Goal: Task Accomplishment & Management: Manage account settings

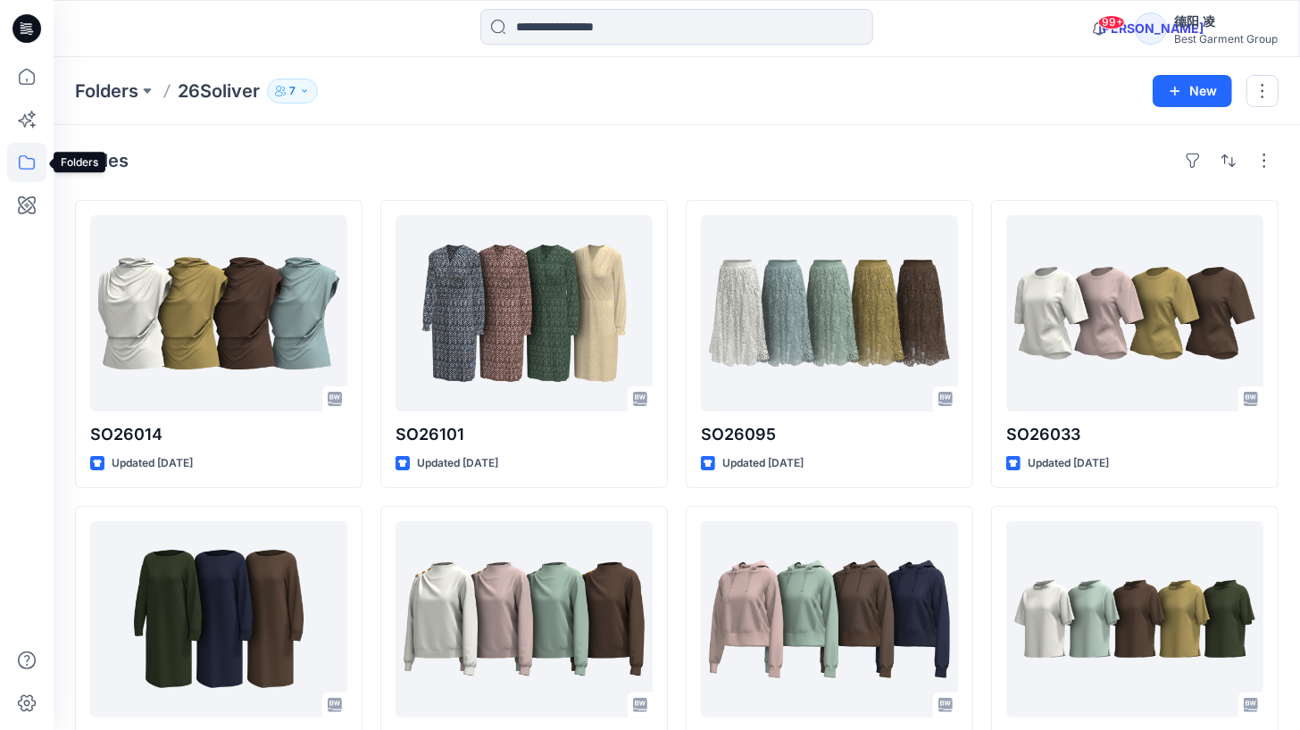
click at [37, 165] on icon at bounding box center [26, 162] width 39 height 39
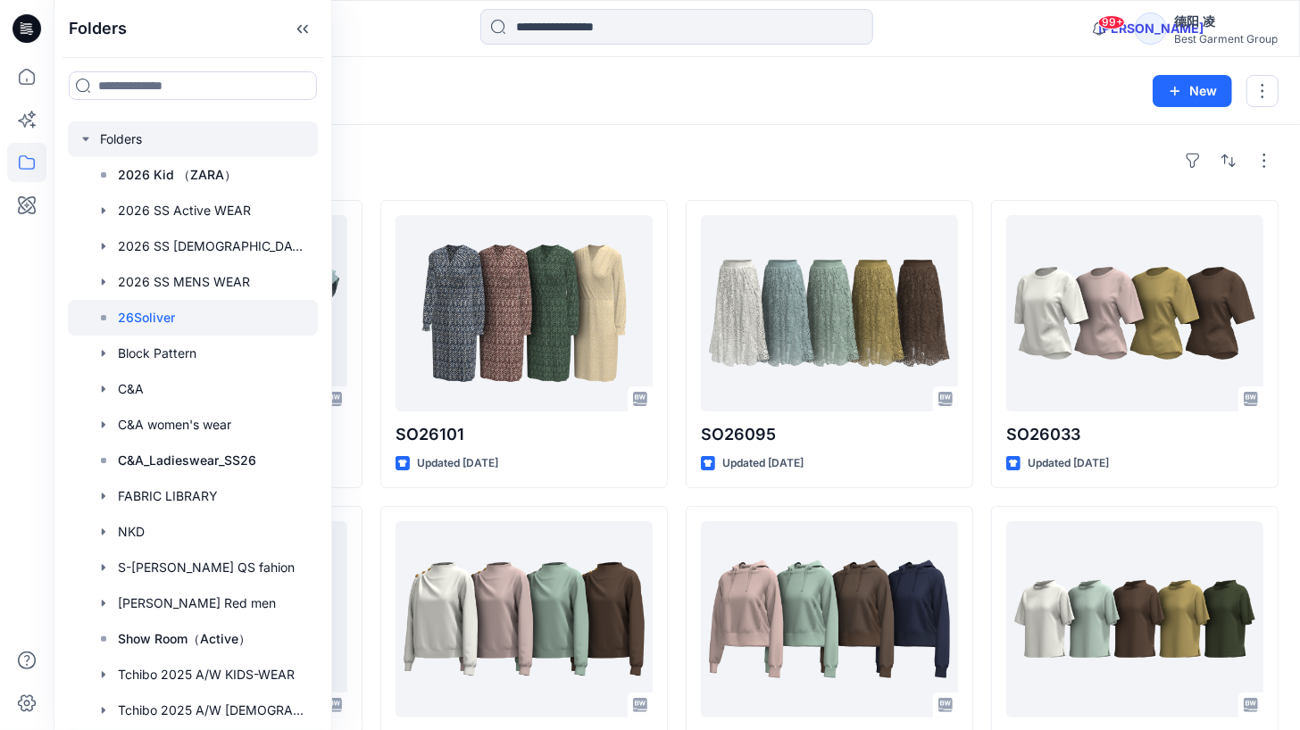
drag, startPoint x: 173, startPoint y: 146, endPoint x: 316, endPoint y: 138, distance: 143.1
click at [173, 144] on div at bounding box center [193, 139] width 250 height 36
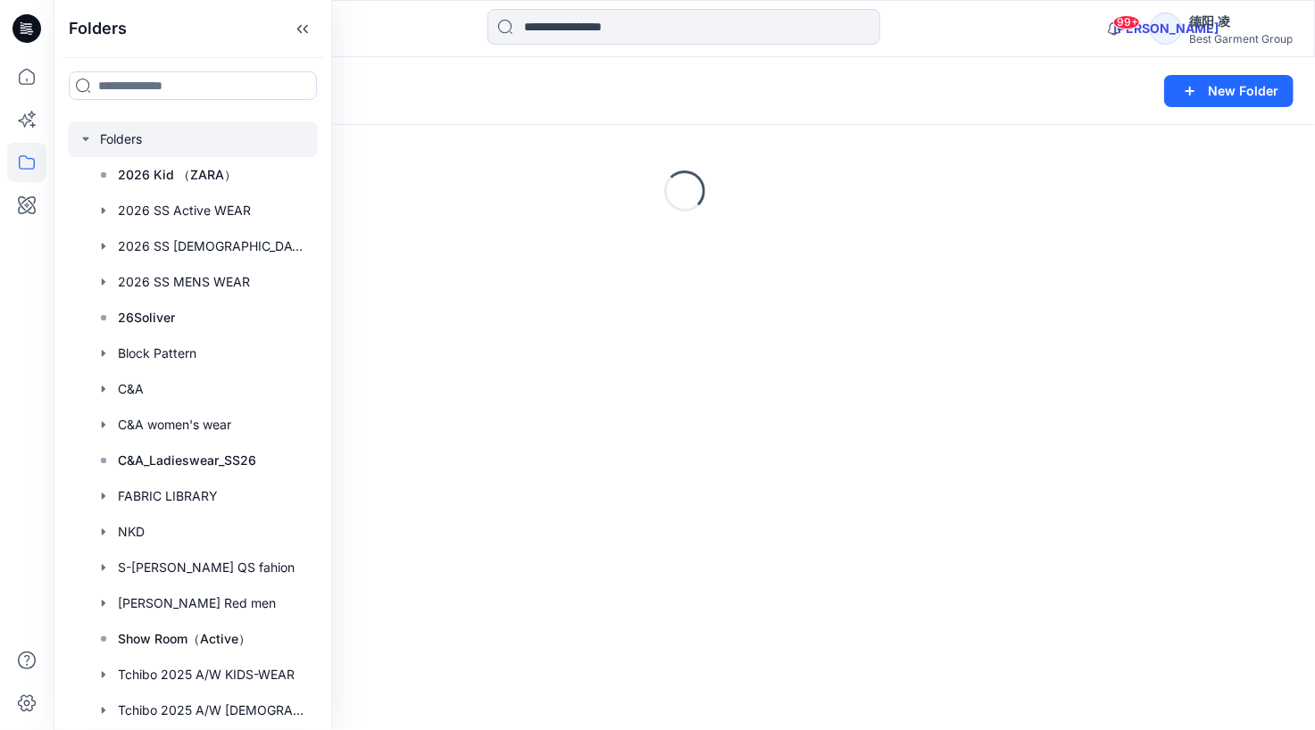
click at [536, 134] on div "Loading..." at bounding box center [684, 191] width 1261 height 268
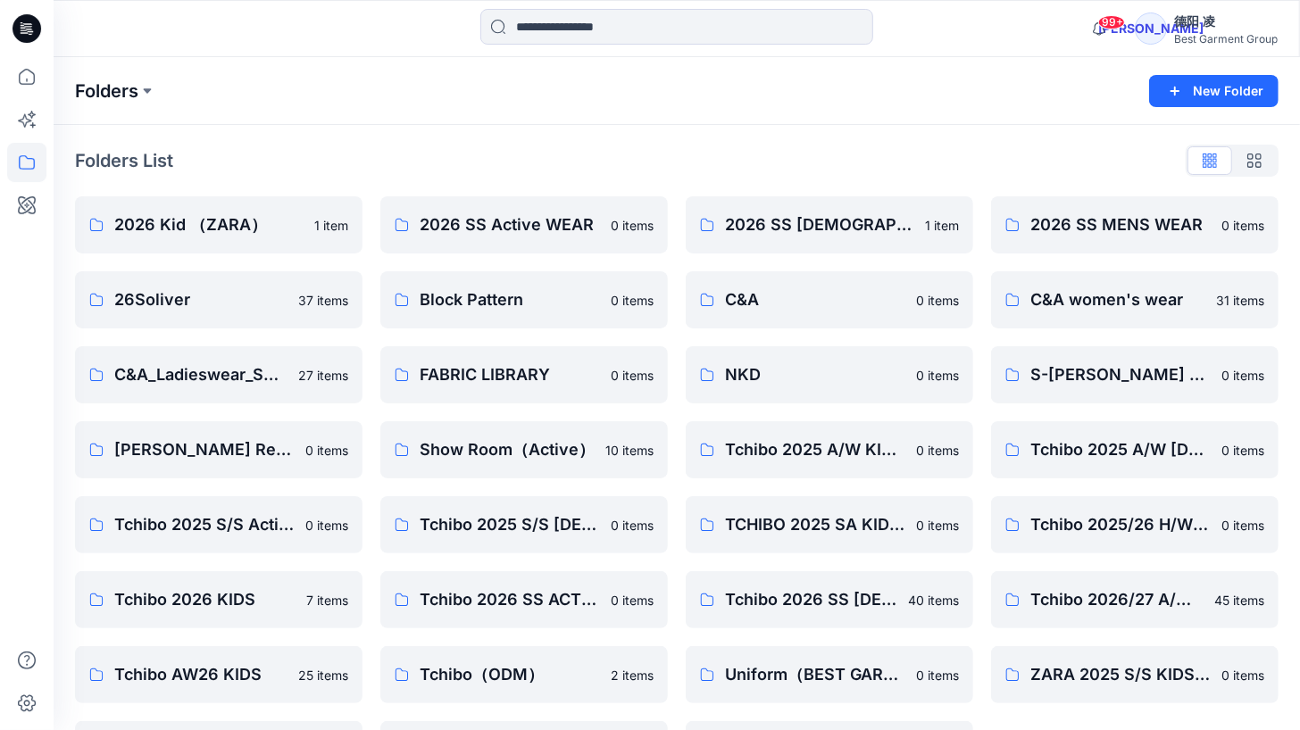
click at [99, 89] on p "Folders" at bounding box center [106, 91] width 63 height 25
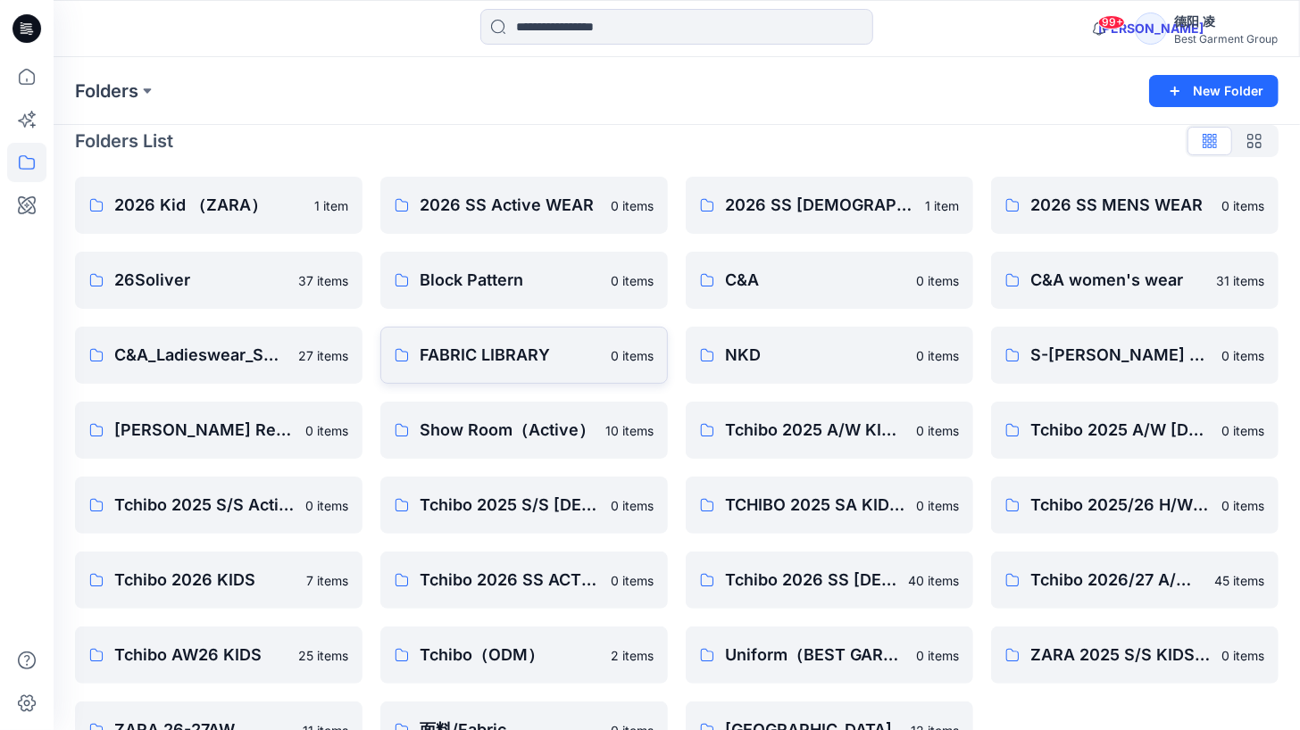
scroll to position [69, 0]
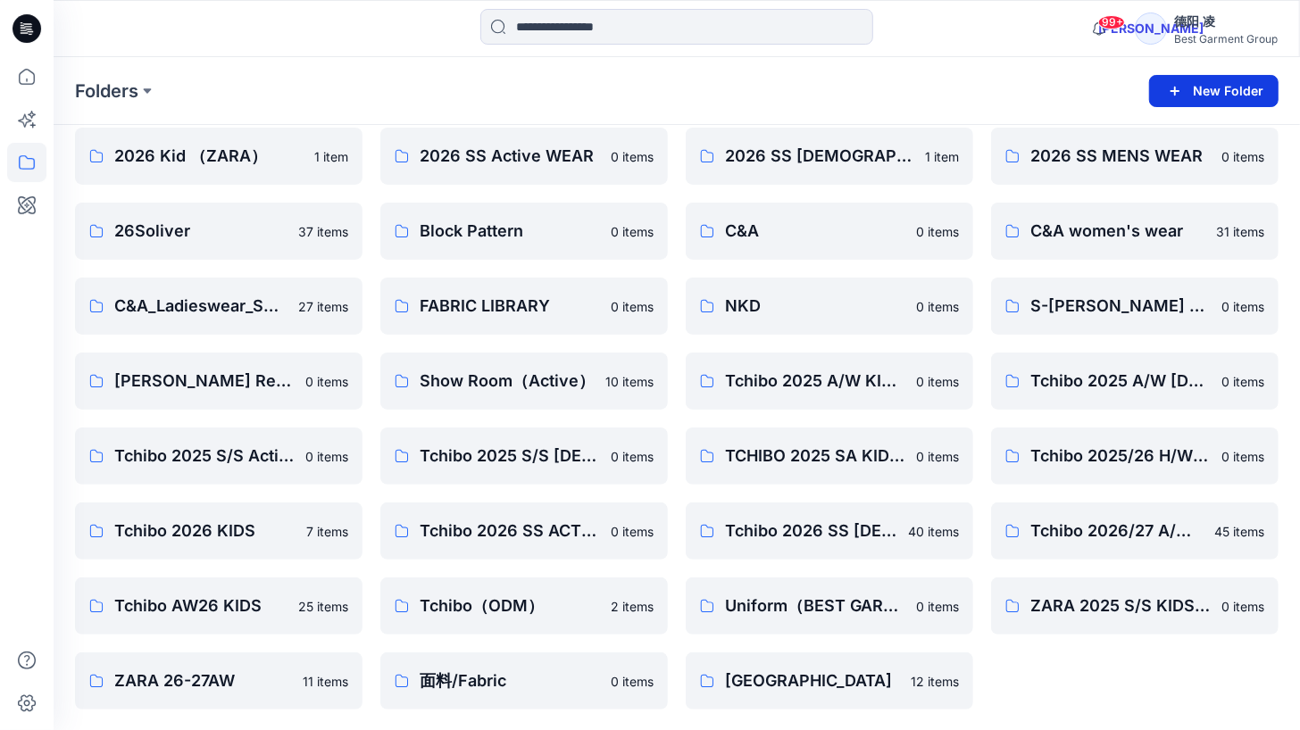
click at [1192, 90] on button "New Folder" at bounding box center [1213, 91] width 129 height 32
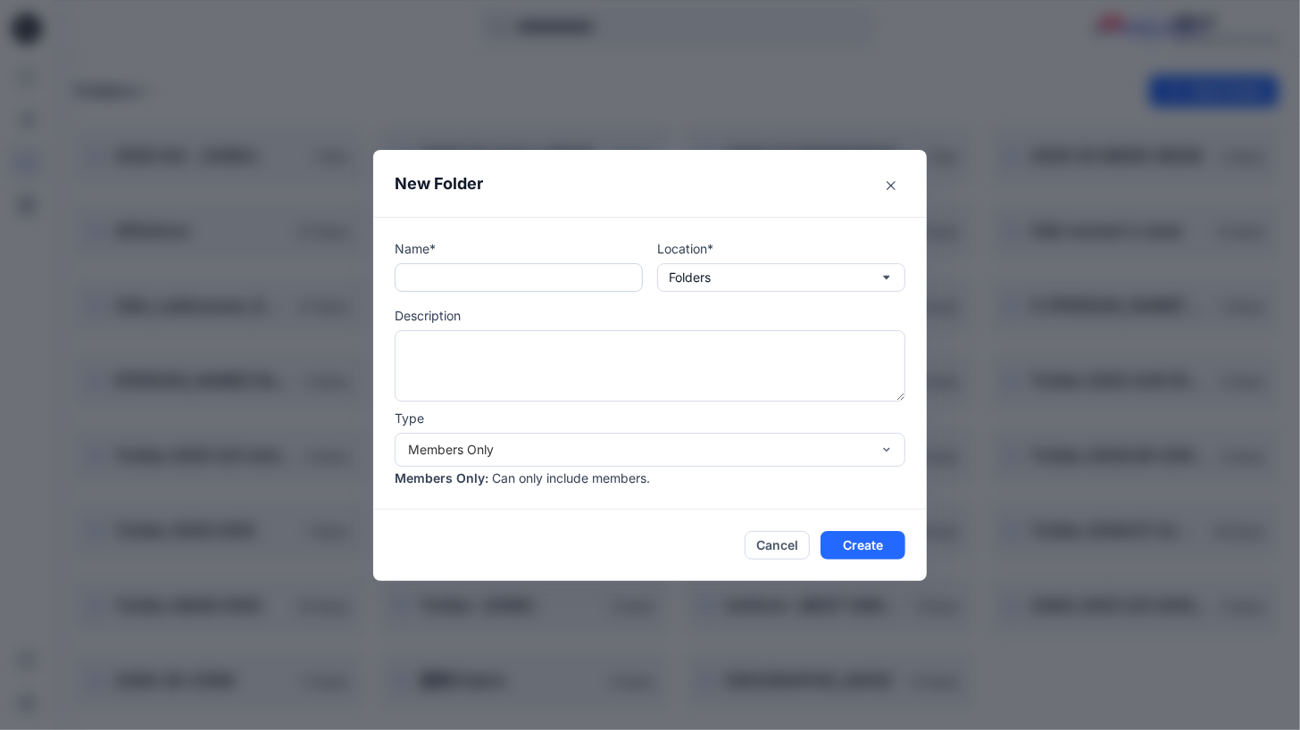
click at [487, 279] on input "text" at bounding box center [519, 277] width 248 height 29
type input "*******"
click at [792, 548] on button "Cancel" at bounding box center [777, 545] width 65 height 29
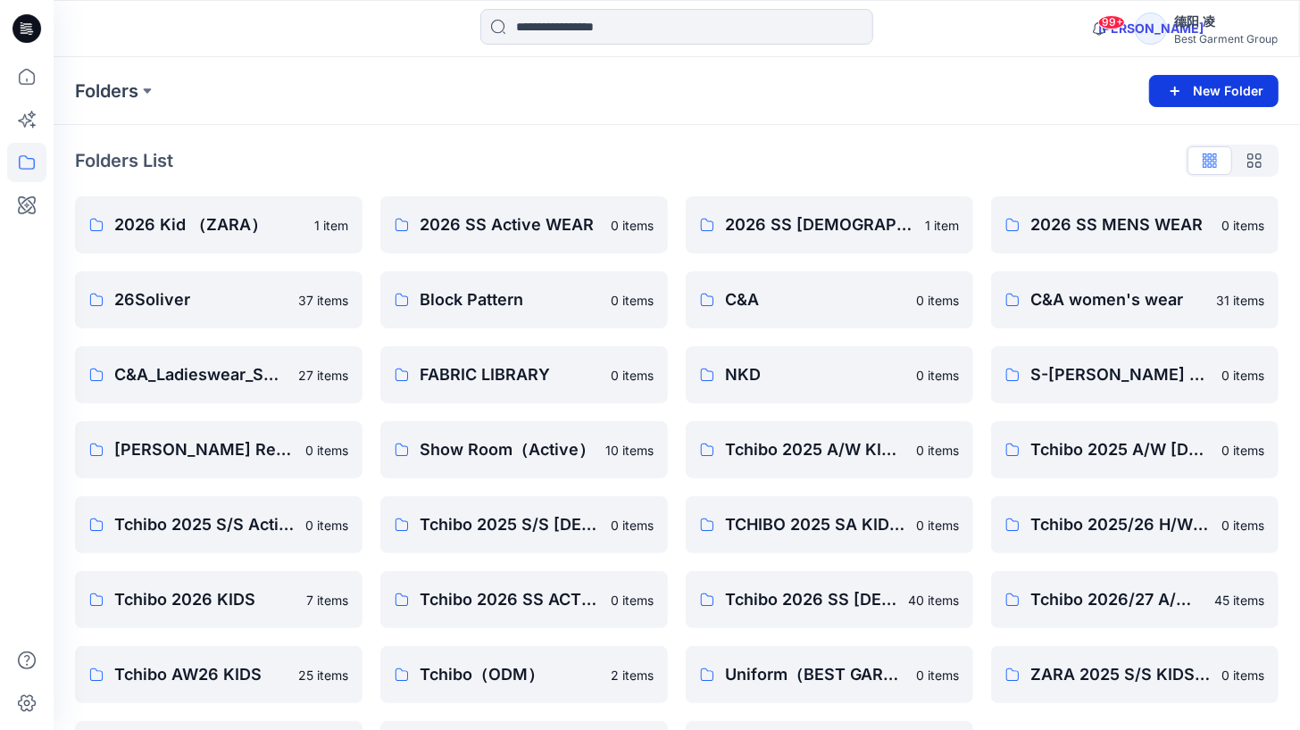
click at [1204, 95] on button "New Folder" at bounding box center [1213, 91] width 129 height 32
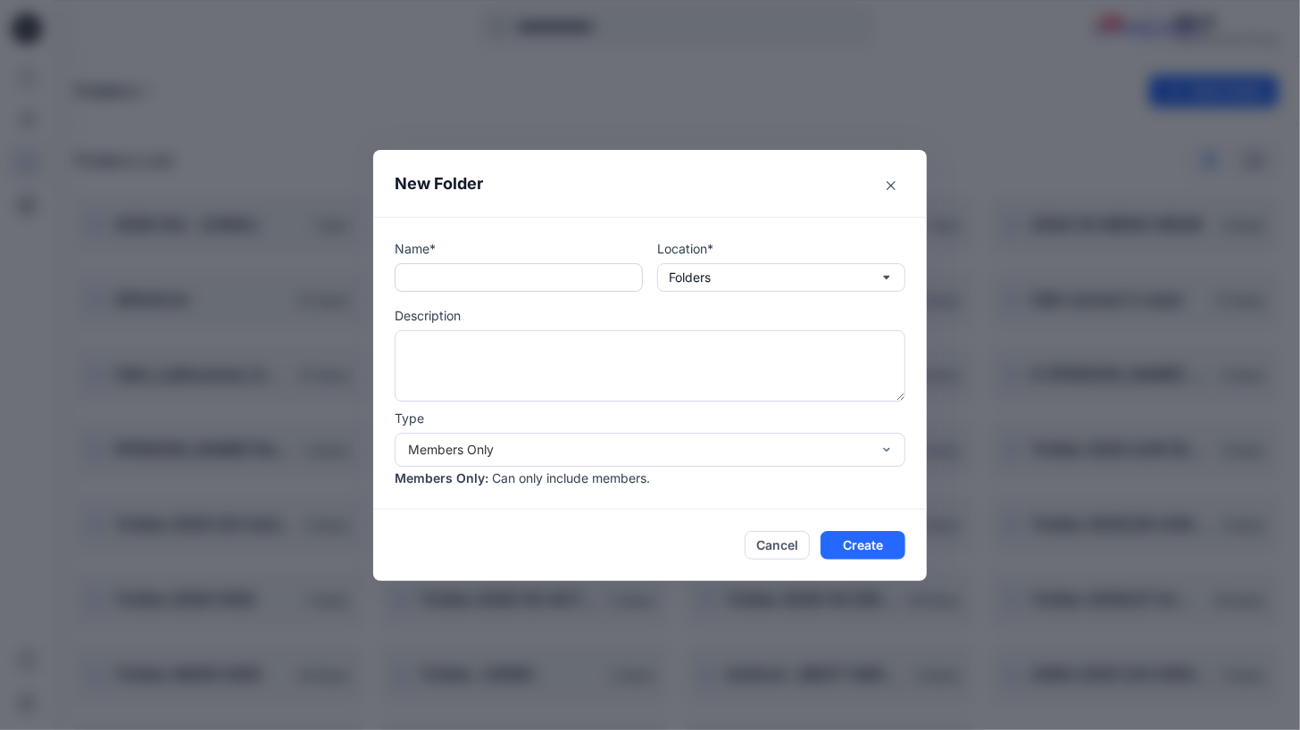
click at [507, 284] on input "text" at bounding box center [519, 277] width 248 height 29
type input "*******"
click at [738, 280] on button "Folders" at bounding box center [781, 277] width 248 height 29
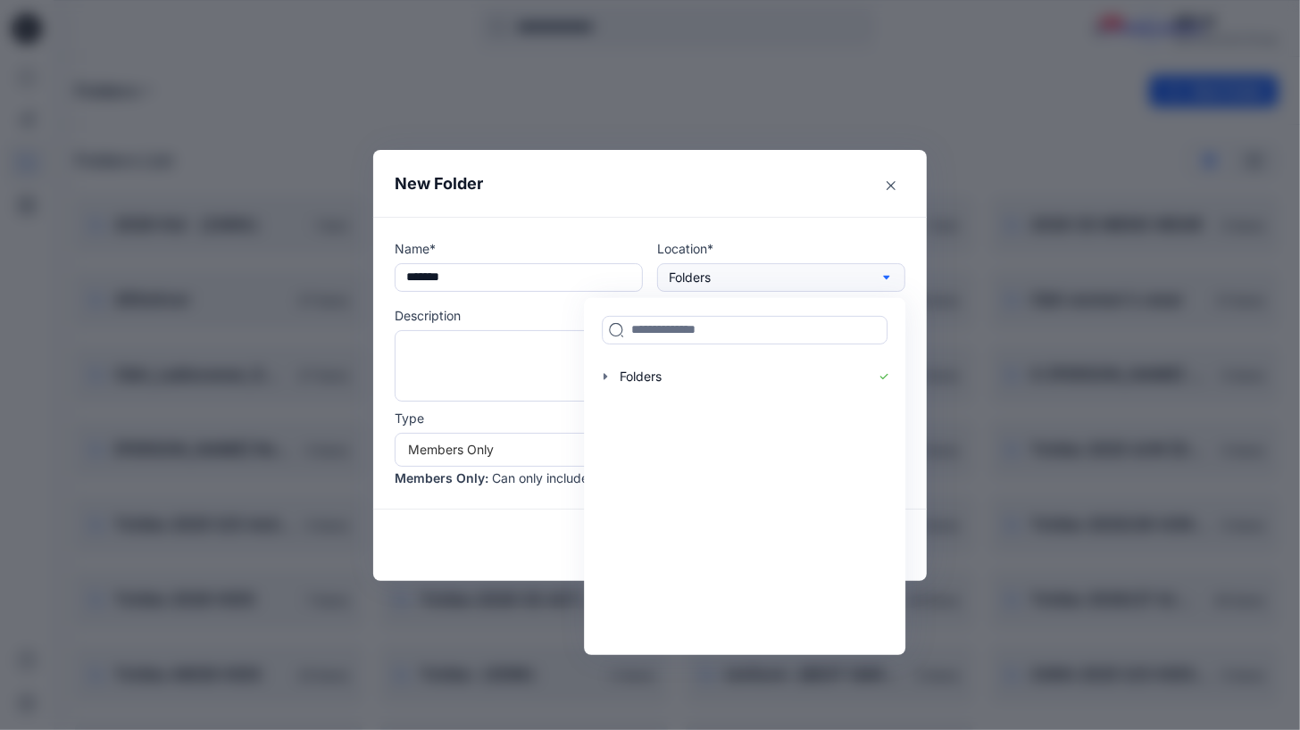
click at [738, 281] on button "Folders" at bounding box center [781, 277] width 248 height 29
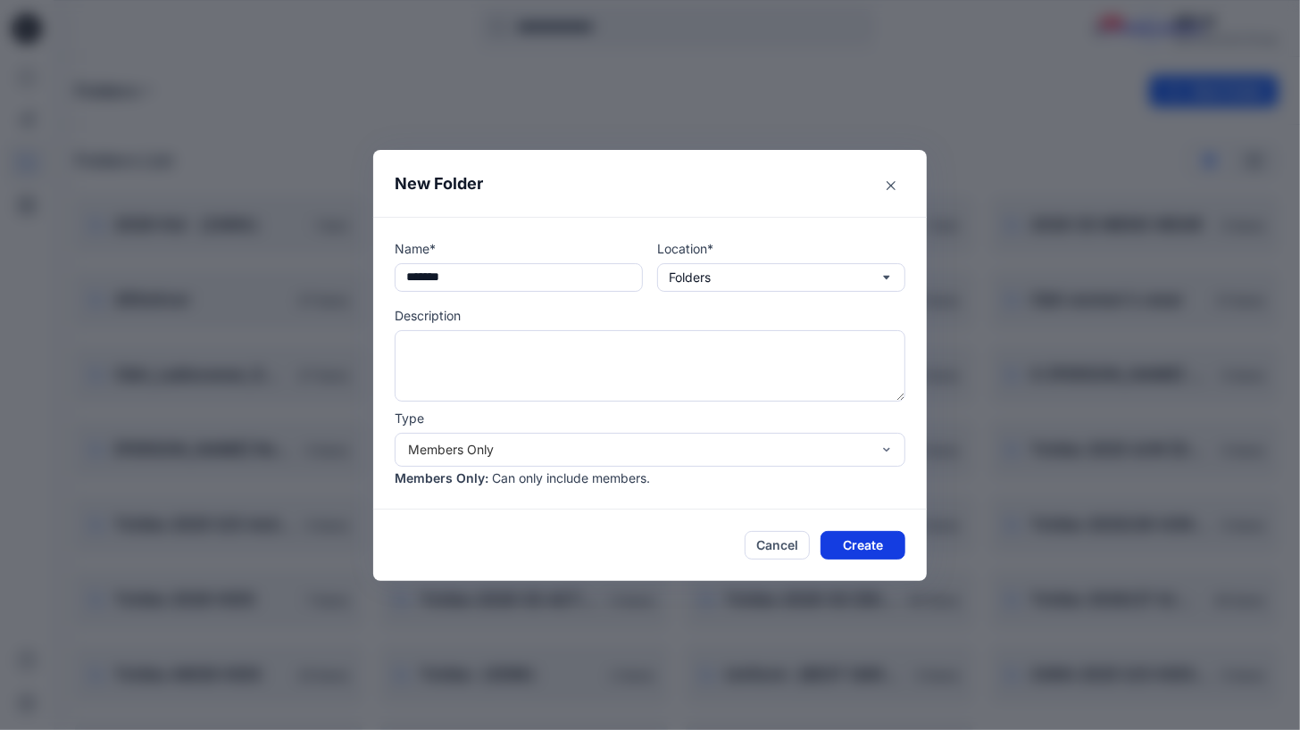
click at [863, 553] on button "Create" at bounding box center [862, 545] width 85 height 29
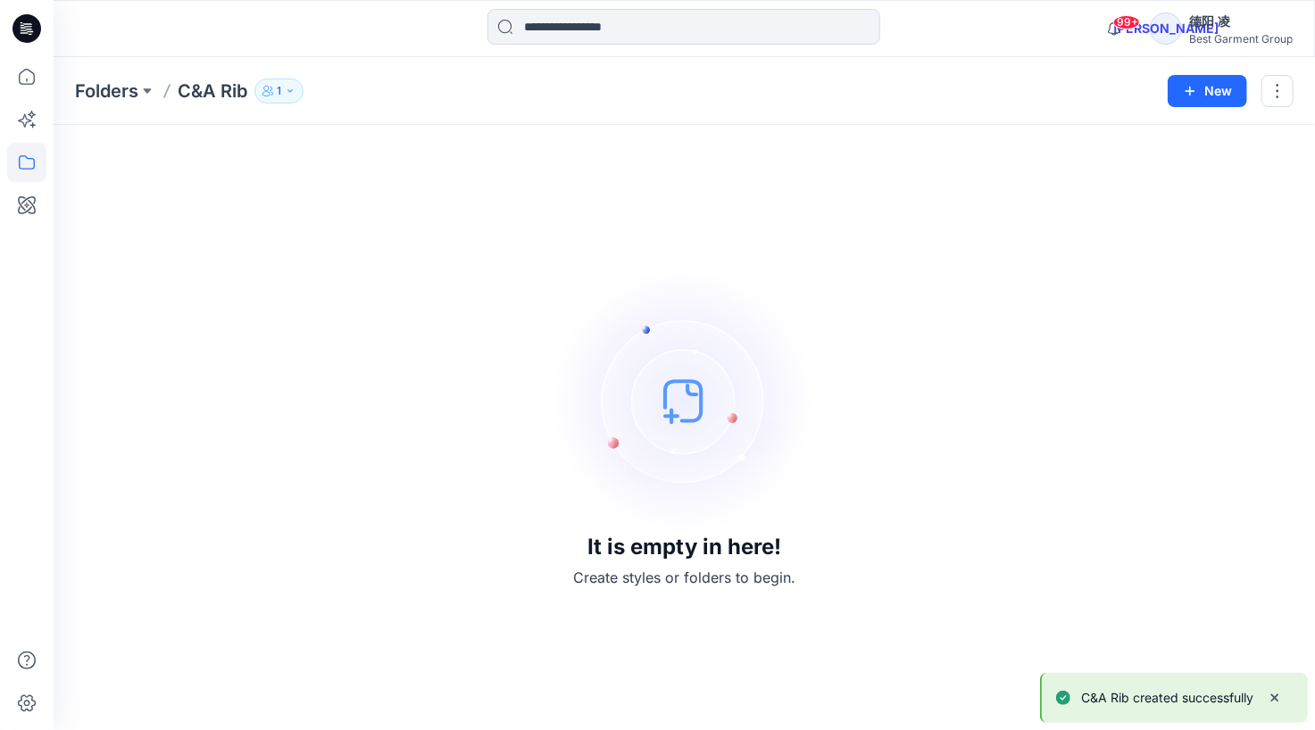
click at [244, 163] on div "It is empty in here! Create styles or folders to begin." at bounding box center [684, 427] width 1219 height 562
click at [114, 92] on p "Folders" at bounding box center [106, 91] width 63 height 25
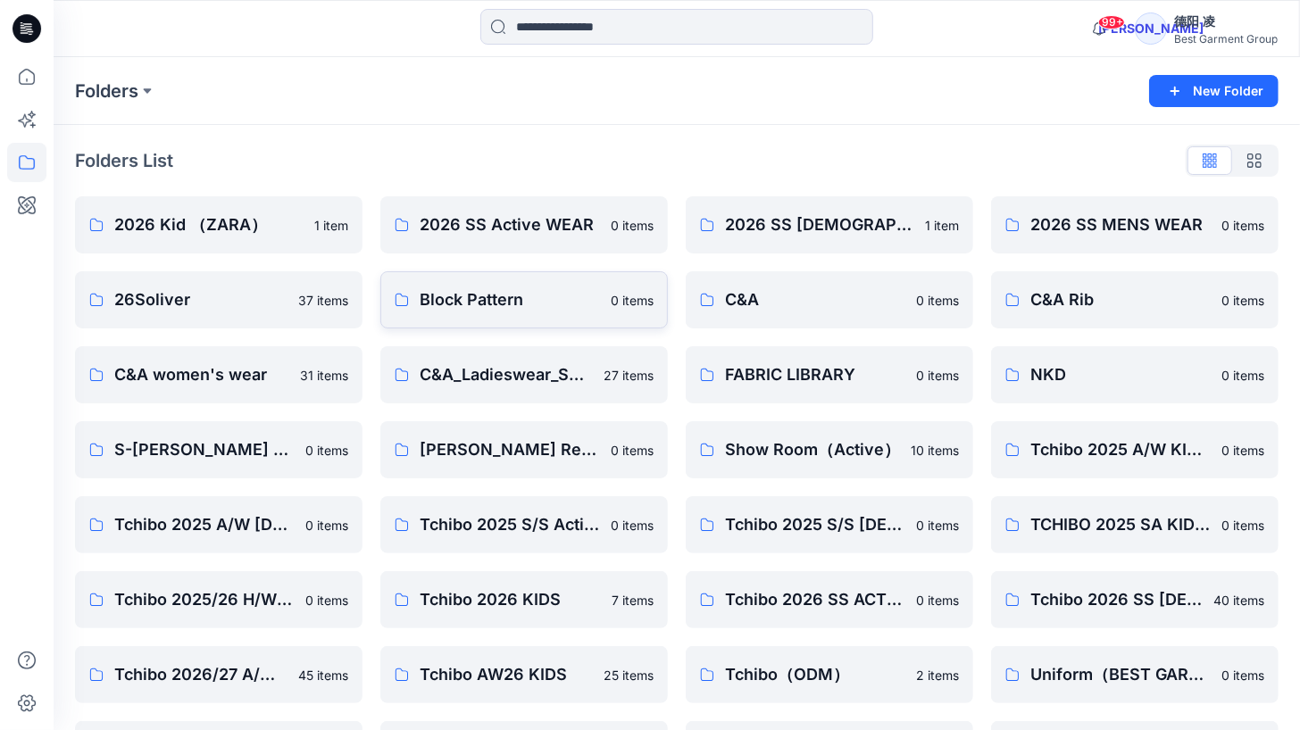
click at [467, 304] on p "Block Pattern" at bounding box center [510, 299] width 180 height 25
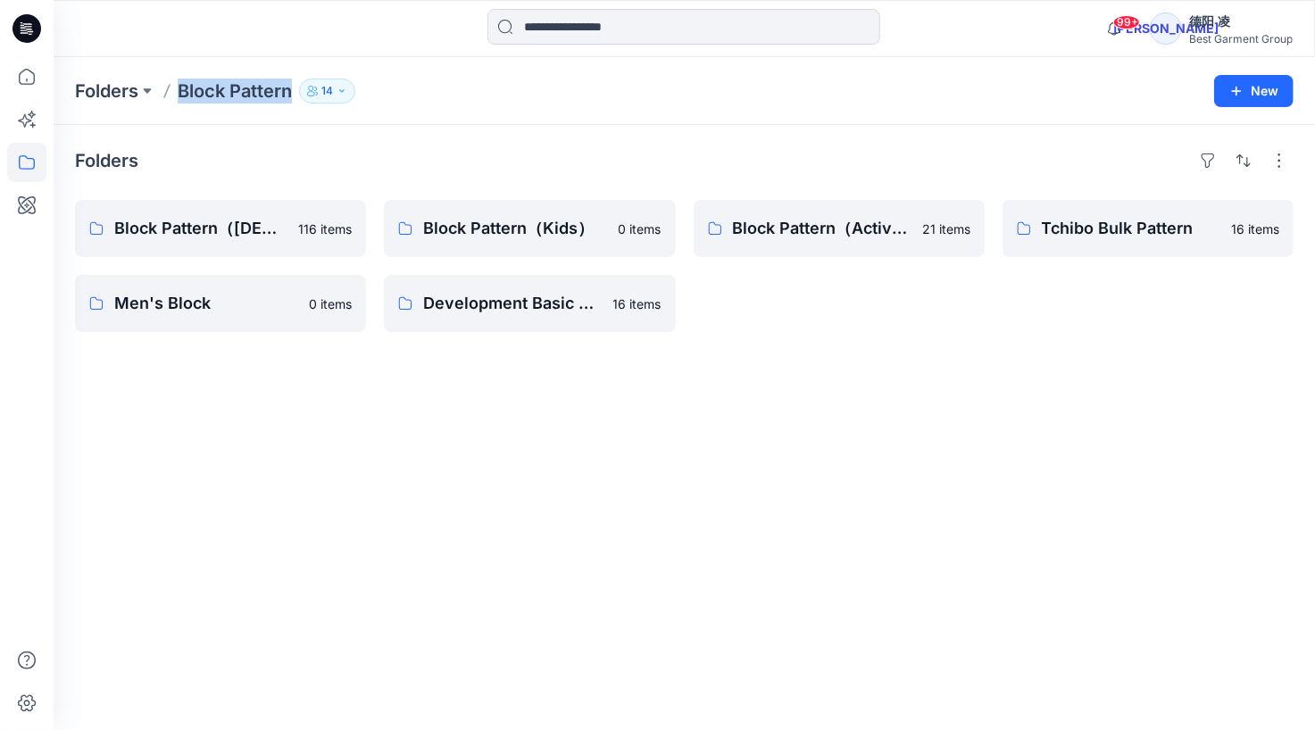
drag, startPoint x: 177, startPoint y: 85, endPoint x: 292, endPoint y: 94, distance: 115.5
click at [293, 93] on div "Folders Block Pattern 14" at bounding box center [614, 91] width 1079 height 25
copy p "Block Pattern"
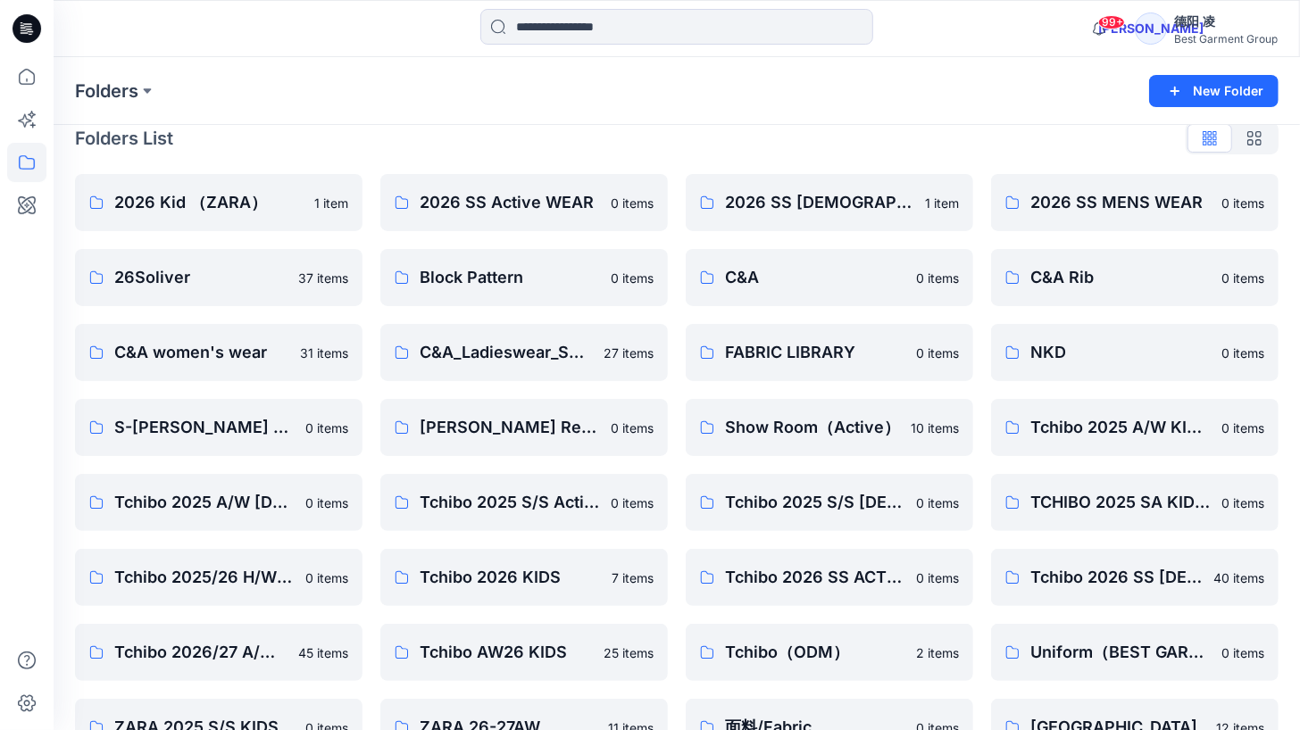
scroll to position [69, 0]
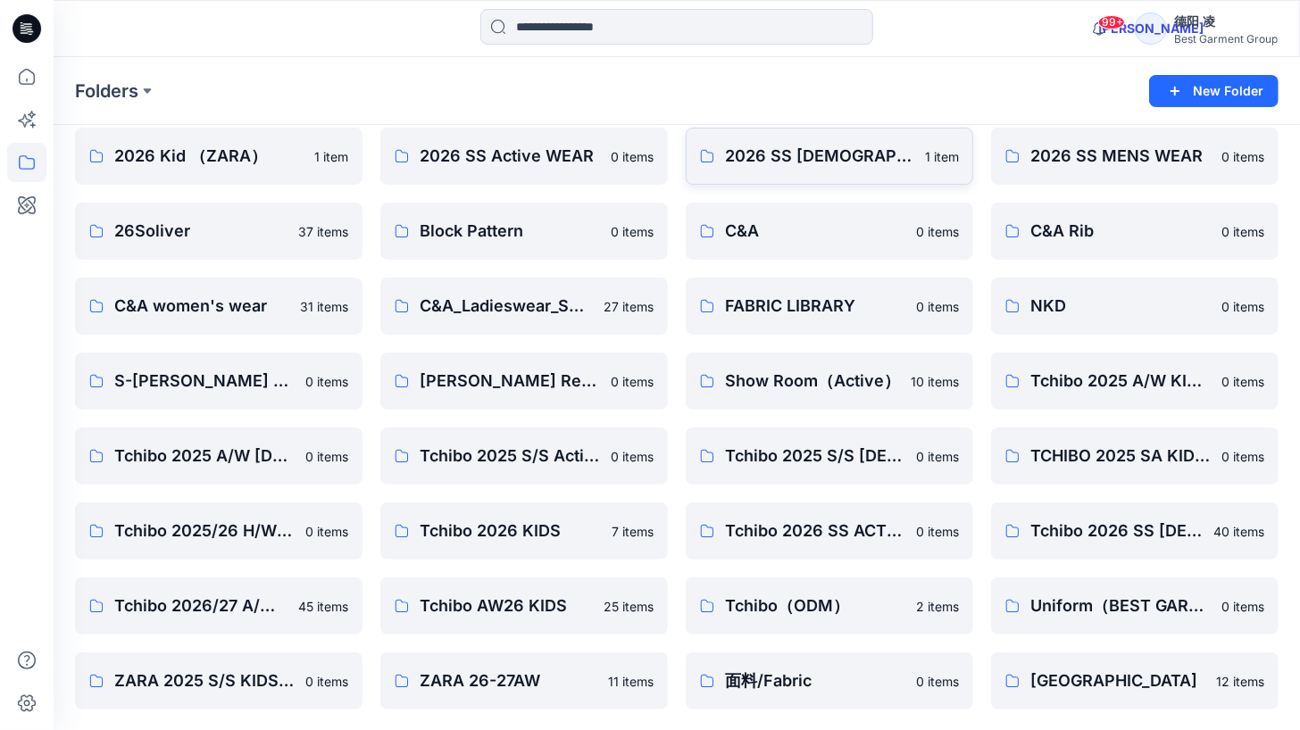
click at [816, 154] on p "2026 SS [DEMOGRAPHIC_DATA] WEAR" at bounding box center [819, 156] width 189 height 25
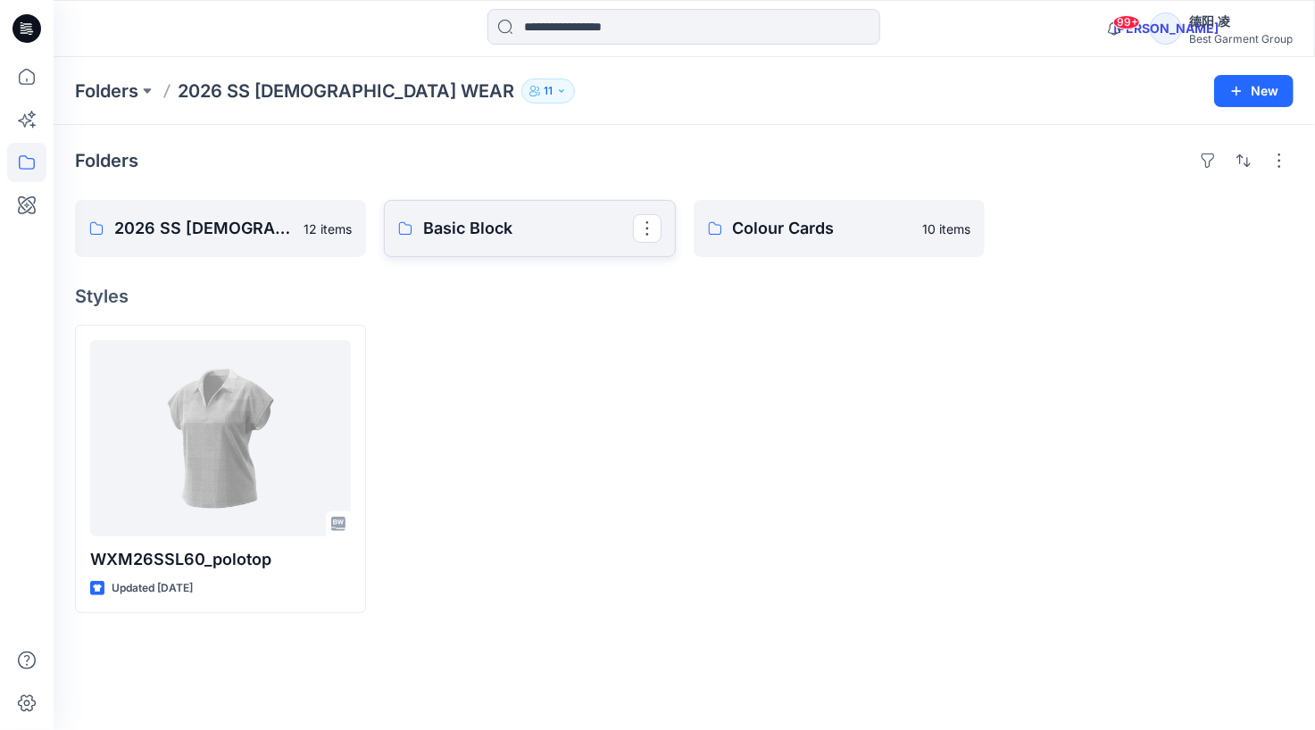
click at [439, 233] on p "Basic Block" at bounding box center [527, 228] width 209 height 25
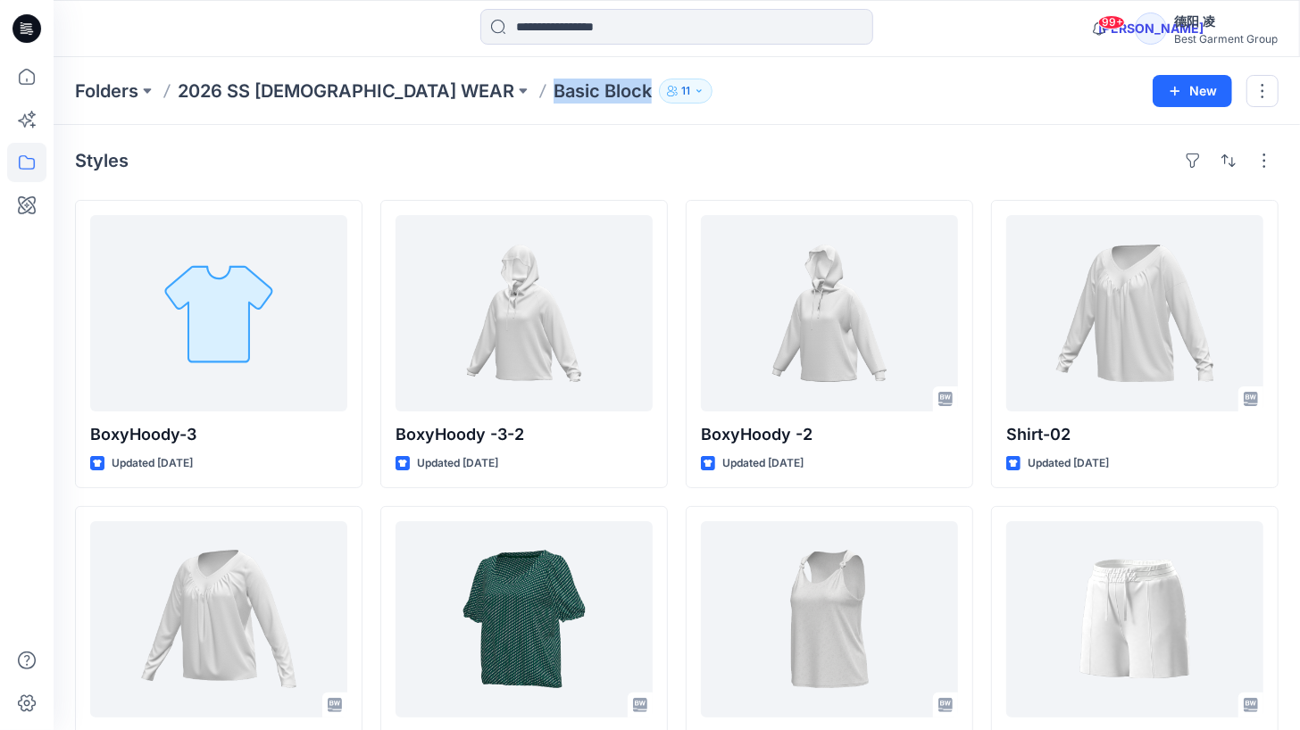
drag, startPoint x: 413, startPoint y: 93, endPoint x: 513, endPoint y: 102, distance: 100.4
click at [513, 102] on div "Folders 2026 SS LADIES WEAR Basic Block 11" at bounding box center [607, 91] width 1064 height 25
copy p "Basic Block"
click at [108, 87] on p "Folders" at bounding box center [106, 91] width 63 height 25
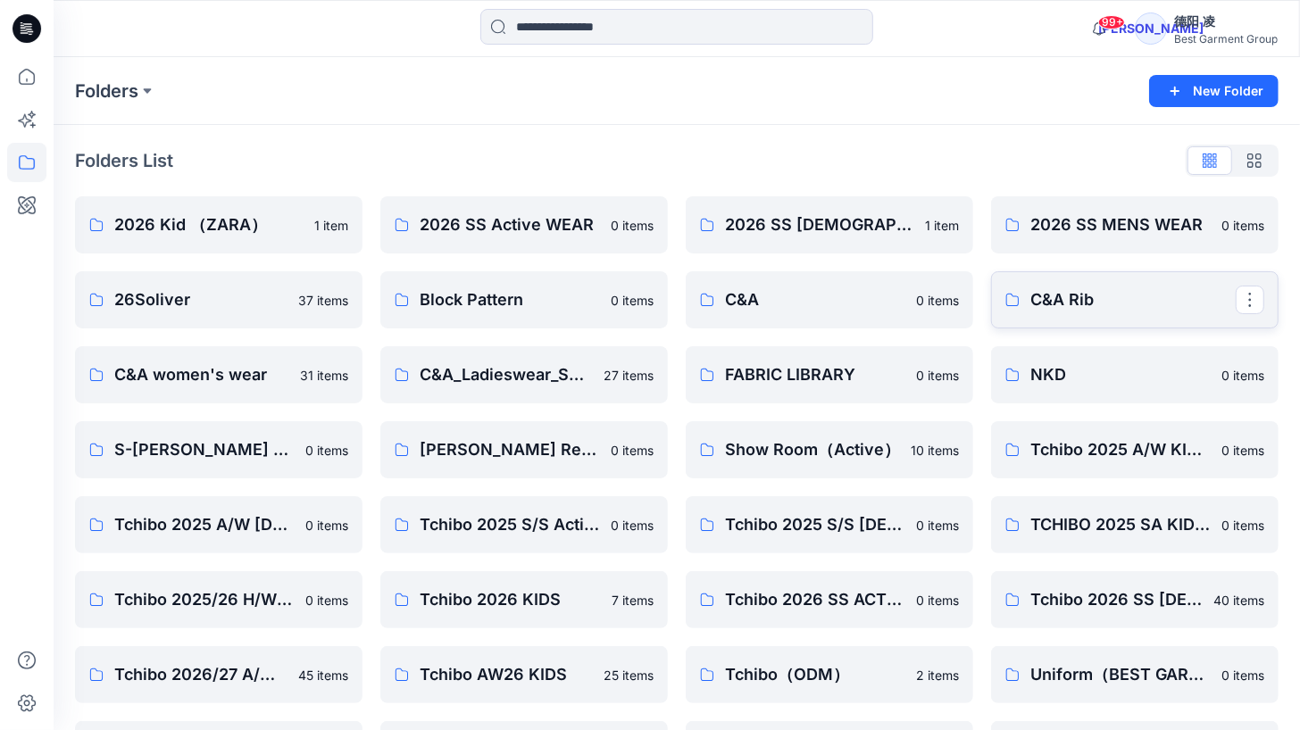
click at [1074, 301] on p "C&A Rib" at bounding box center [1132, 299] width 205 height 25
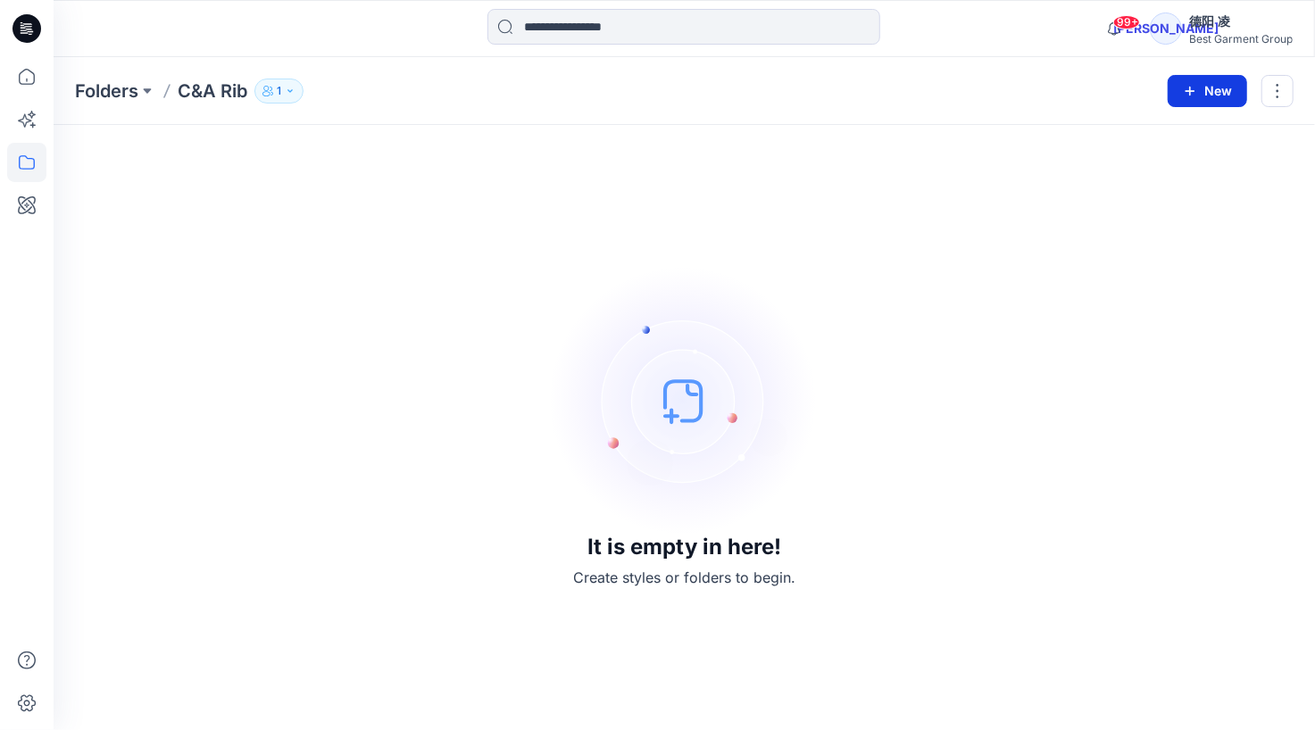
click at [1211, 92] on button "New" at bounding box center [1207, 91] width 79 height 32
click at [1158, 172] on p "New Folder" at bounding box center [1156, 170] width 66 height 19
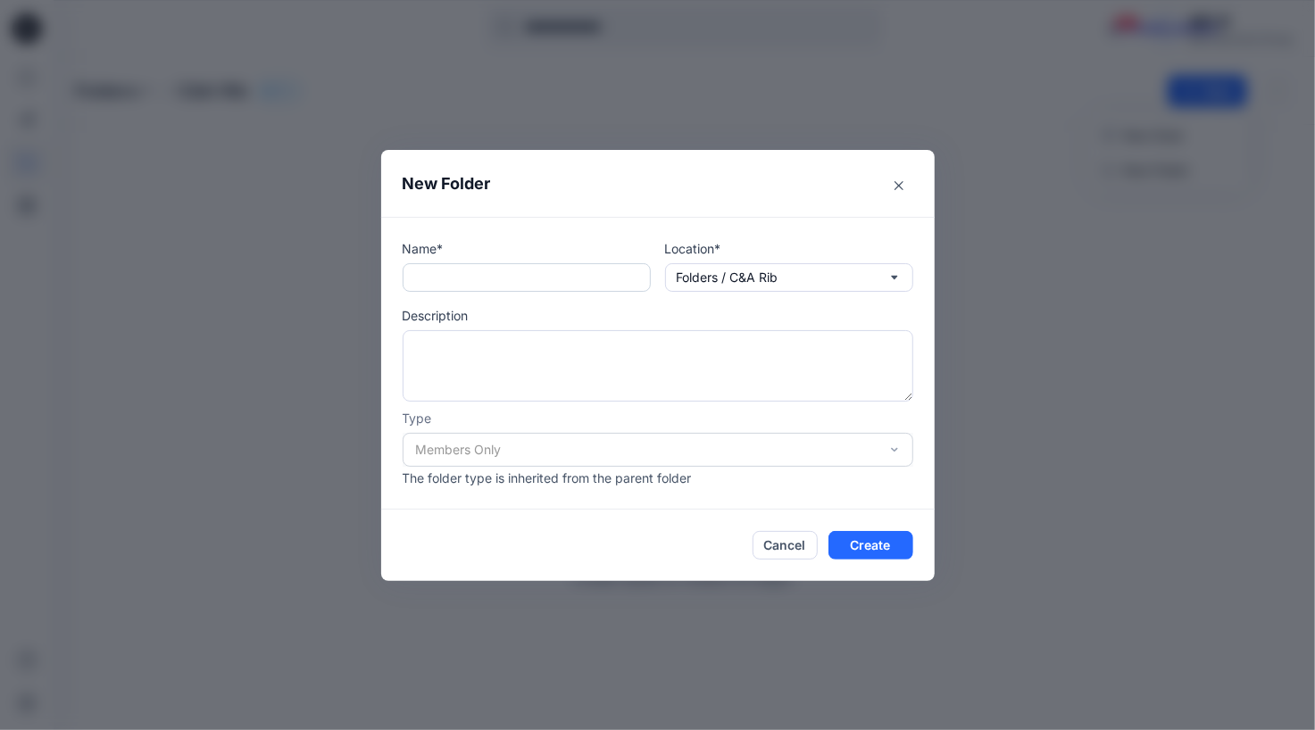
click at [563, 277] on input "text" at bounding box center [527, 277] width 248 height 29
paste input "**********"
type input "**********"
click at [900, 541] on button "Create" at bounding box center [870, 545] width 85 height 29
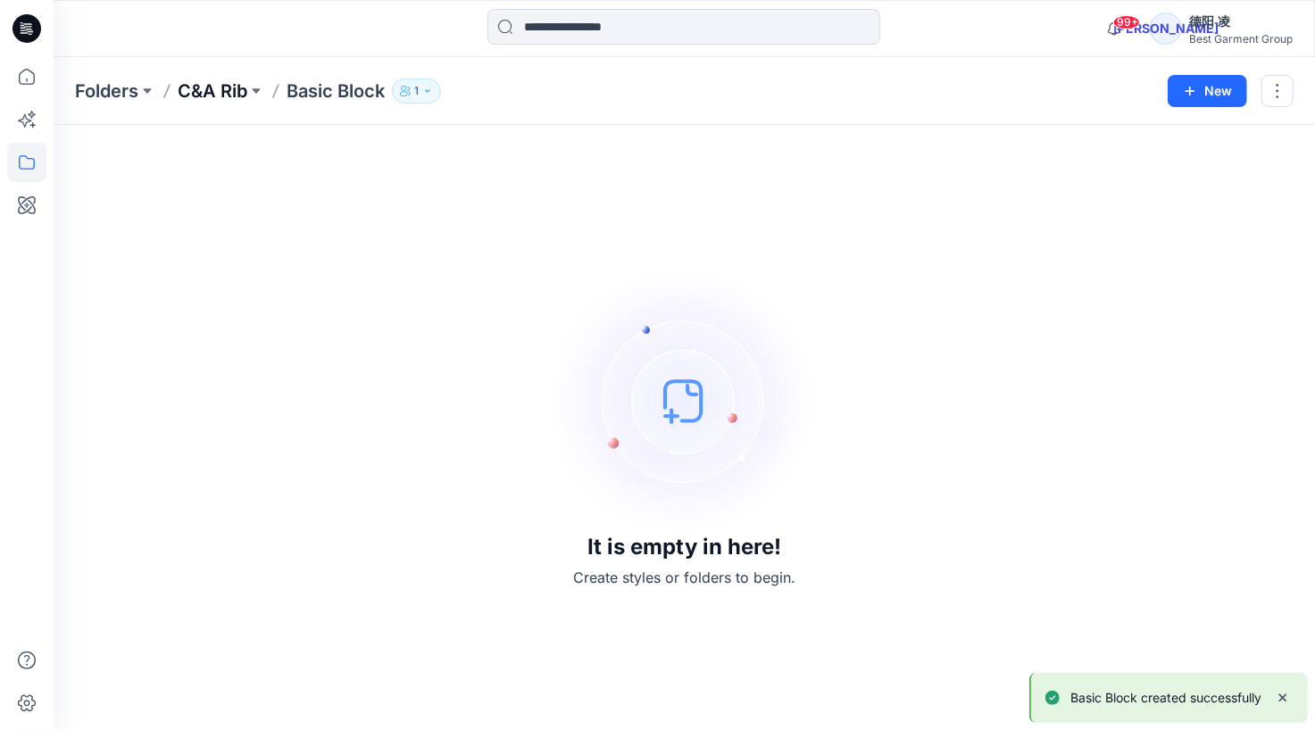
click at [215, 86] on p "C&A Rib" at bounding box center [213, 91] width 70 height 25
click at [287, 89] on icon "button" at bounding box center [290, 91] width 11 height 11
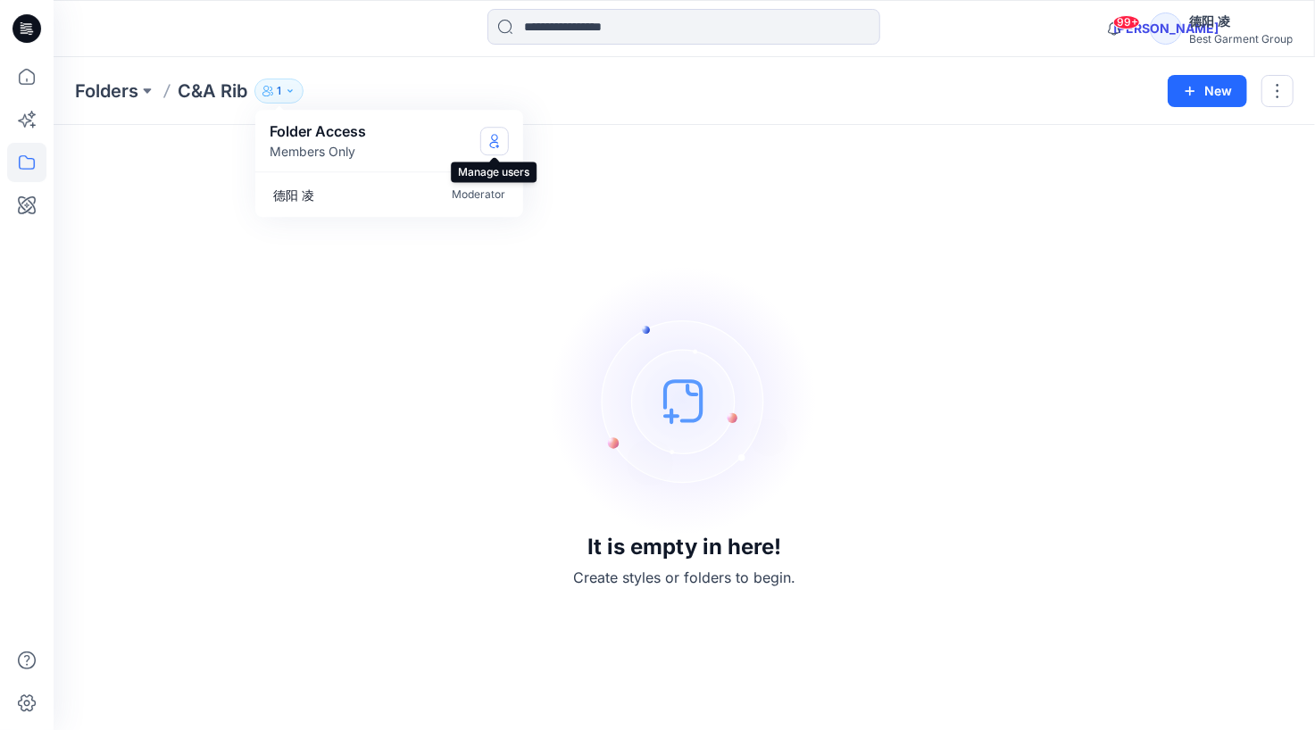
click at [499, 146] on icon "Manage Users" at bounding box center [494, 141] width 14 height 14
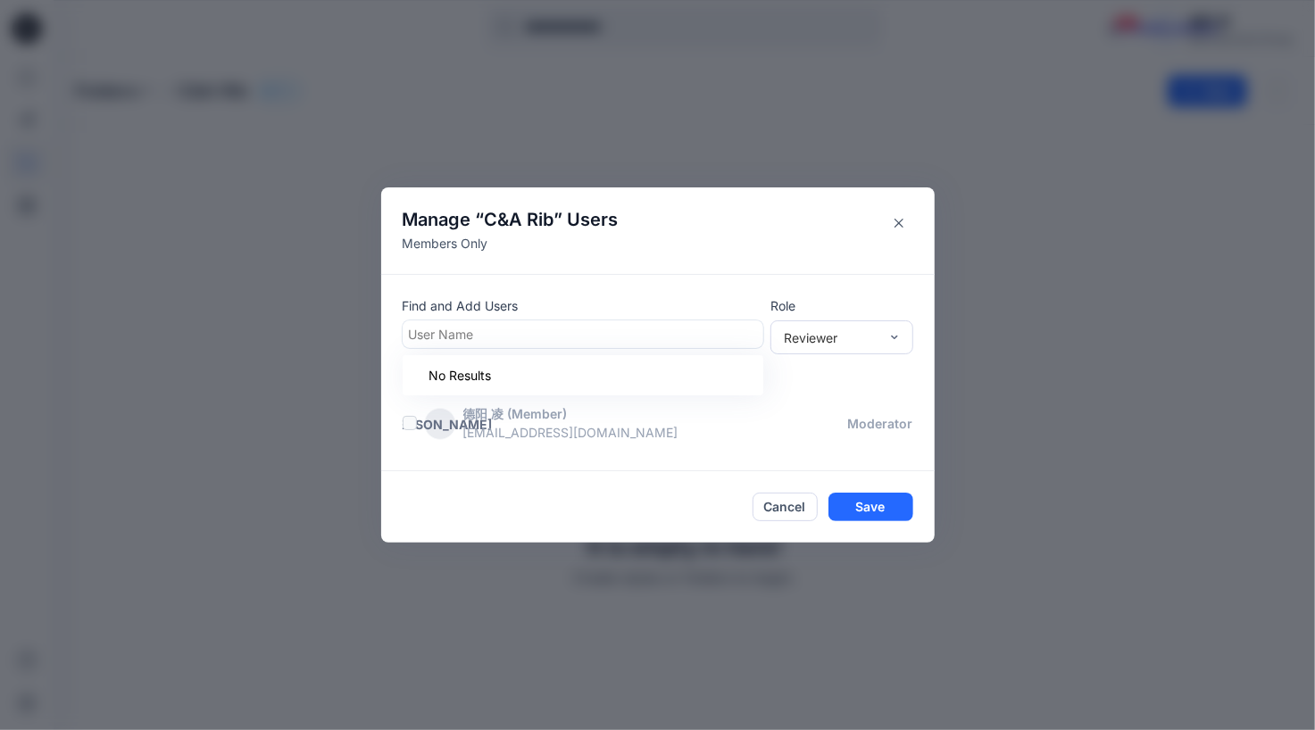
click at [552, 338] on div at bounding box center [583, 334] width 348 height 22
type input "*"
click at [505, 377] on div "K Kerstin ." at bounding box center [582, 378] width 339 height 25
click at [866, 330] on div "Reviewer" at bounding box center [831, 337] width 95 height 19
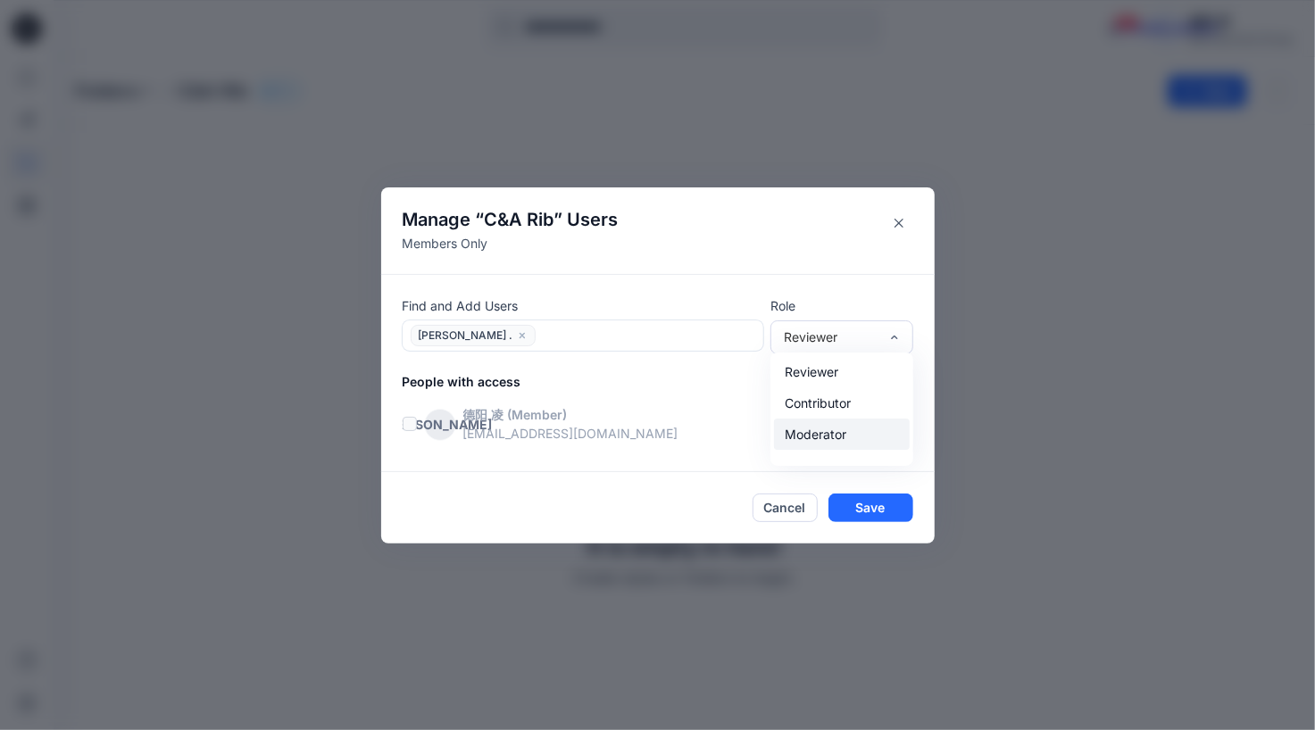
click at [846, 434] on div "Moderator" at bounding box center [842, 434] width 136 height 31
click at [852, 505] on button "Save" at bounding box center [870, 508] width 85 height 29
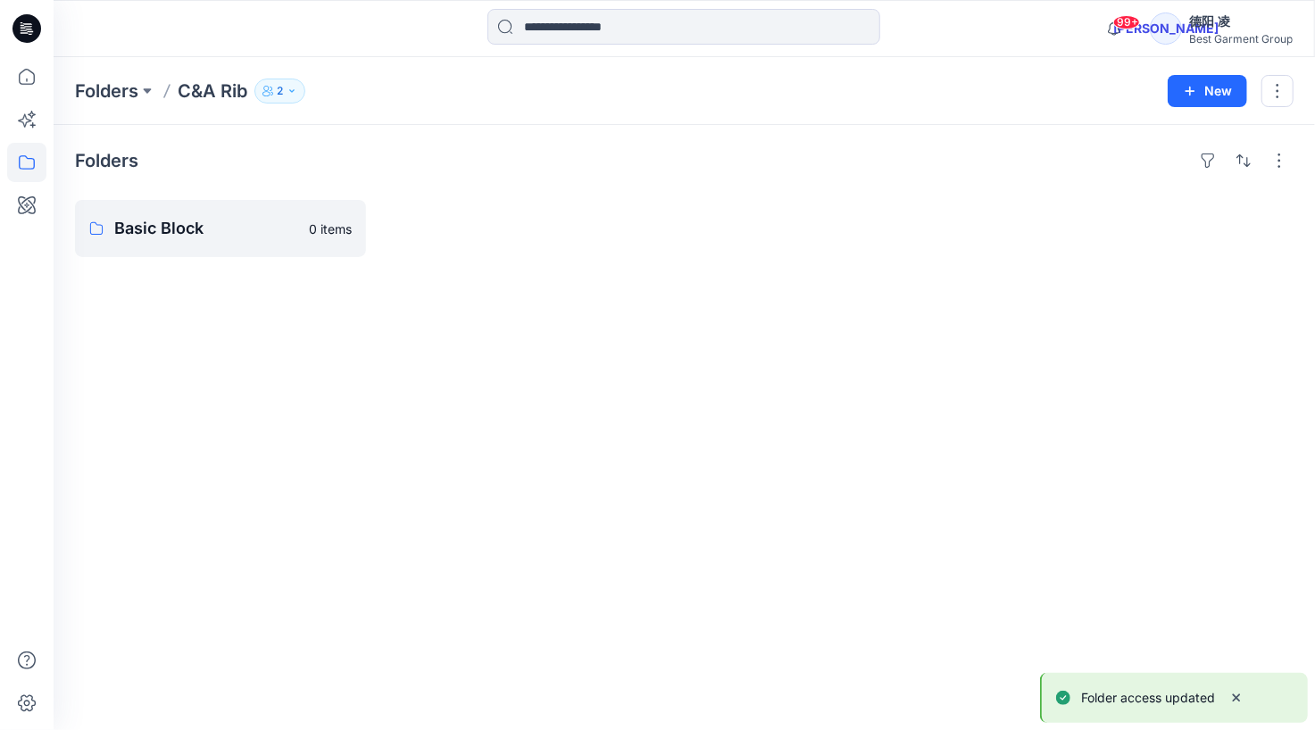
click at [299, 93] on button "2" at bounding box center [279, 91] width 51 height 25
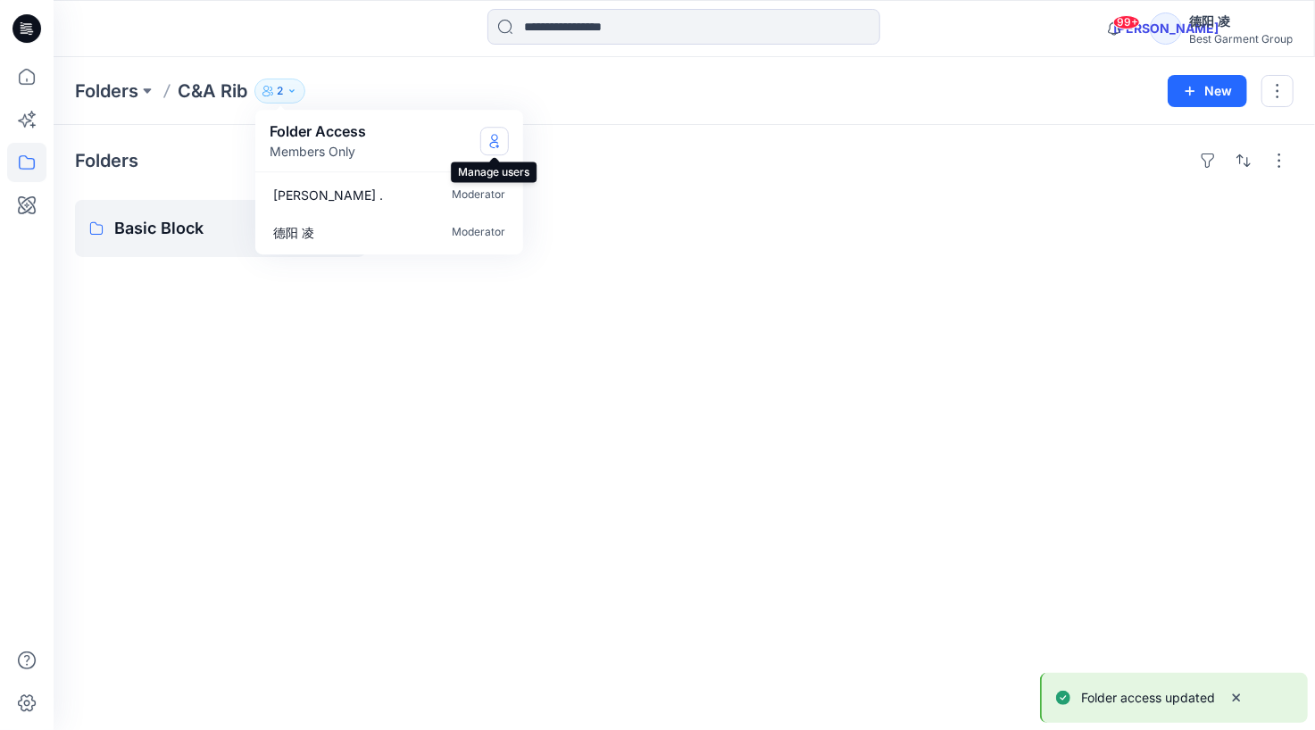
click at [488, 146] on icon "Manage Users" at bounding box center [494, 141] width 14 height 14
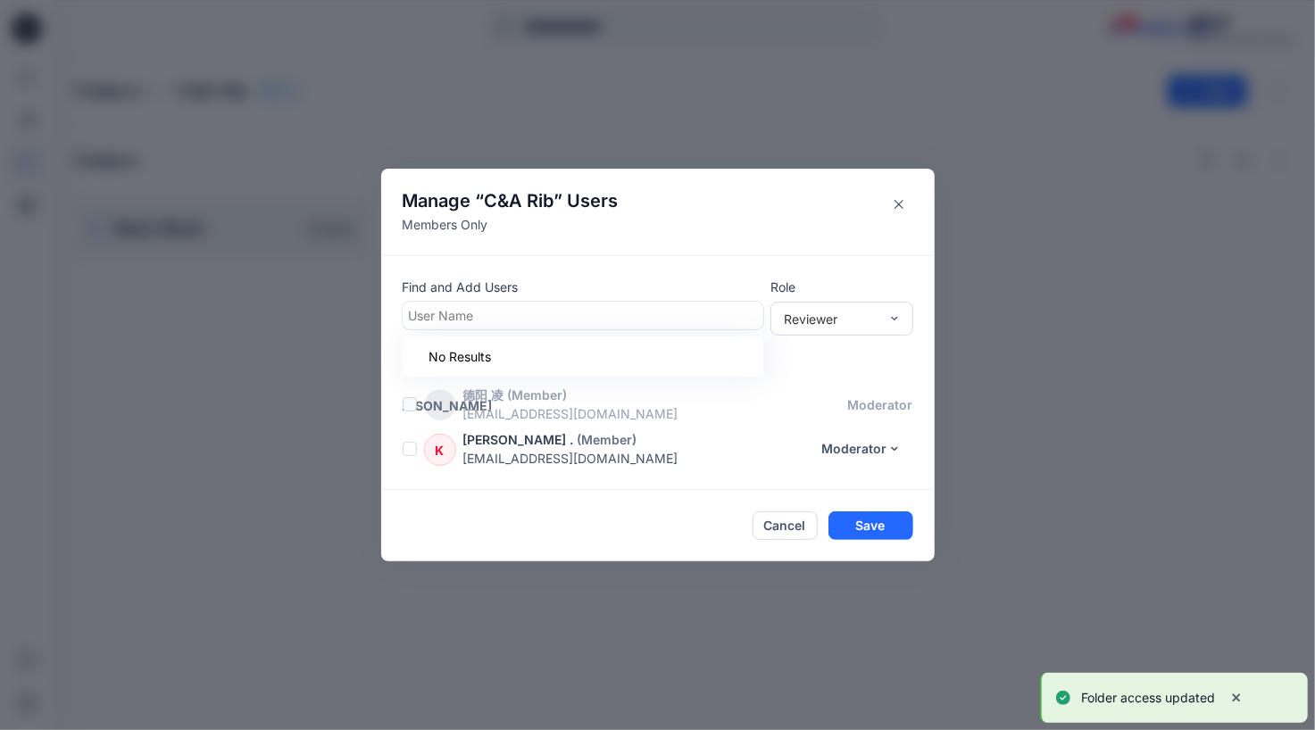
click at [494, 313] on div at bounding box center [583, 315] width 348 height 22
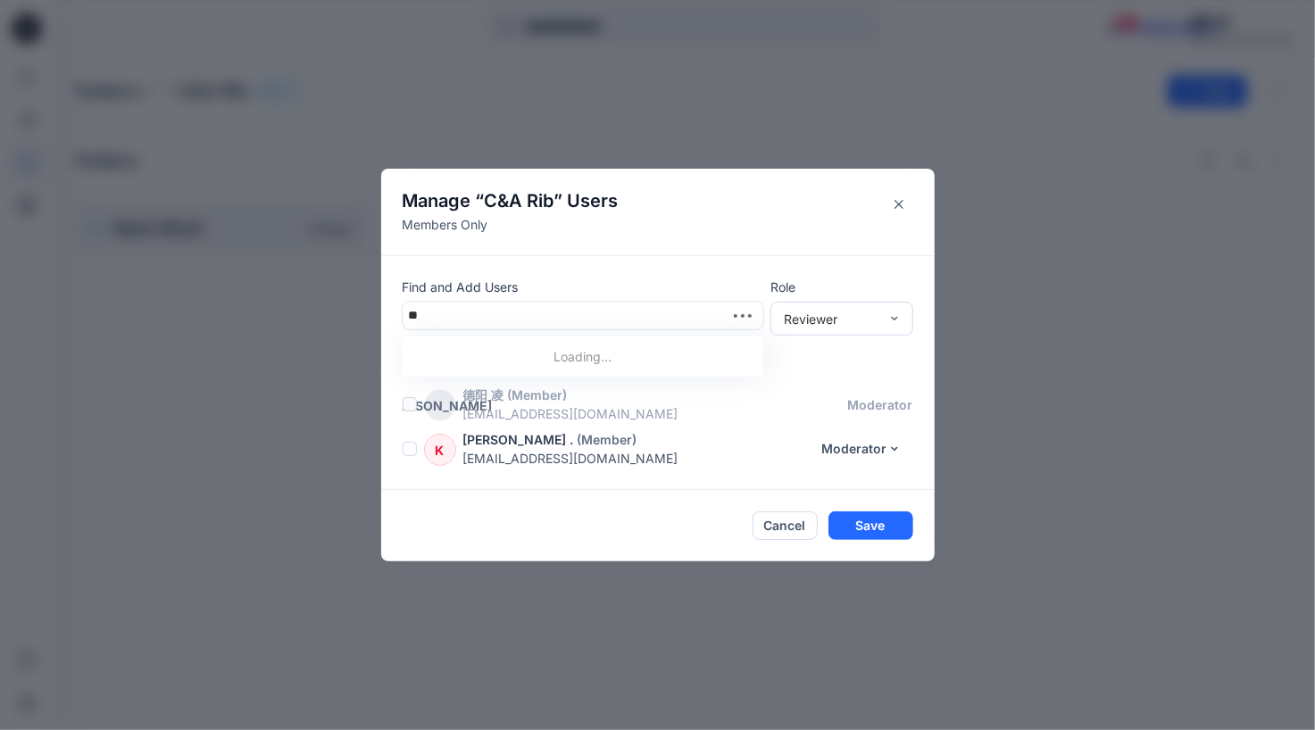
type input "*"
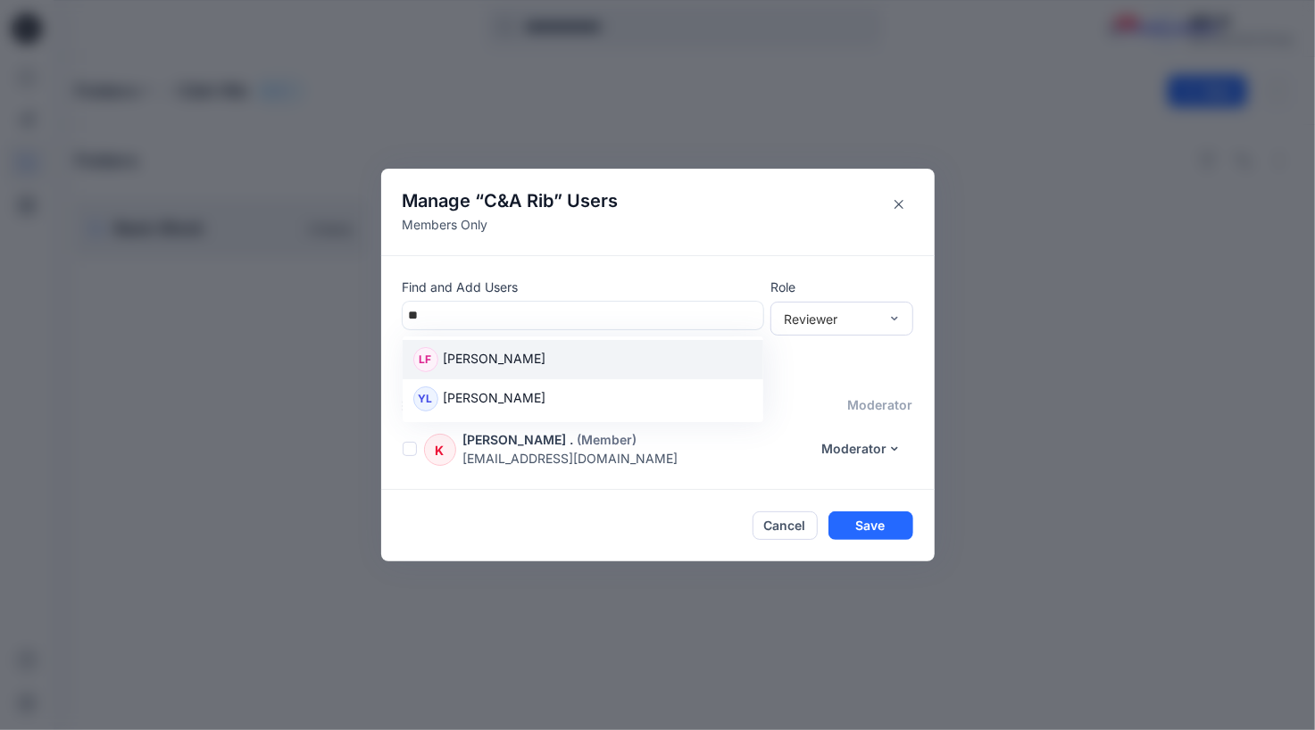
type input "***"
click at [487, 355] on div "YL Yi Liu" at bounding box center [582, 359] width 339 height 25
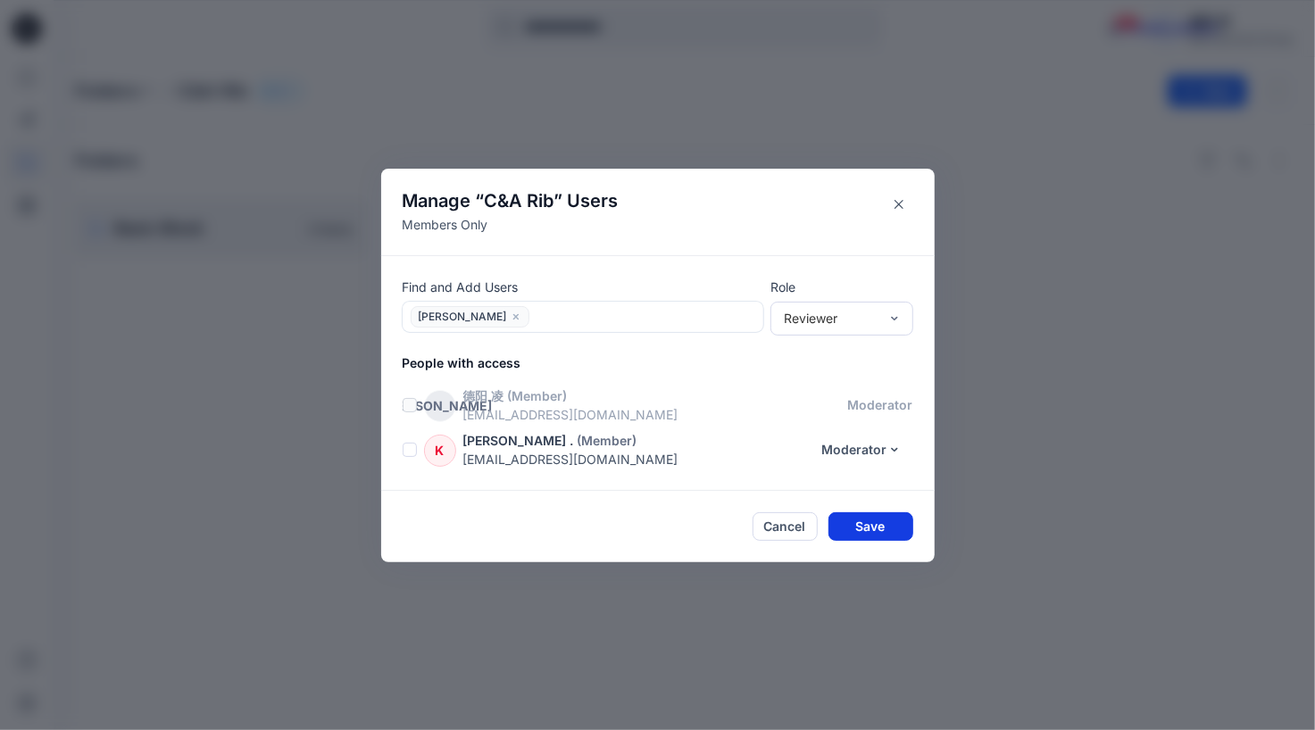
click at [861, 525] on button "Save" at bounding box center [870, 526] width 85 height 29
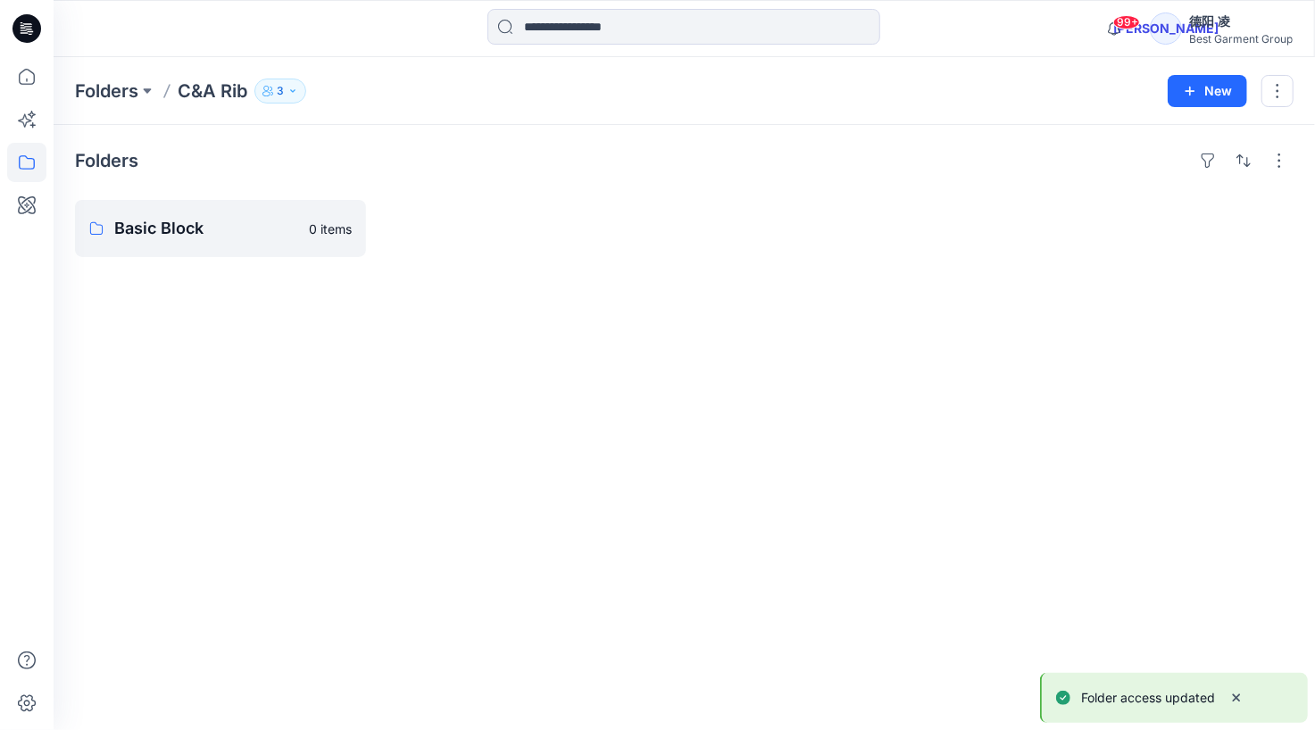
click at [282, 90] on p "3" at bounding box center [280, 91] width 7 height 20
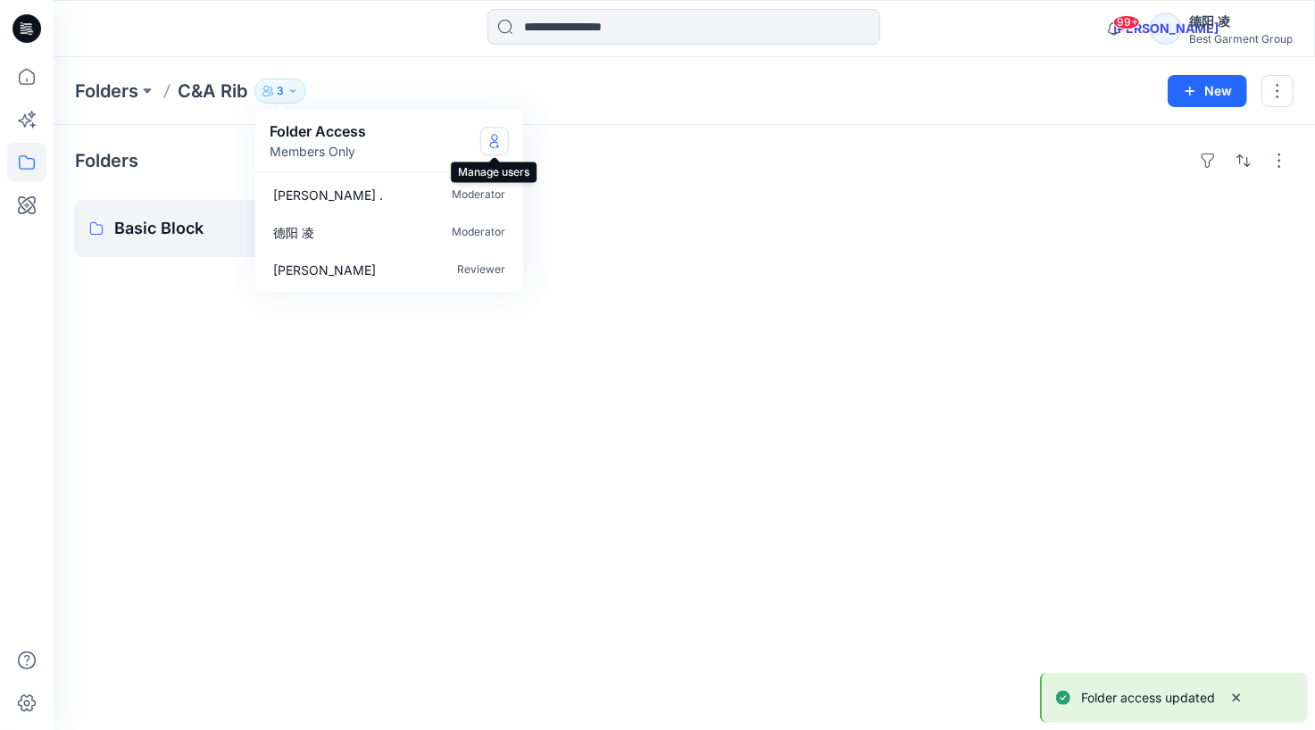
click at [499, 146] on icon "Manage Users" at bounding box center [497, 146] width 4 height 1
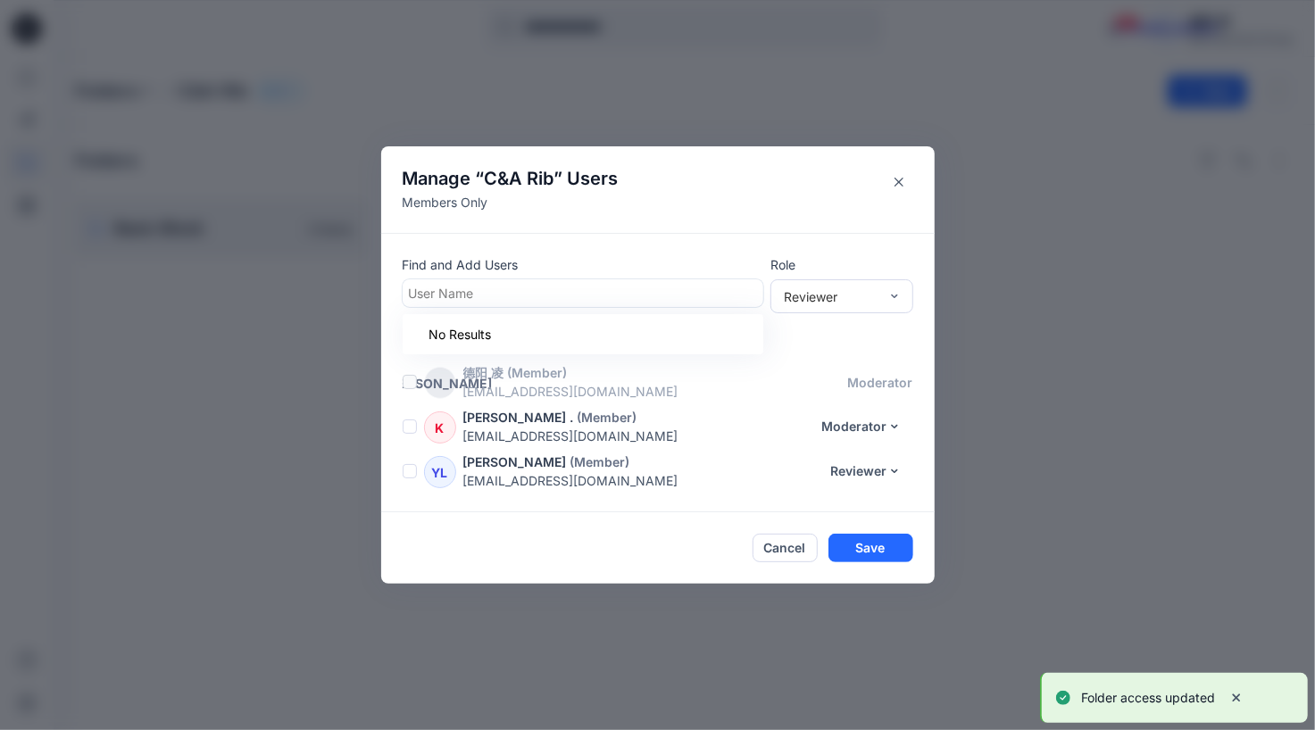
click at [477, 292] on div at bounding box center [583, 293] width 348 height 22
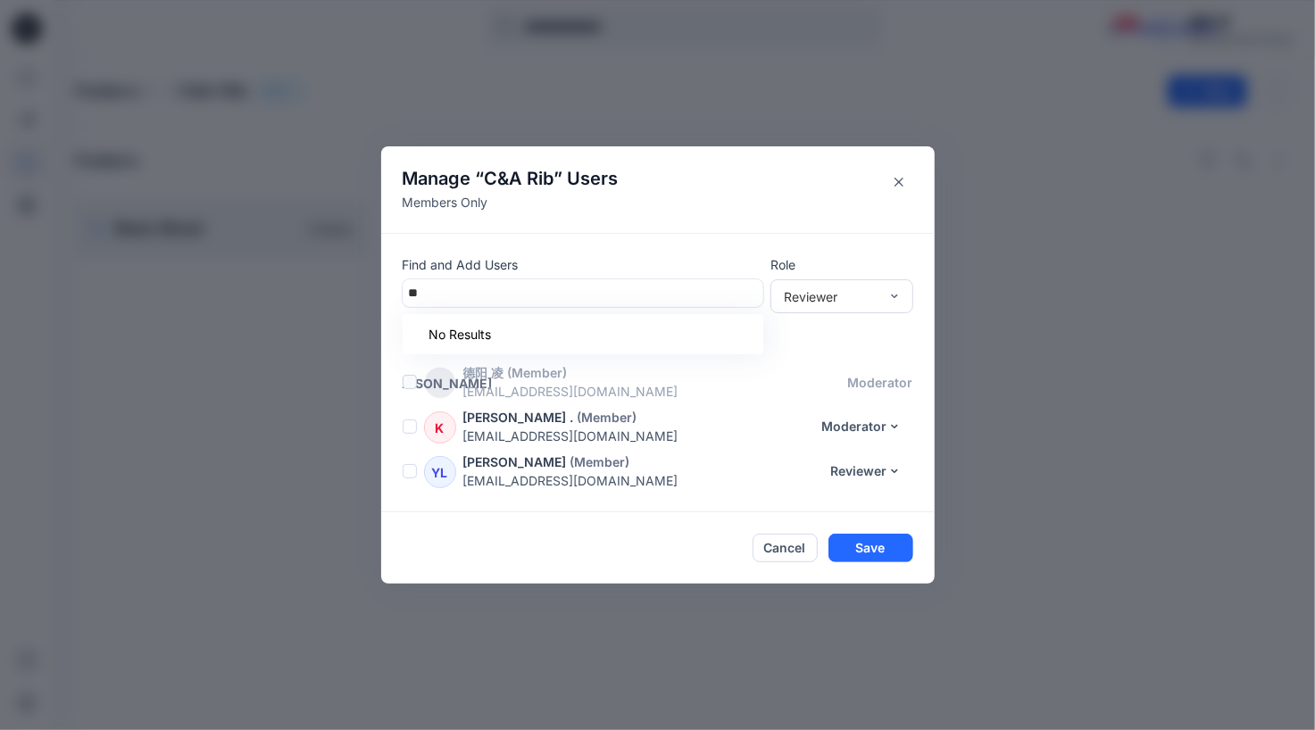
type input "*"
click at [507, 373] on div "XN Xiaoyu Ni" at bounding box center [582, 376] width 339 height 25
click at [875, 546] on button "Save" at bounding box center [870, 549] width 85 height 29
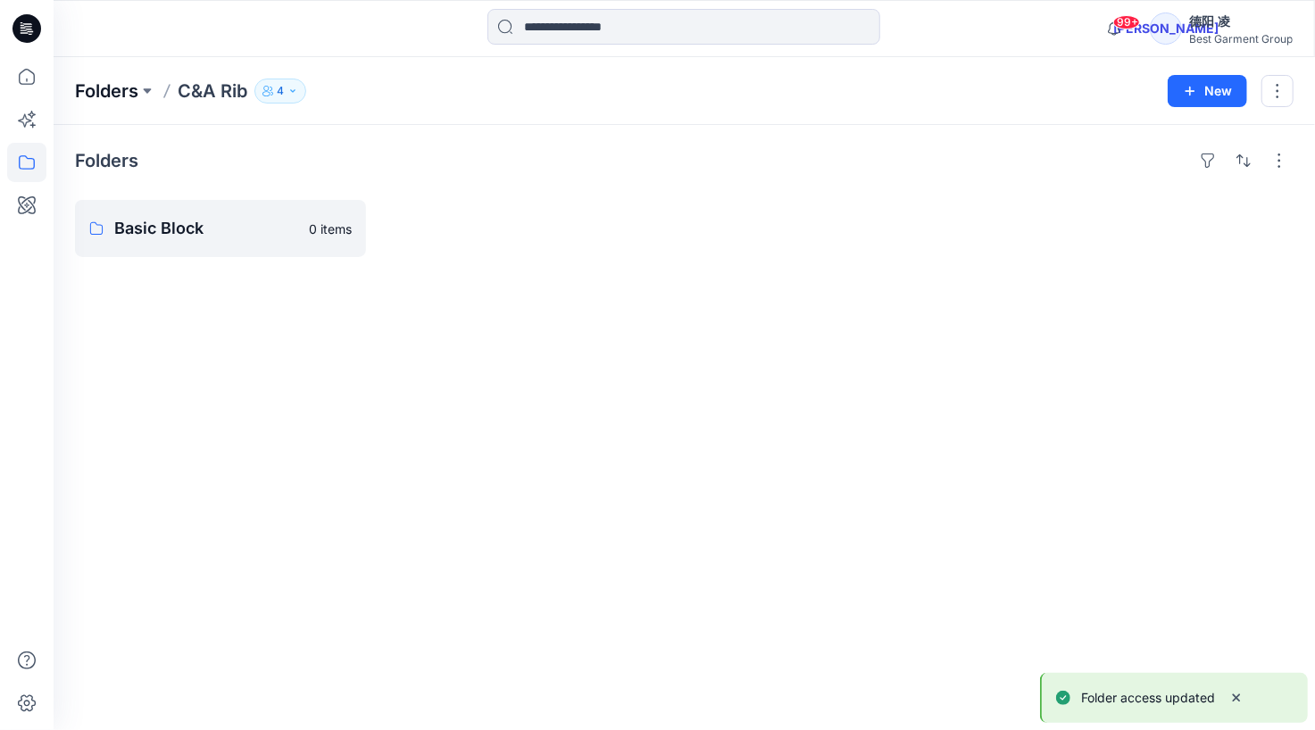
click at [115, 87] on p "Folders" at bounding box center [106, 91] width 63 height 25
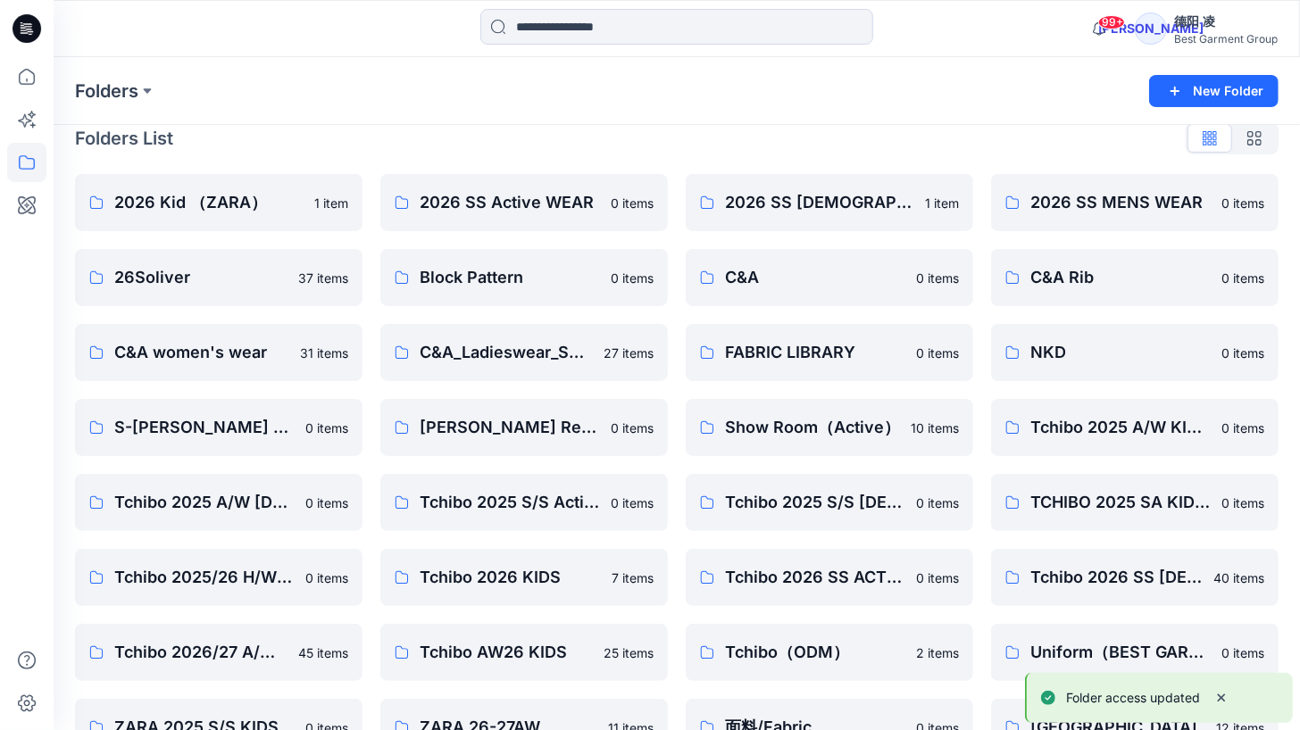
scroll to position [69, 0]
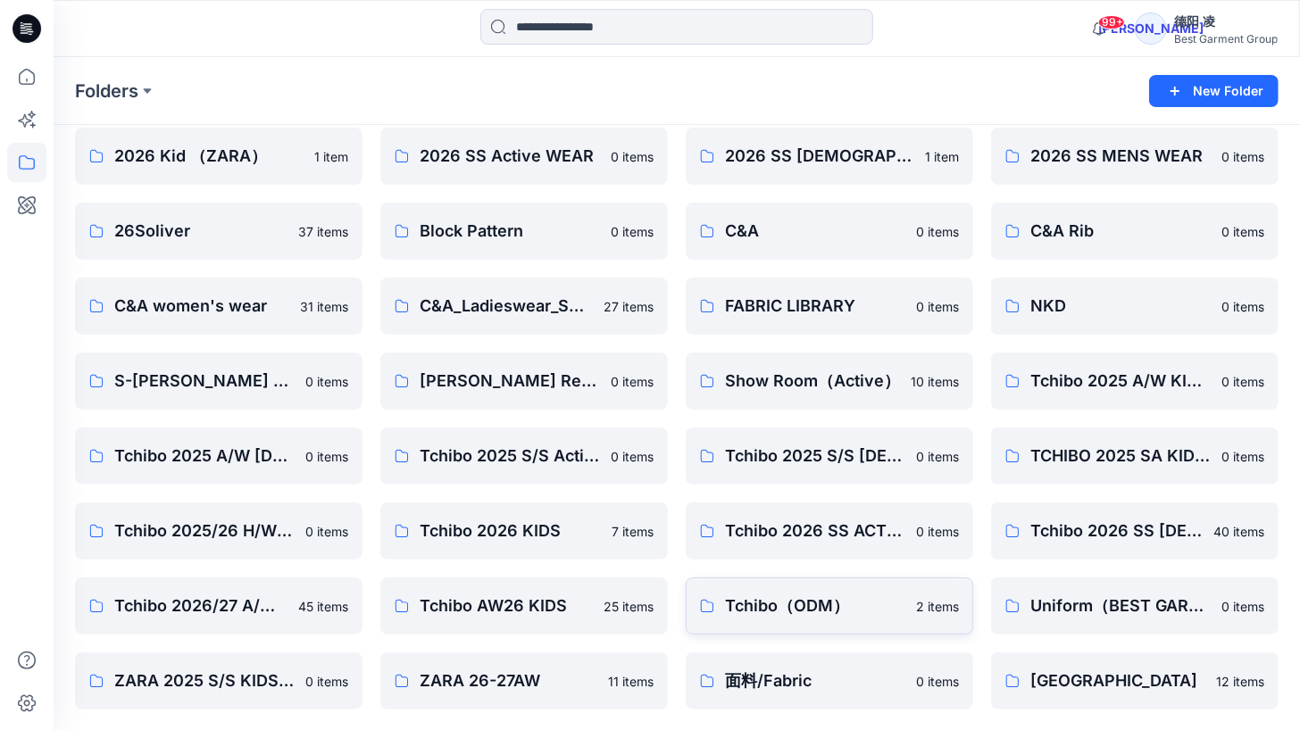
click at [765, 601] on p "Tchibo（ODM）" at bounding box center [815, 606] width 180 height 25
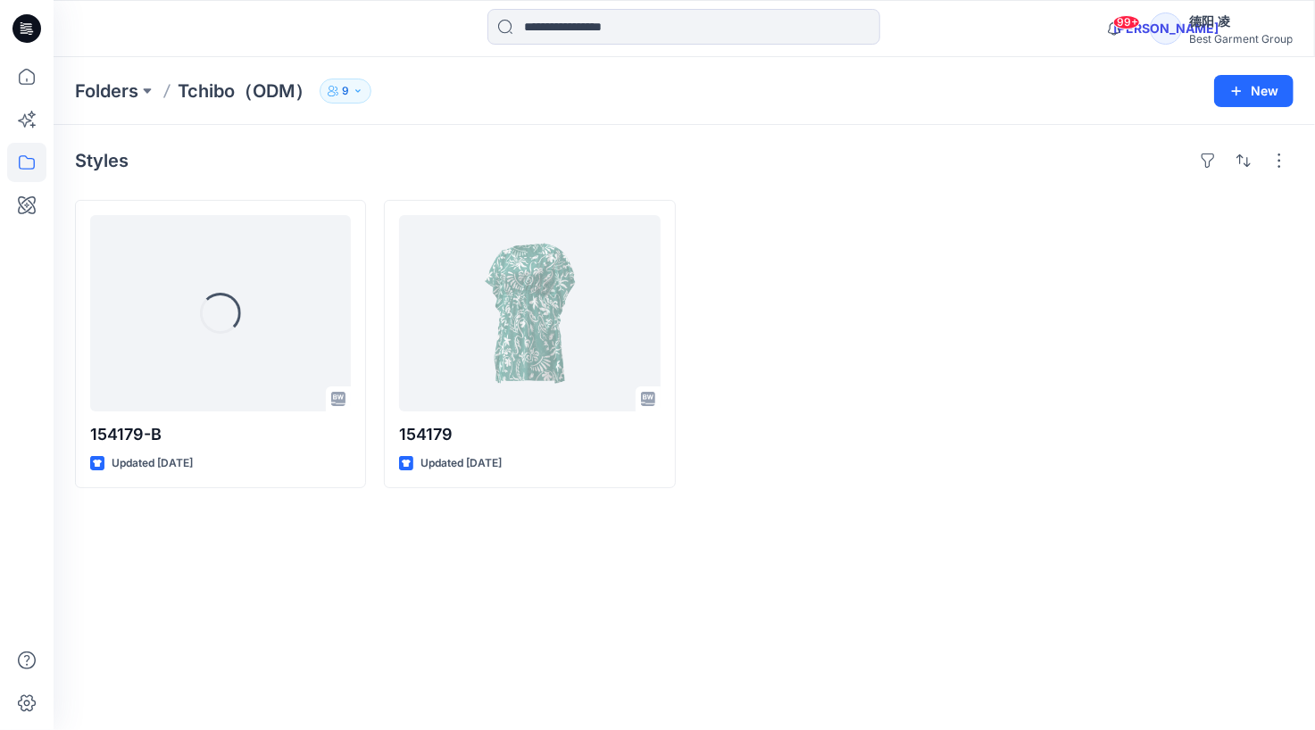
click at [365, 90] on button "9" at bounding box center [346, 91] width 52 height 25
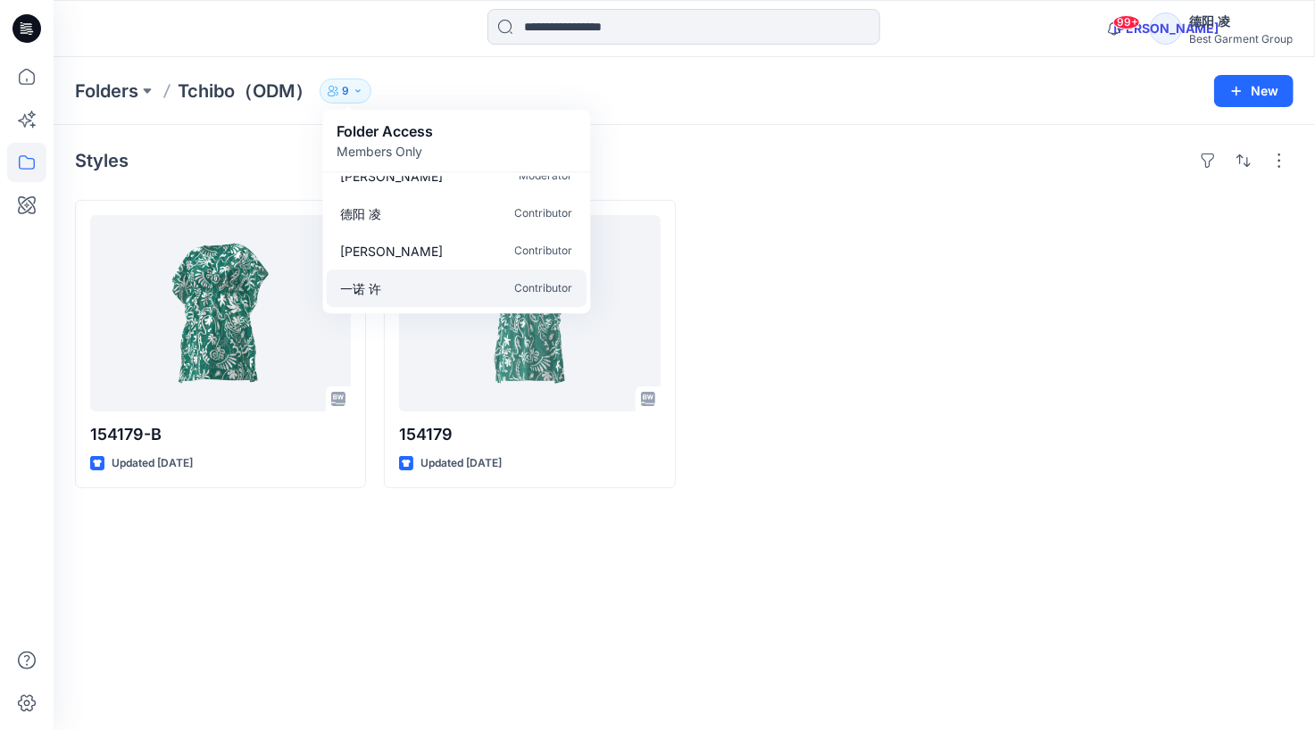
scroll to position [204, 0]
click at [786, 237] on div at bounding box center [839, 344] width 291 height 288
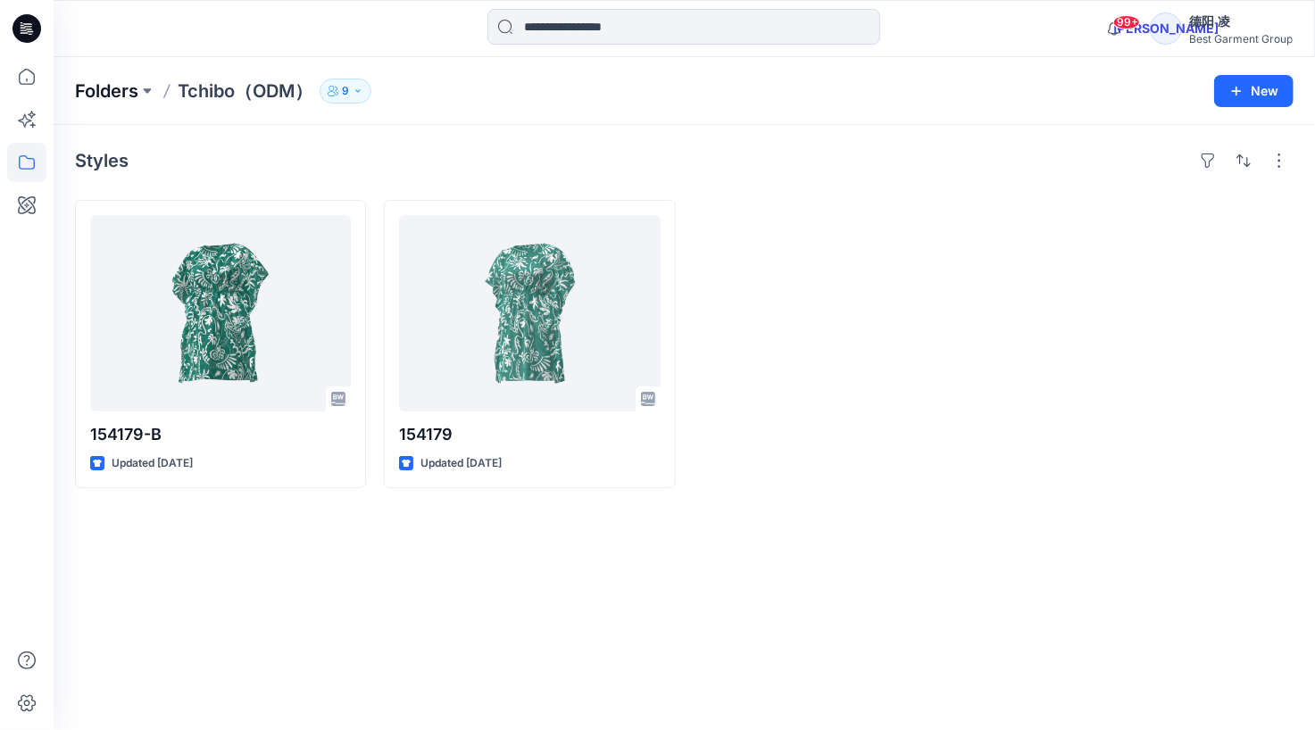
click at [112, 91] on p "Folders" at bounding box center [106, 91] width 63 height 25
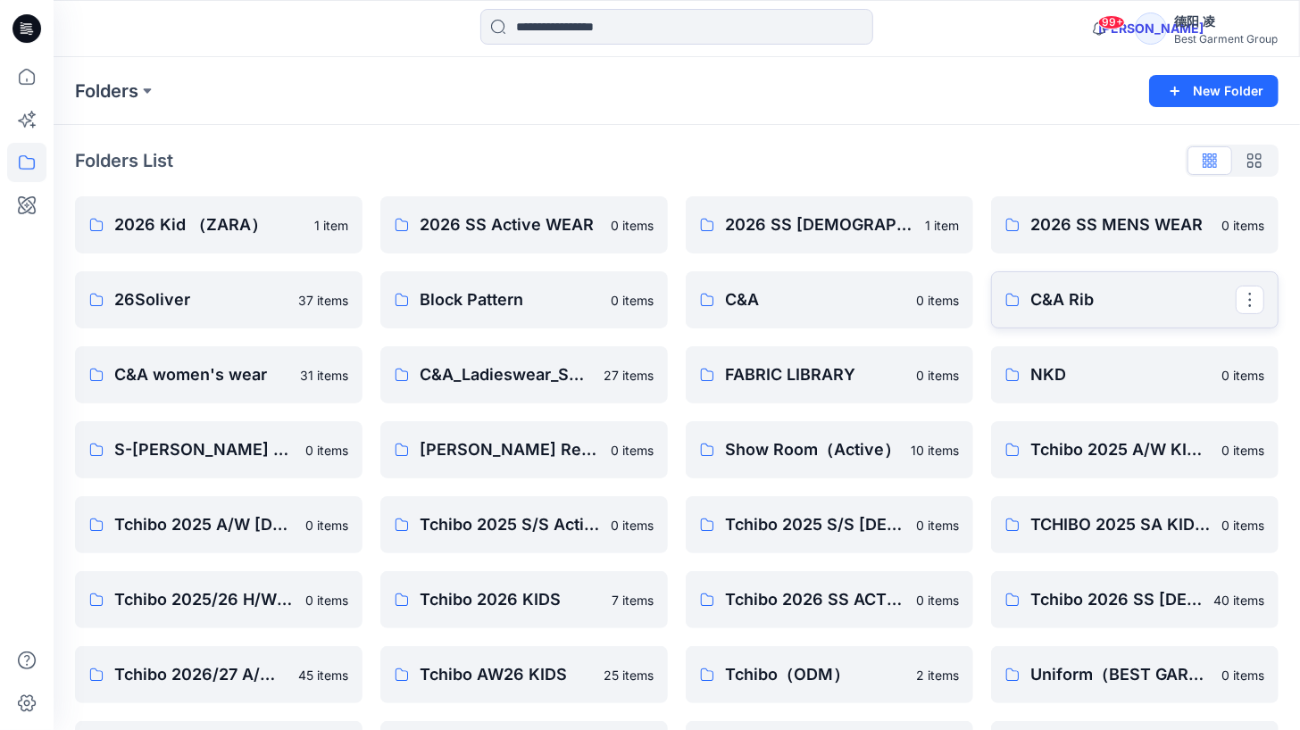
click at [1080, 312] on link "C&A Rib" at bounding box center [1134, 299] width 287 height 57
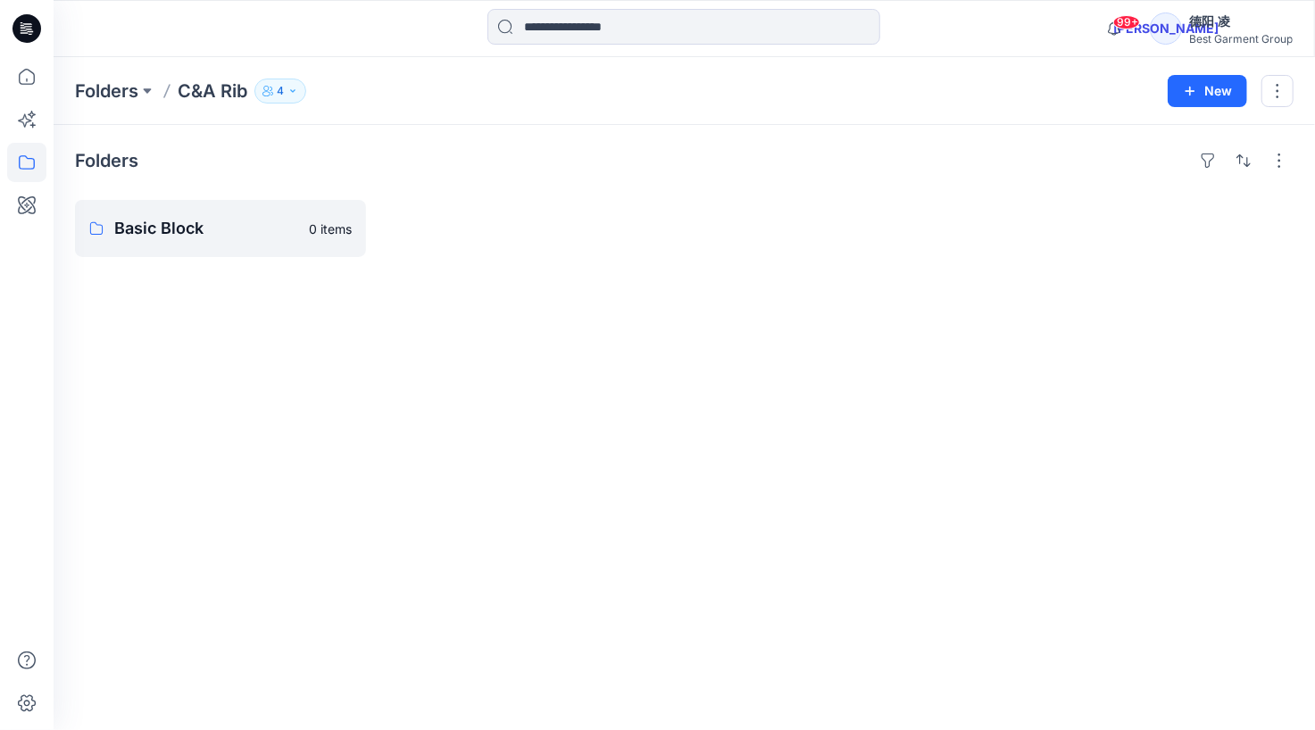
click at [295, 87] on icon "button" at bounding box center [292, 91] width 11 height 11
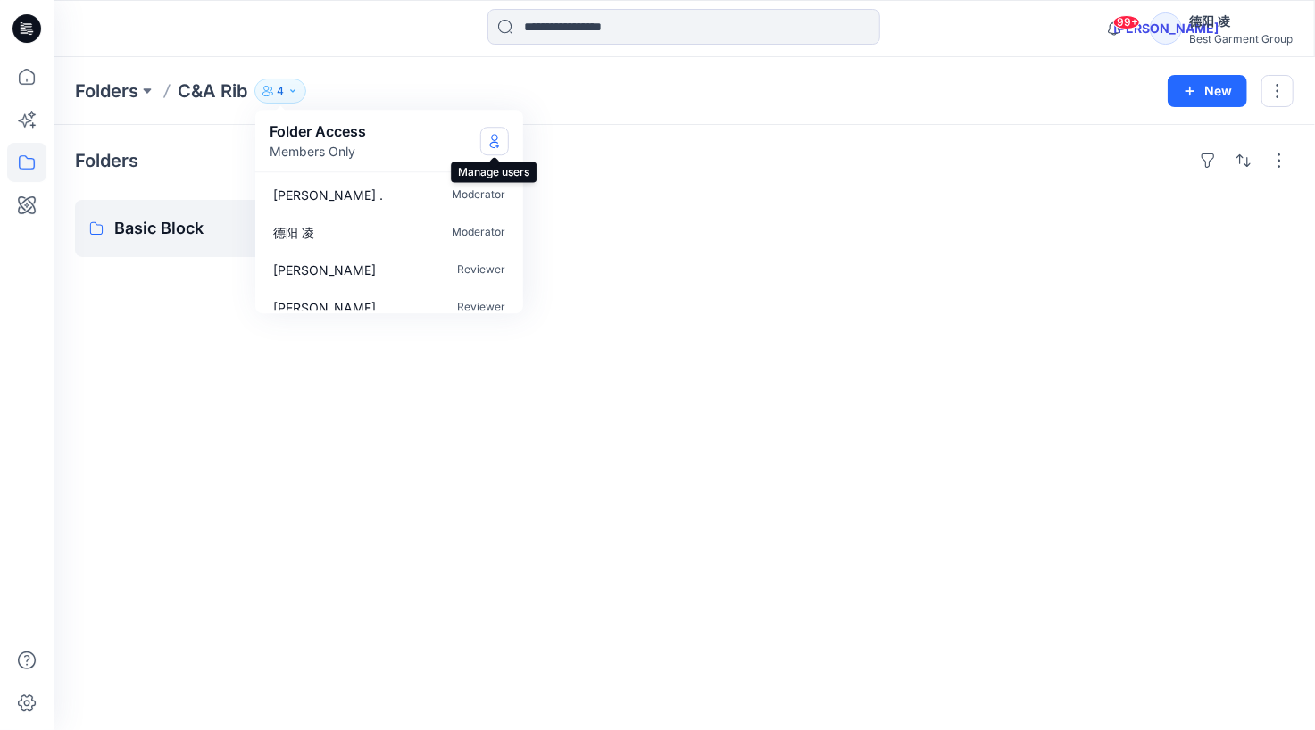
click at [499, 144] on icon "Manage Users" at bounding box center [494, 141] width 14 height 14
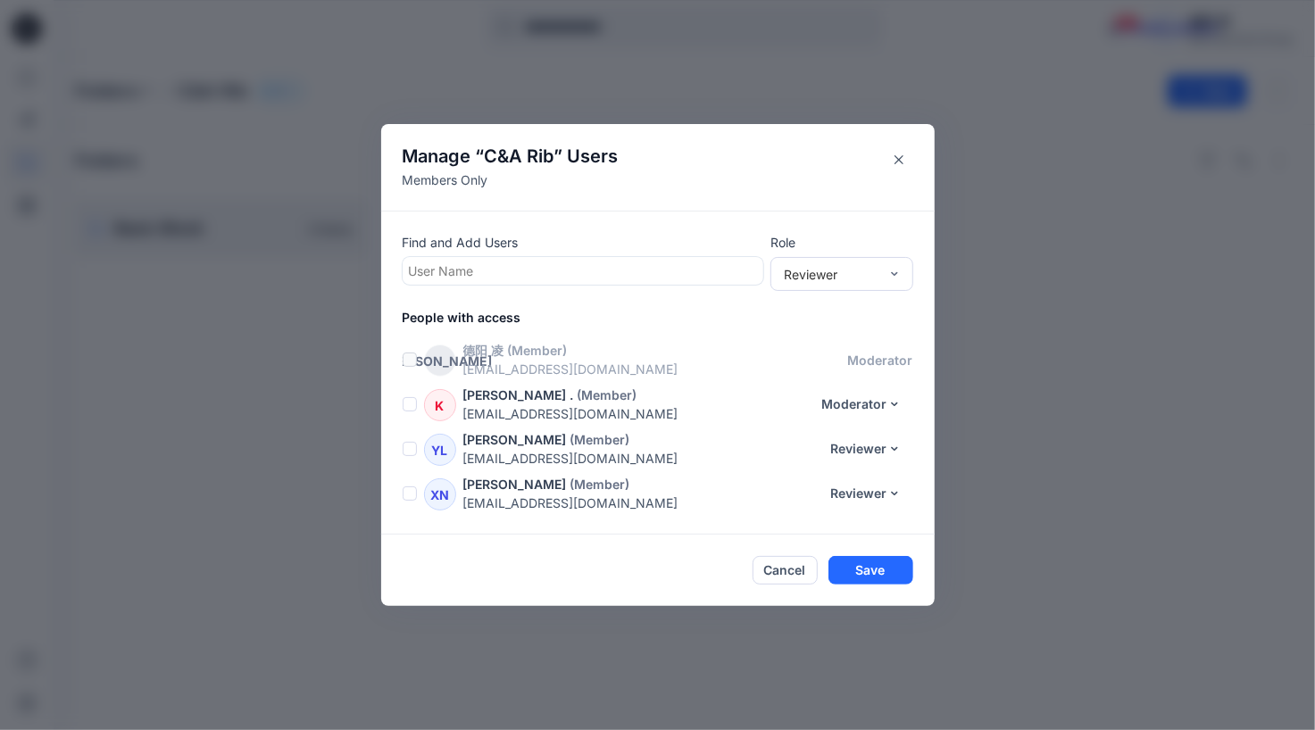
click at [528, 268] on div at bounding box center [583, 271] width 348 height 22
type input "**"
drag, startPoint x: 441, startPoint y: 273, endPoint x: 429, endPoint y: 277, distance: 12.1
click at [429, 277] on div at bounding box center [583, 271] width 348 height 22
type input "*"
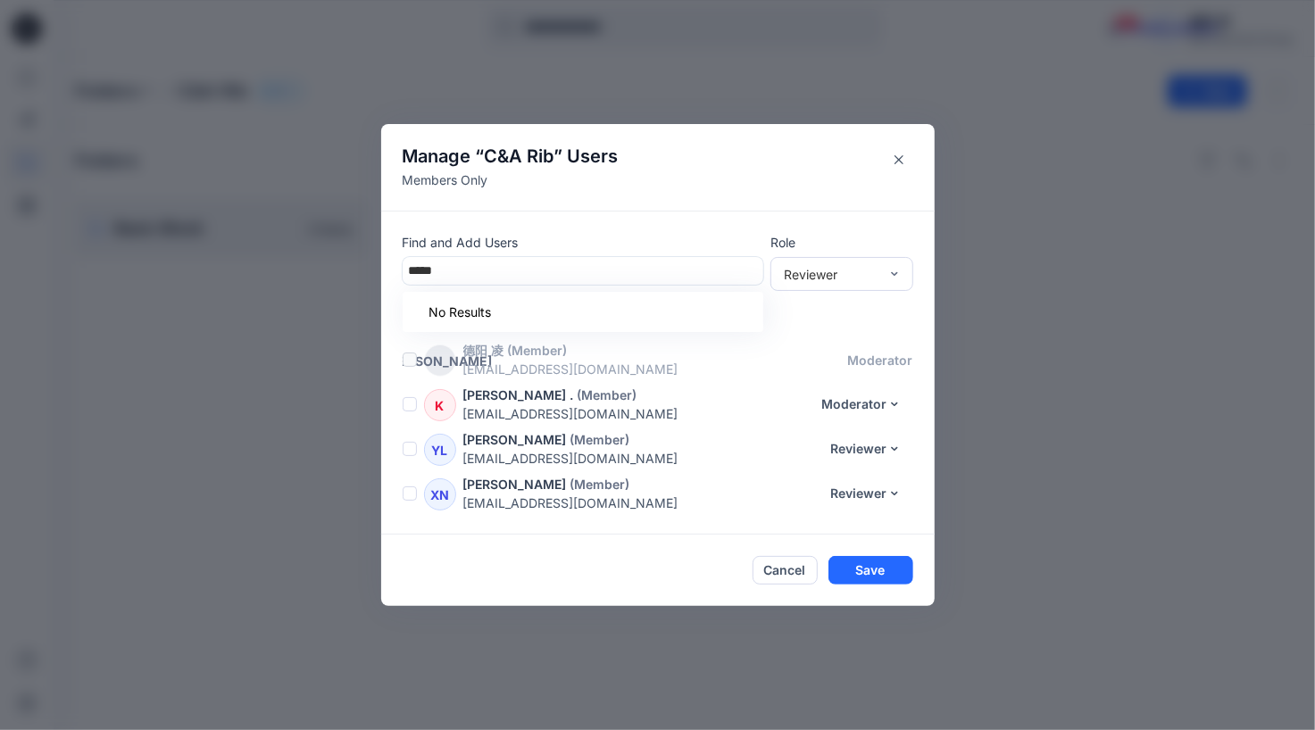
type input "*"
click at [487, 317] on div "丹蒋 丹虹 蒋" at bounding box center [582, 315] width 339 height 25
click at [847, 269] on div "Reviewer" at bounding box center [831, 273] width 95 height 19
click at [844, 364] on div "Moderator" at bounding box center [842, 370] width 136 height 31
click at [873, 568] on button "Save" at bounding box center [870, 571] width 85 height 29
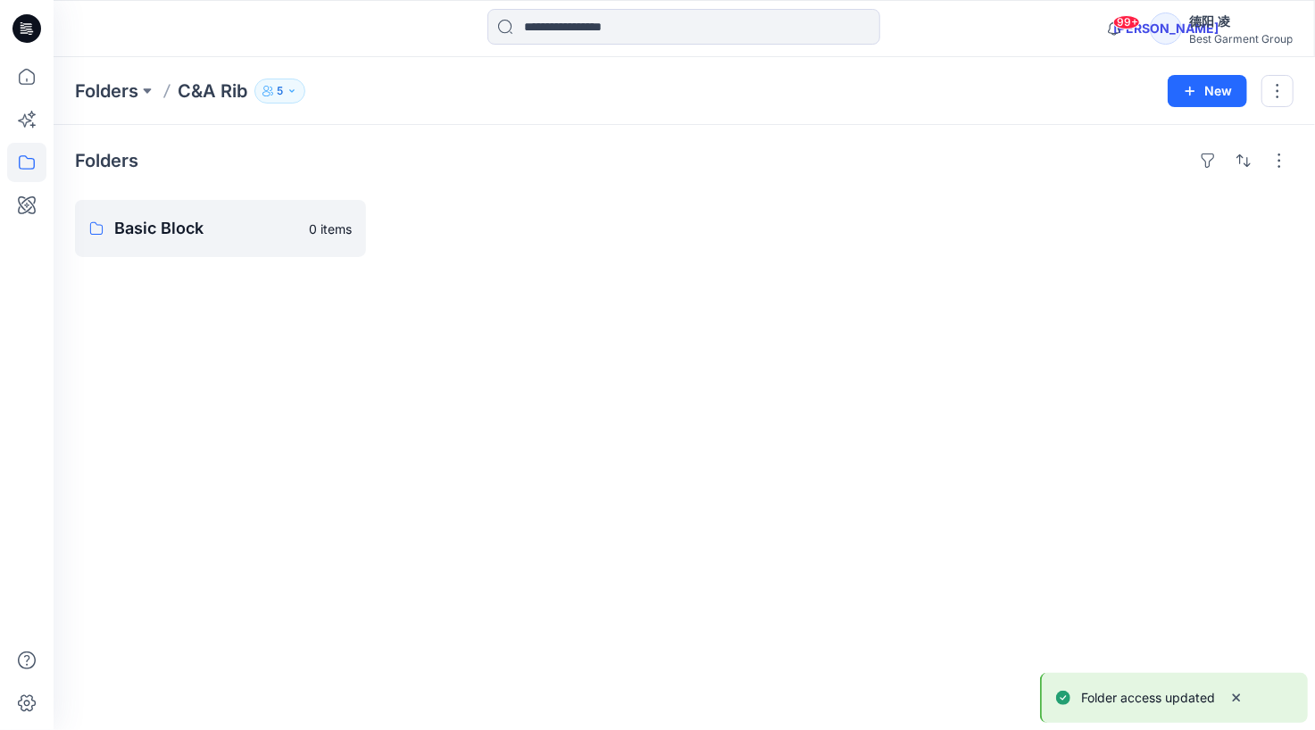
click at [295, 87] on icon "button" at bounding box center [292, 91] width 11 height 11
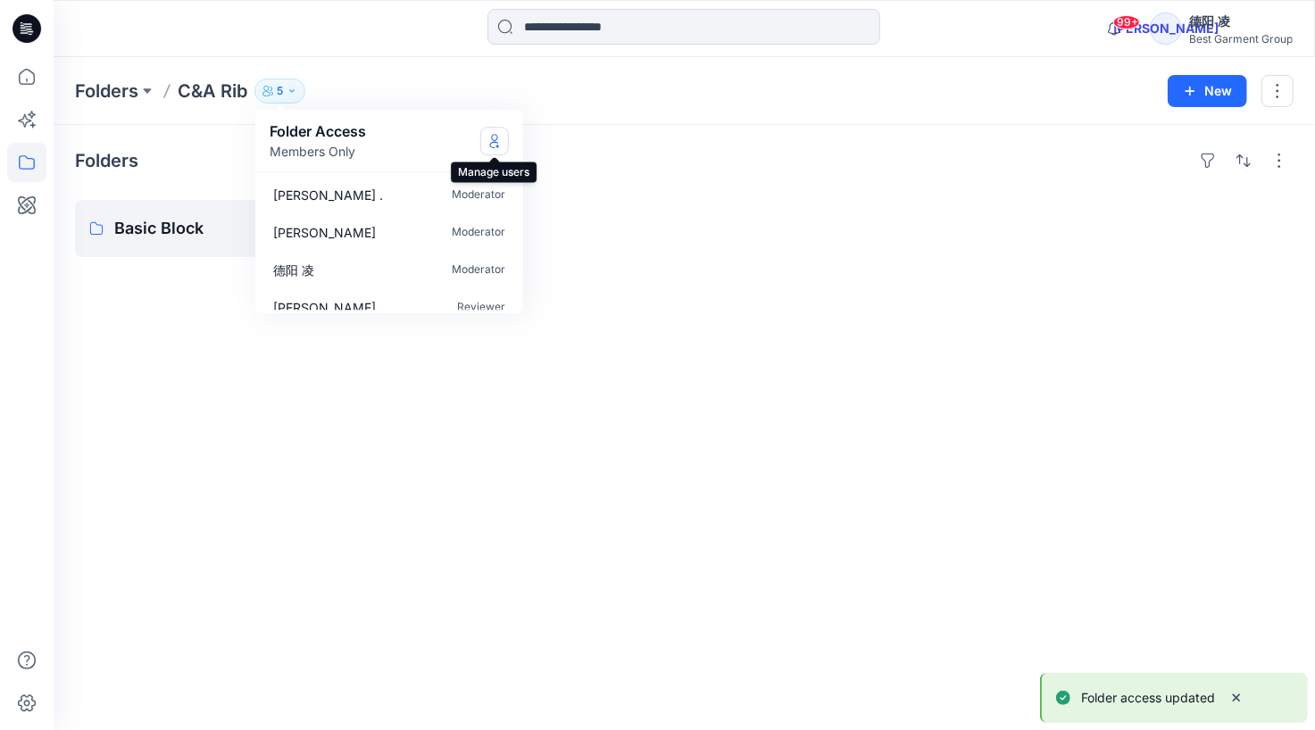
click at [503, 138] on button "Manage Users" at bounding box center [494, 141] width 29 height 29
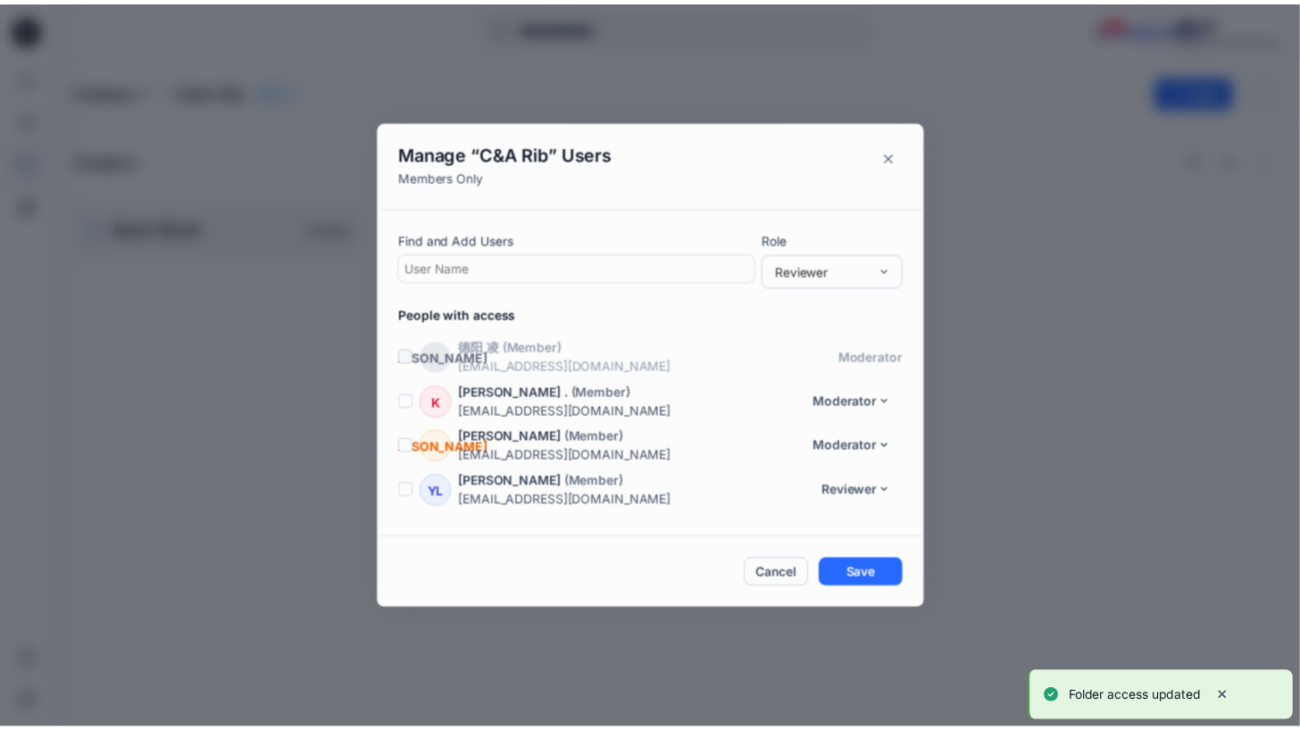
scroll to position [37, 0]
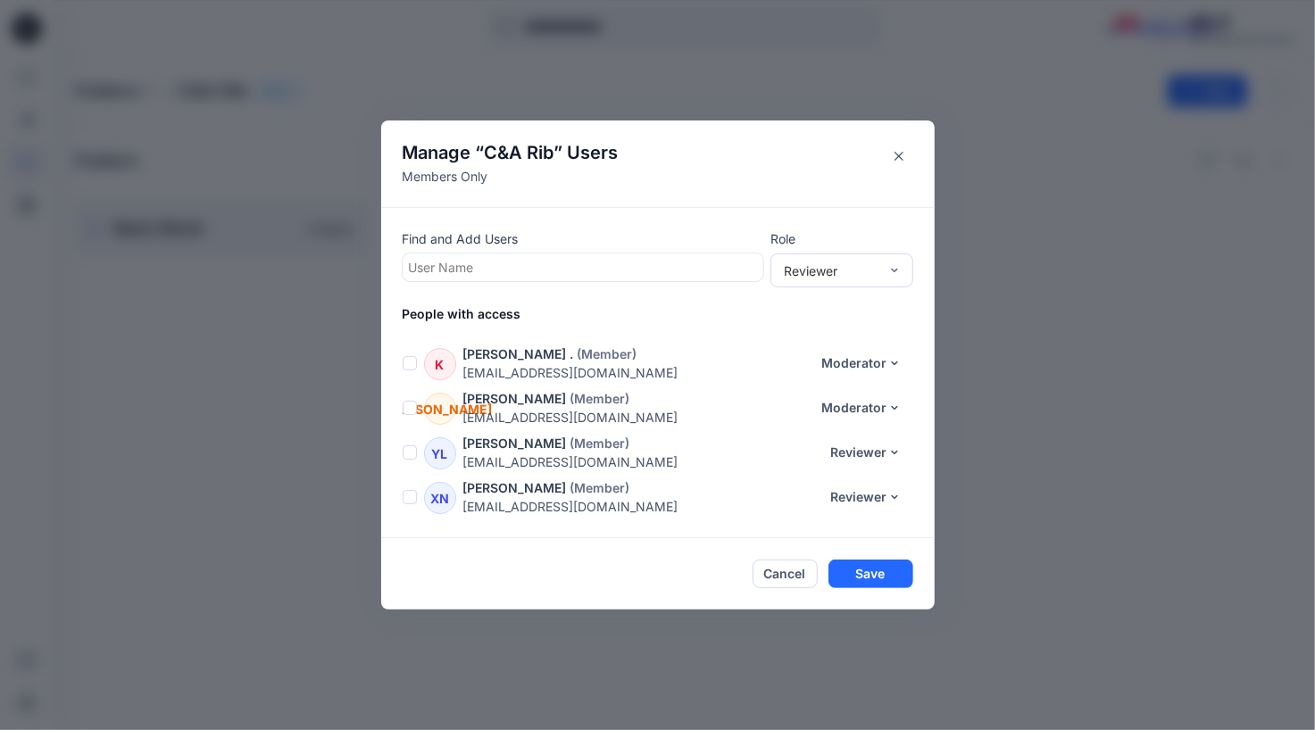
click at [510, 261] on div at bounding box center [583, 267] width 348 height 22
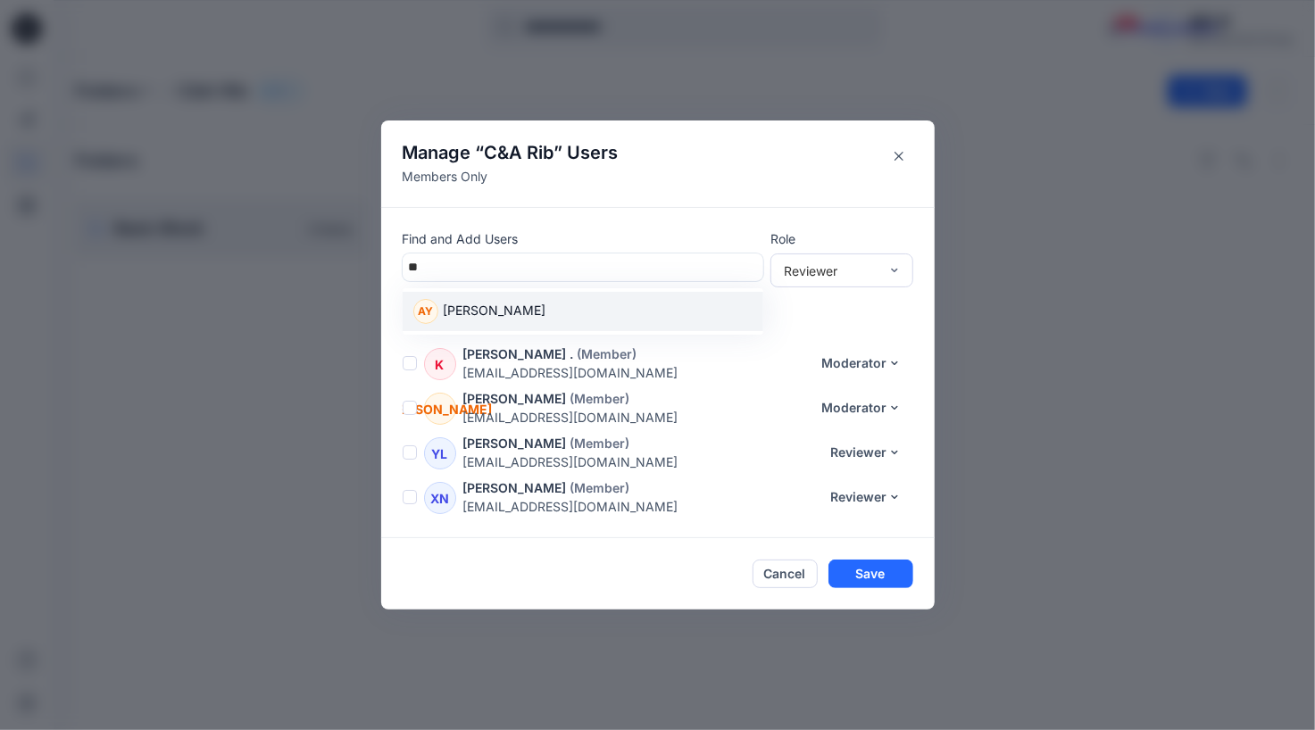
type input "*"
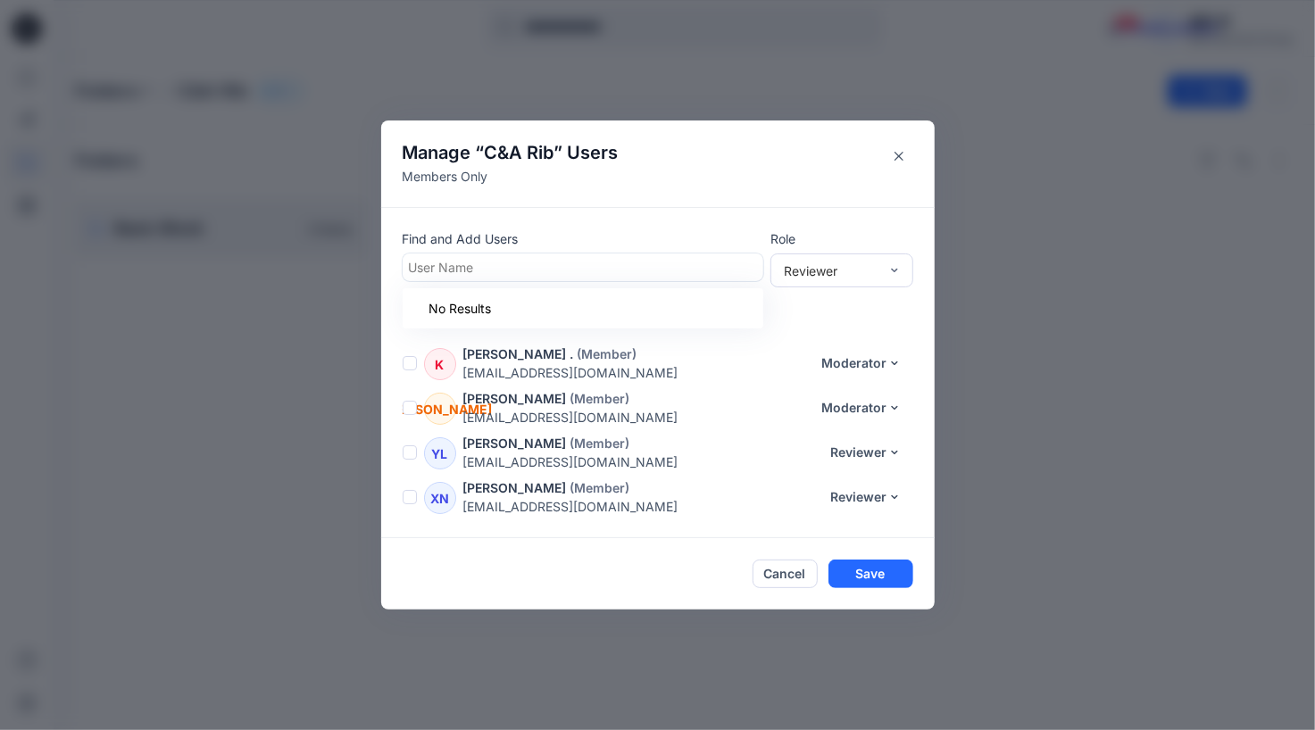
click at [175, 251] on div "Manage “ C&A Rib ” Users Members Only Find and Add Users option , deselected. U…" at bounding box center [657, 365] width 1315 height 730
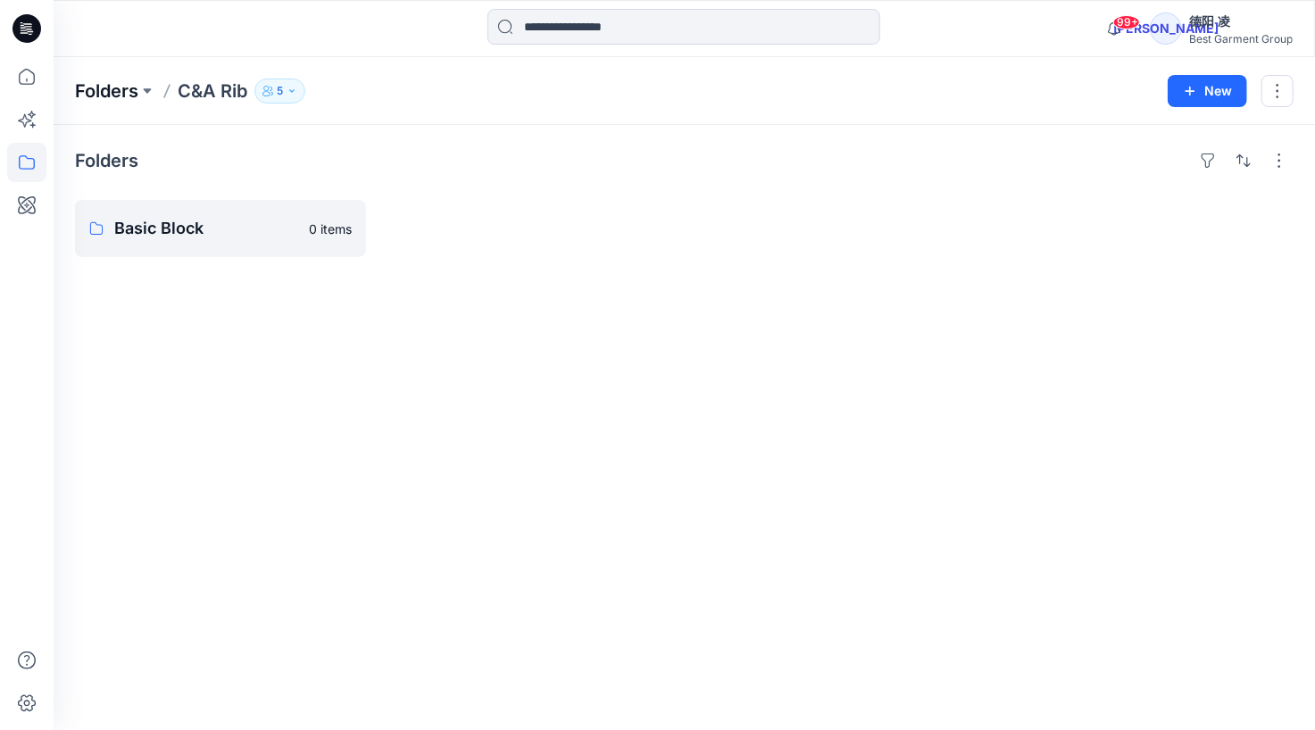
click at [104, 86] on p "Folders" at bounding box center [106, 91] width 63 height 25
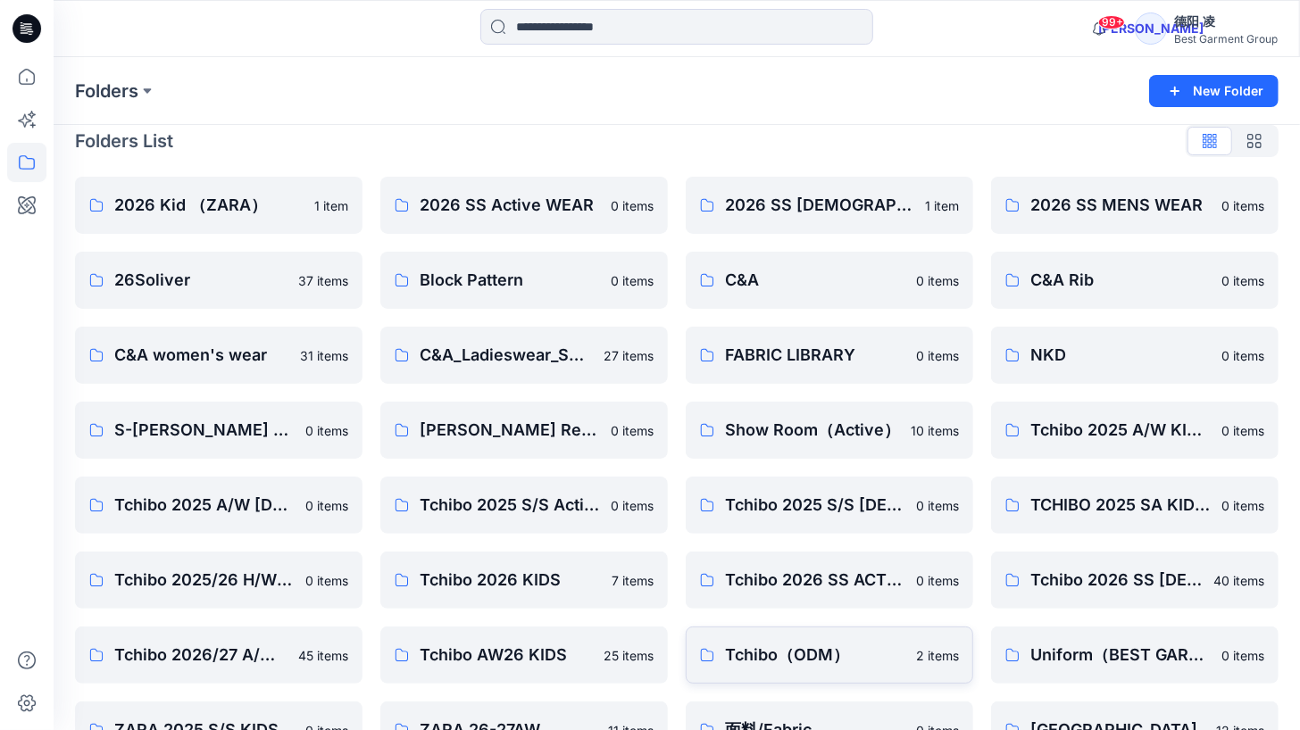
scroll to position [69, 0]
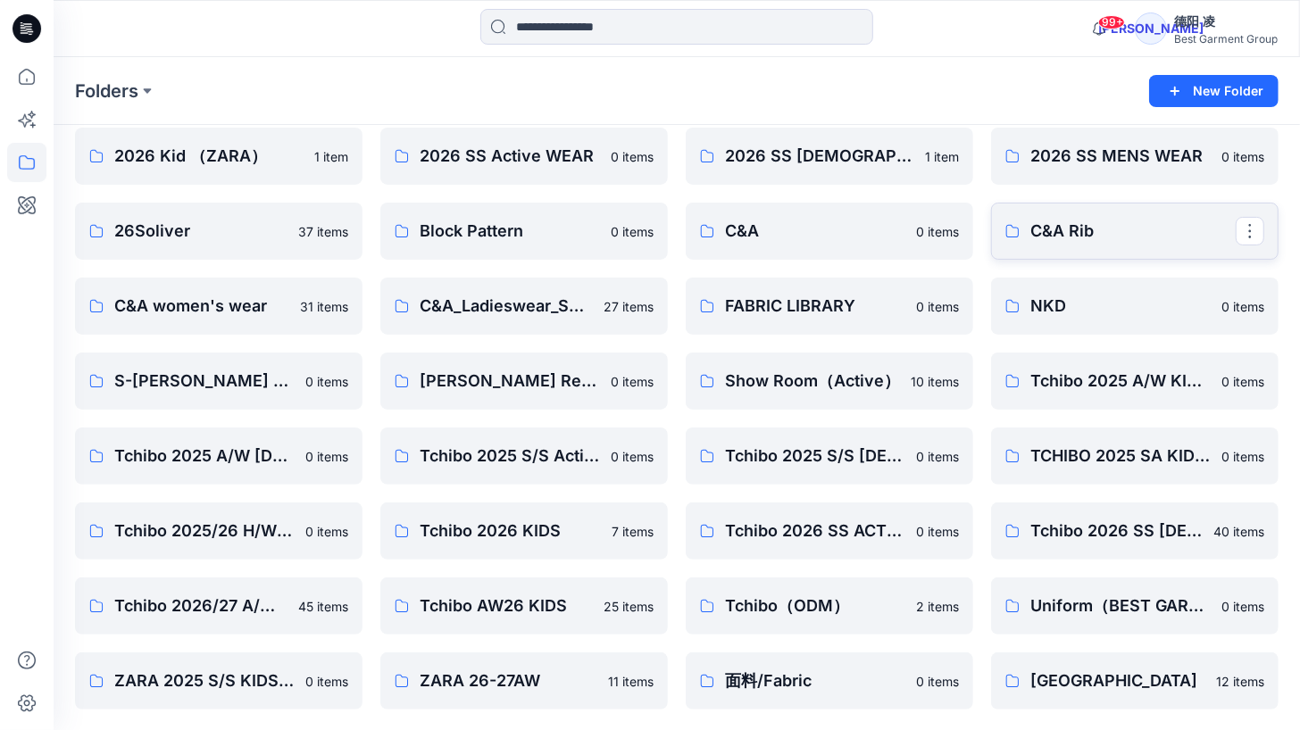
click at [1114, 236] on p "C&A Rib" at bounding box center [1132, 231] width 205 height 25
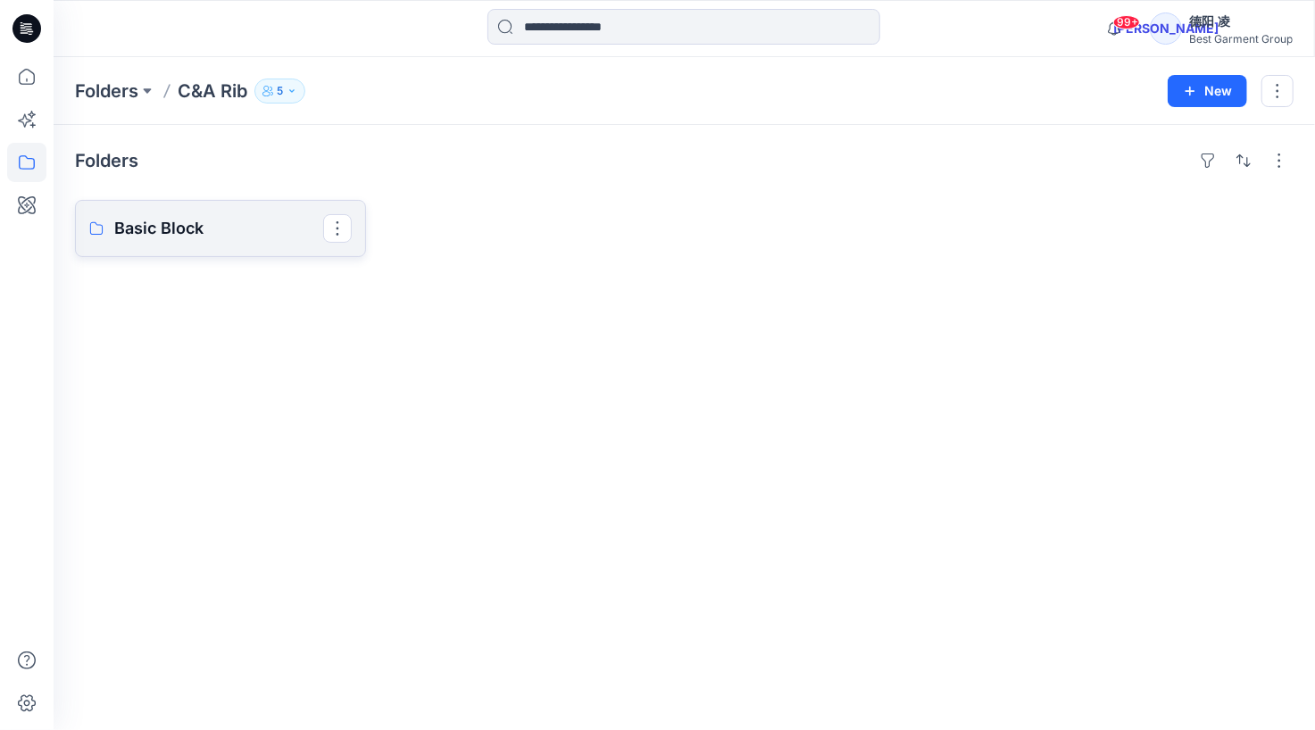
click at [243, 244] on link "Basic Block" at bounding box center [220, 228] width 291 height 57
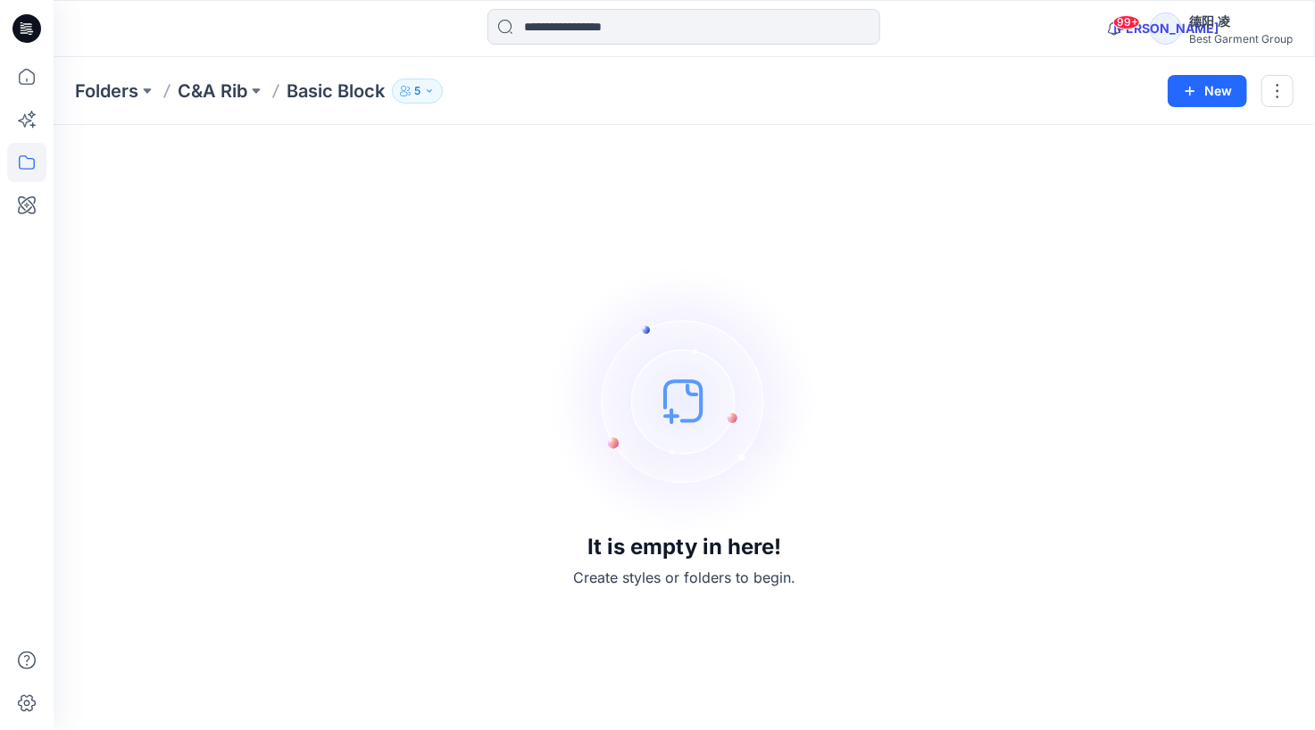
click at [438, 91] on button "5" at bounding box center [417, 91] width 51 height 25
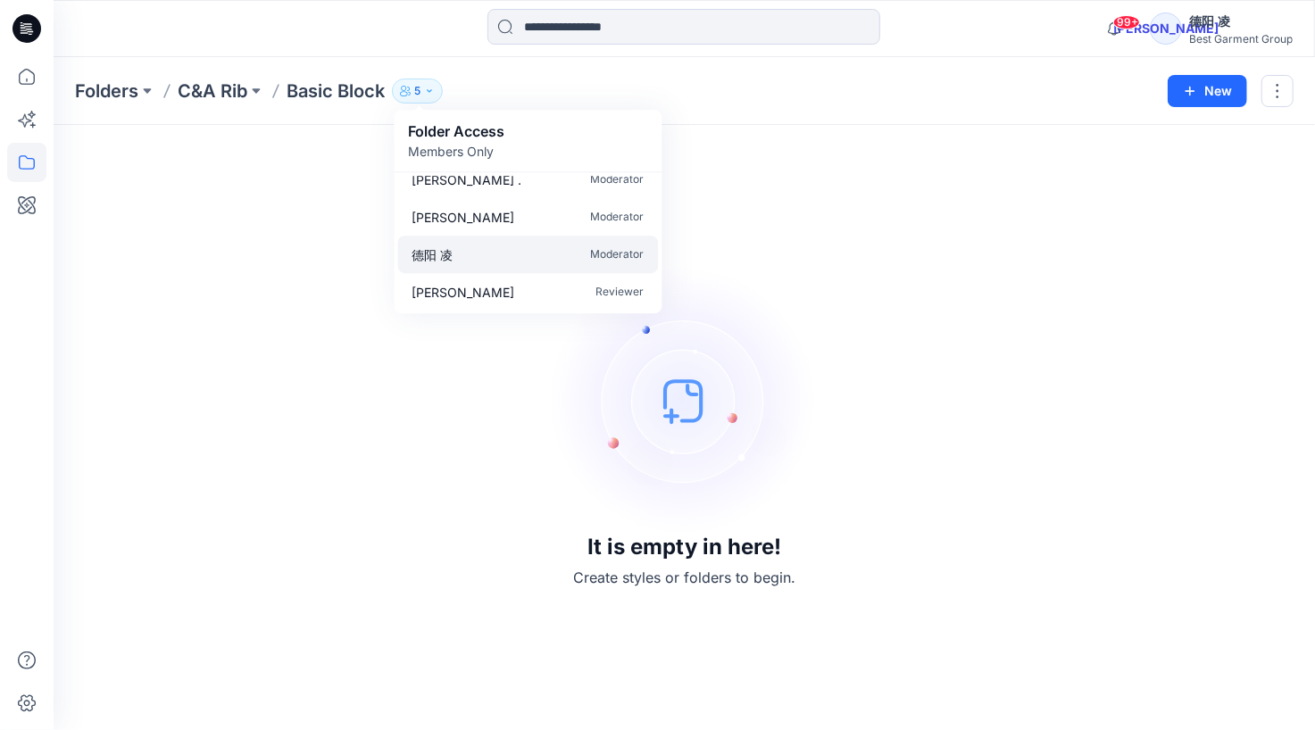
scroll to position [54, 0]
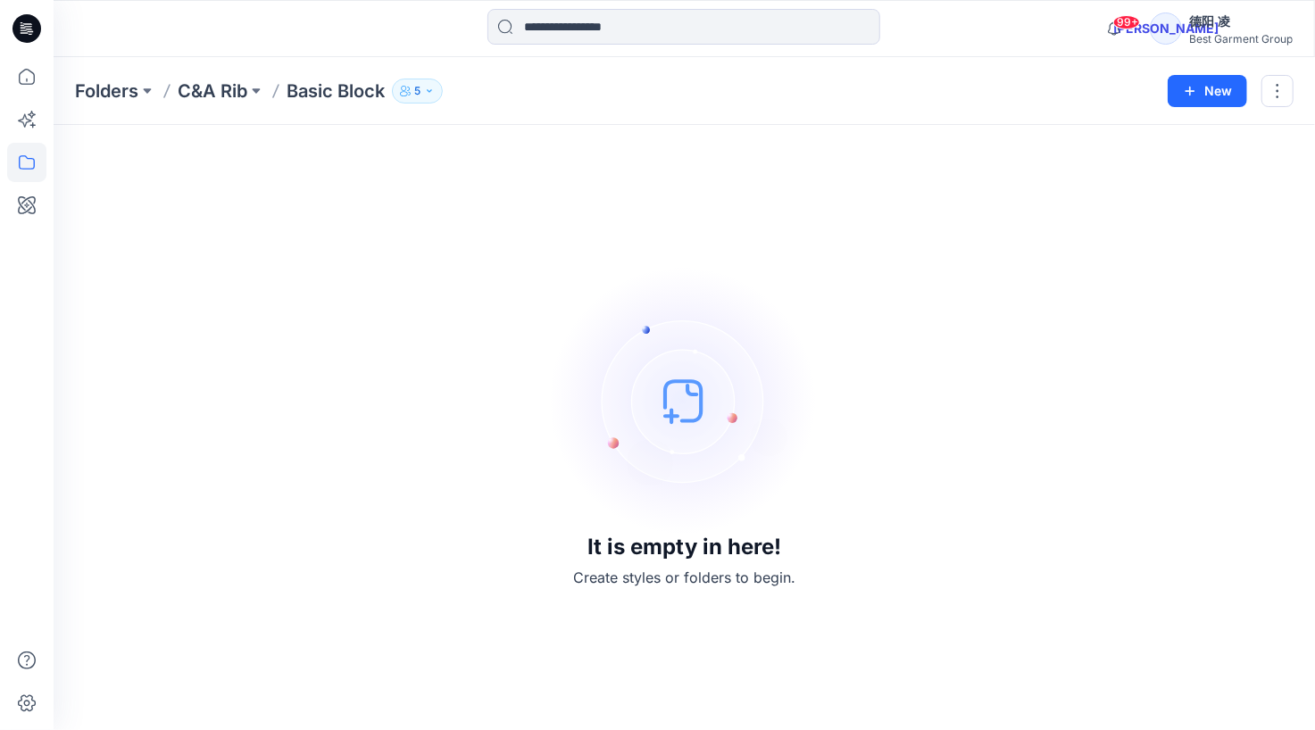
drag, startPoint x: 844, startPoint y: 261, endPoint x: 269, endPoint y: 126, distance: 590.5
click at [842, 262] on div "It is empty in here! Create styles or folders to begin." at bounding box center [684, 427] width 1219 height 562
click at [114, 79] on p "Folders" at bounding box center [106, 91] width 63 height 25
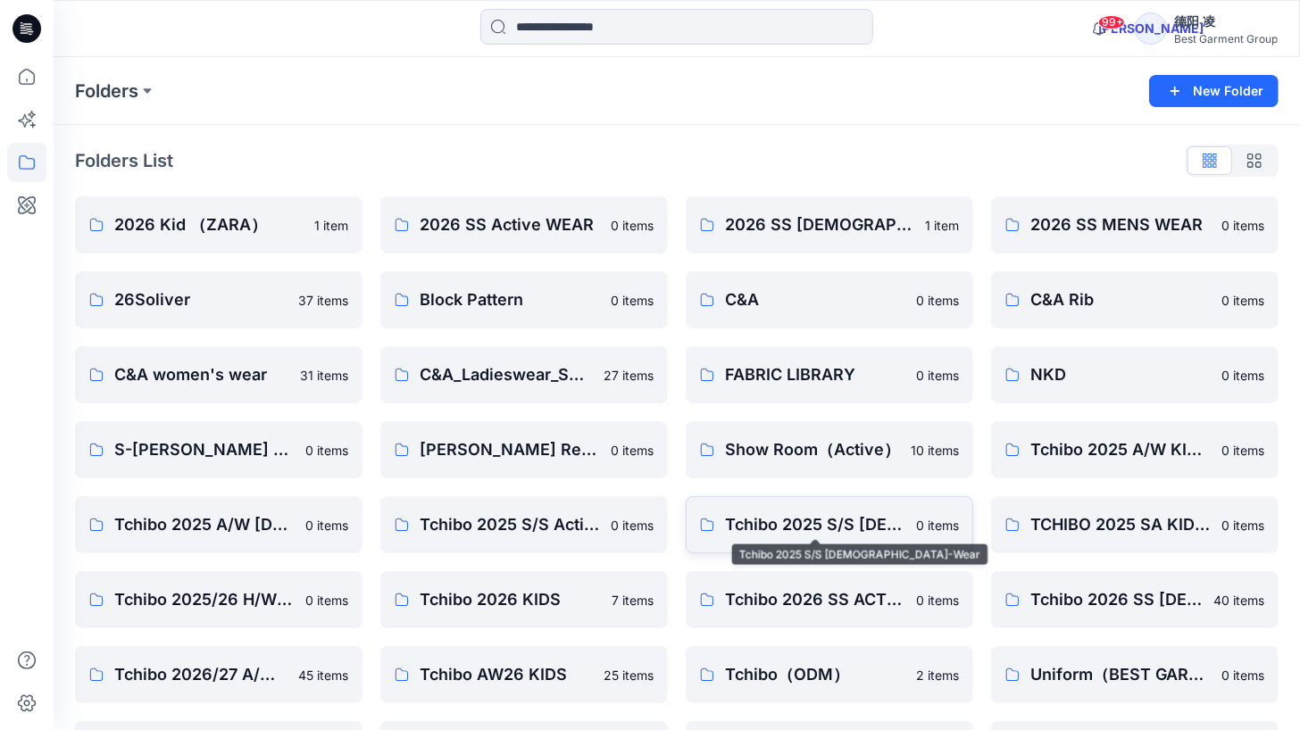
click at [778, 529] on p "Tchibo 2025 S/S [DEMOGRAPHIC_DATA]-Wear" at bounding box center [815, 524] width 180 height 25
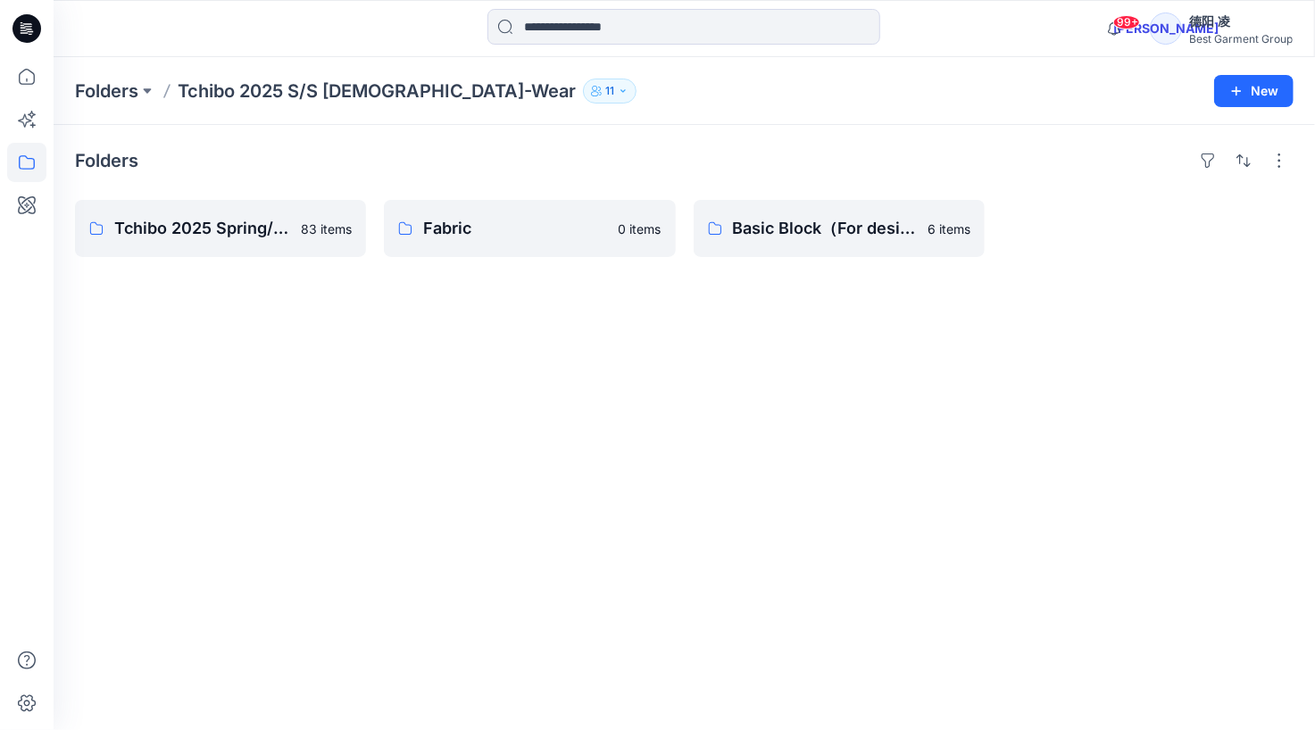
click at [618, 92] on icon "button" at bounding box center [623, 91] width 11 height 11
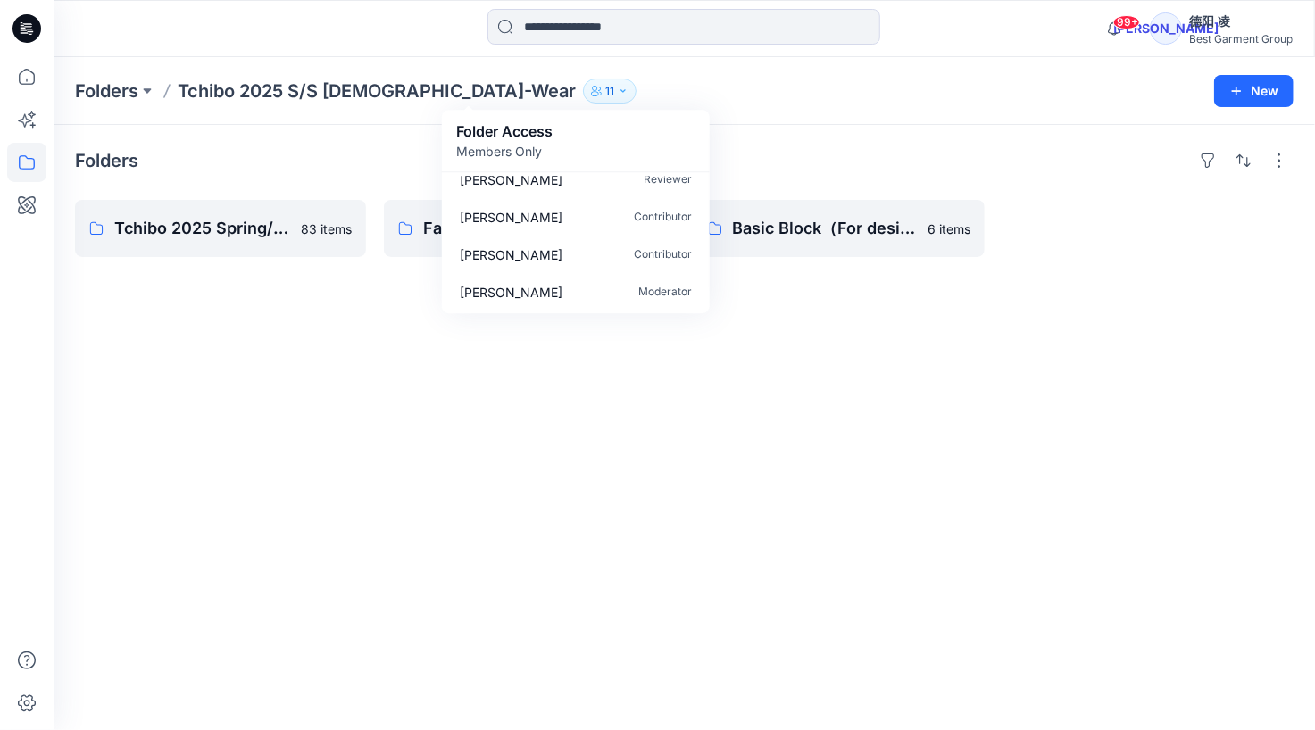
scroll to position [198, 0]
click at [895, 385] on div "Folders Tchibo 2025 Spring/Summer Ladies Board 83 items Fabric 0 items Basic Bl…" at bounding box center [684, 427] width 1261 height 605
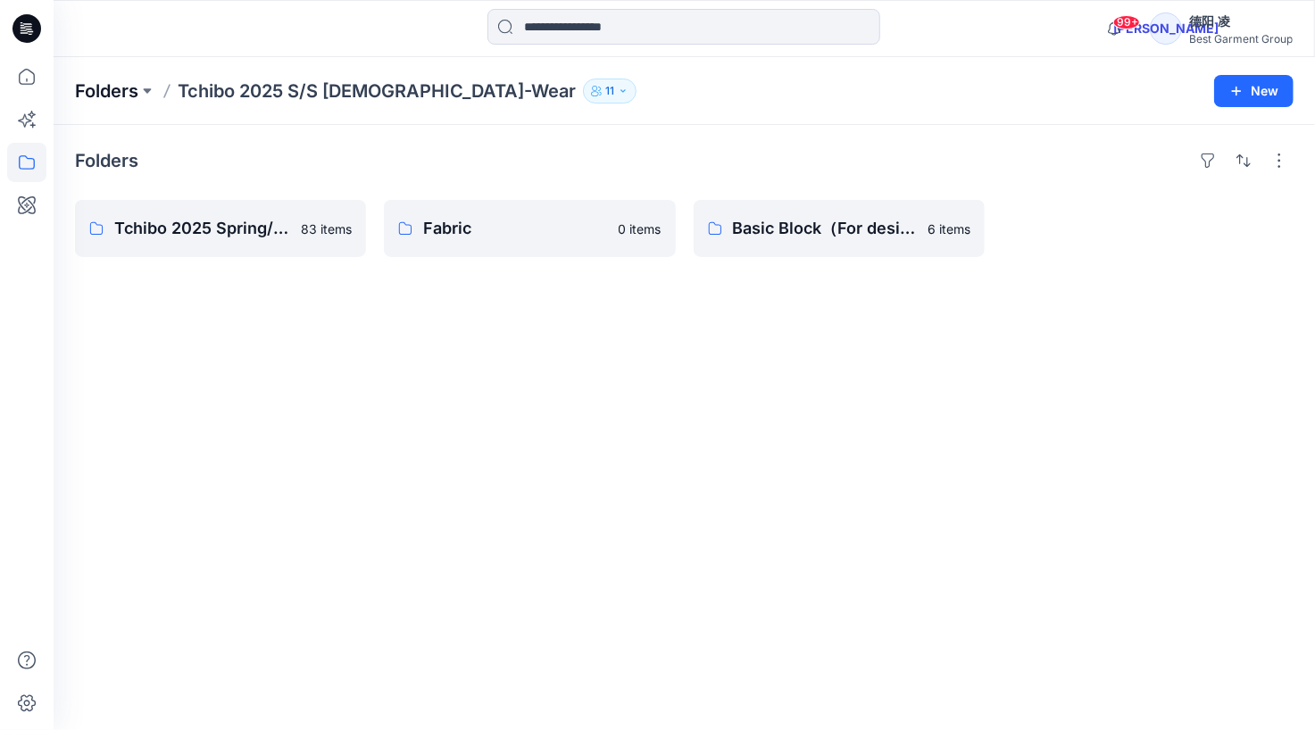
click at [112, 87] on p "Folders" at bounding box center [106, 91] width 63 height 25
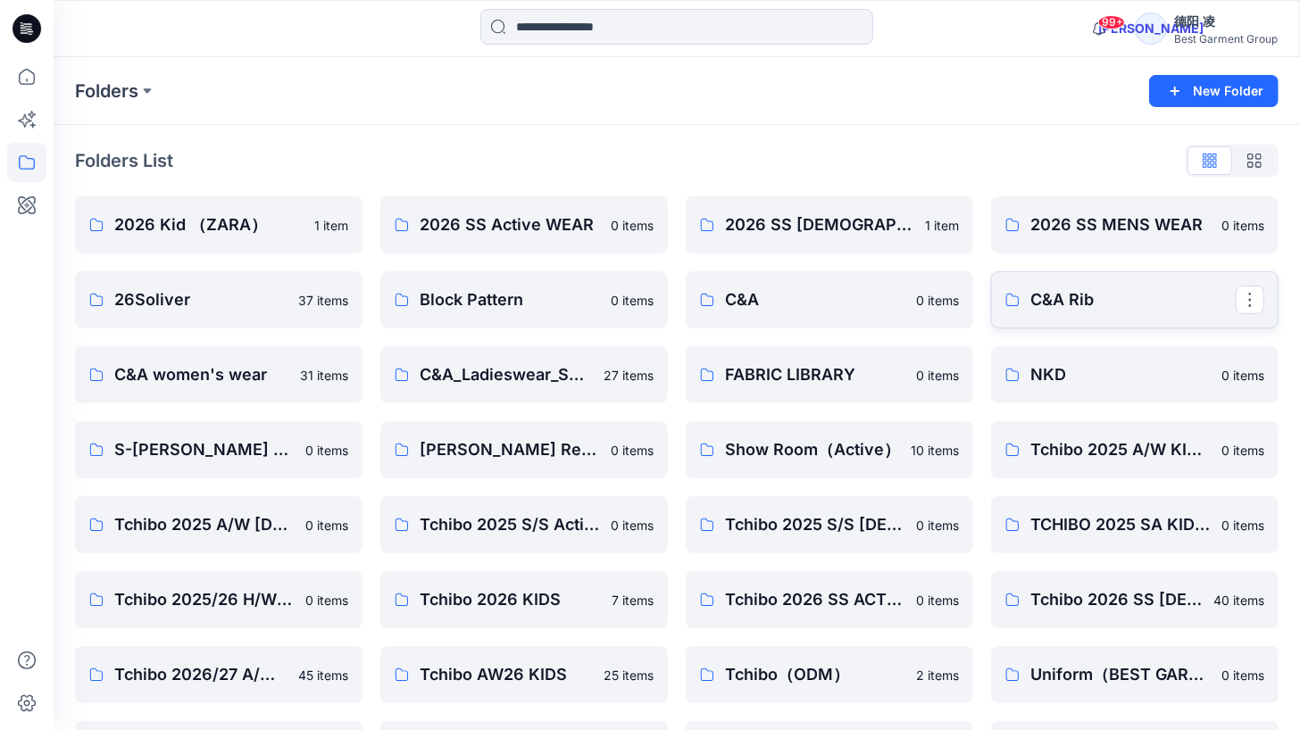
click at [1109, 311] on p "C&A Rib" at bounding box center [1132, 299] width 205 height 25
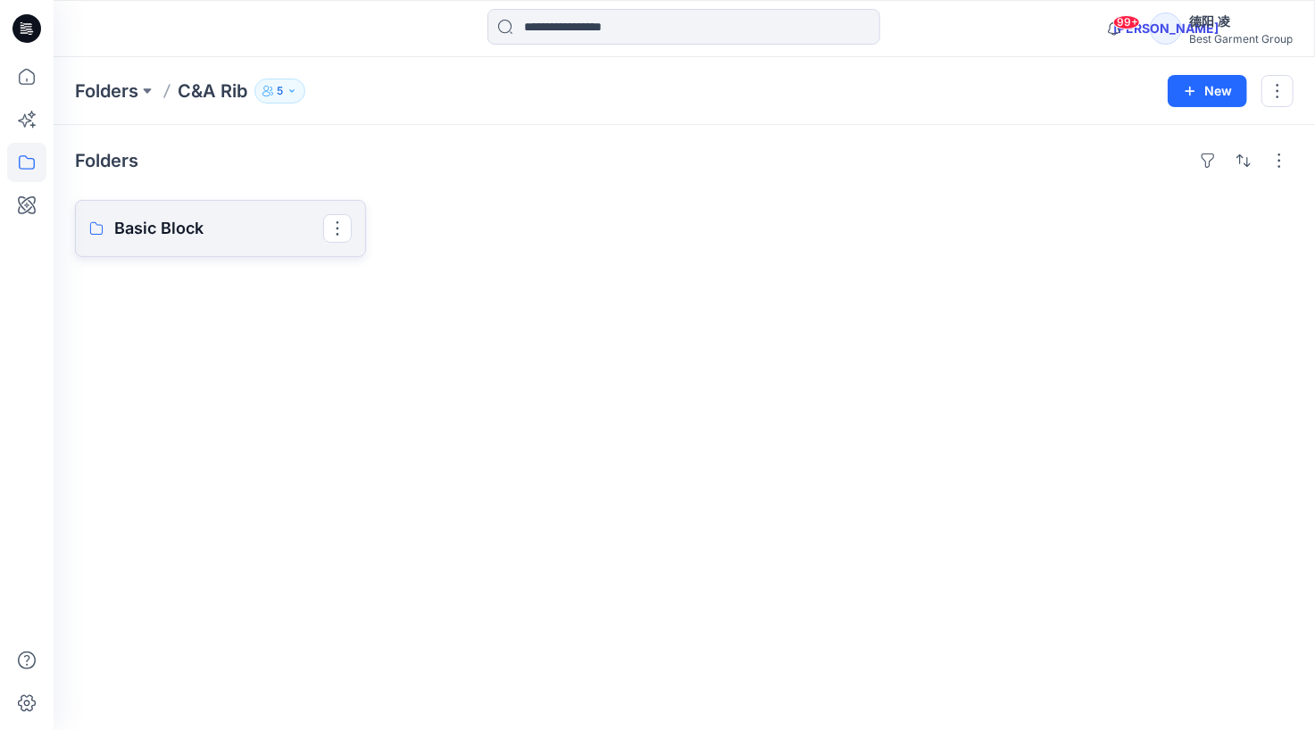
click at [206, 218] on p "Basic Block" at bounding box center [218, 228] width 209 height 25
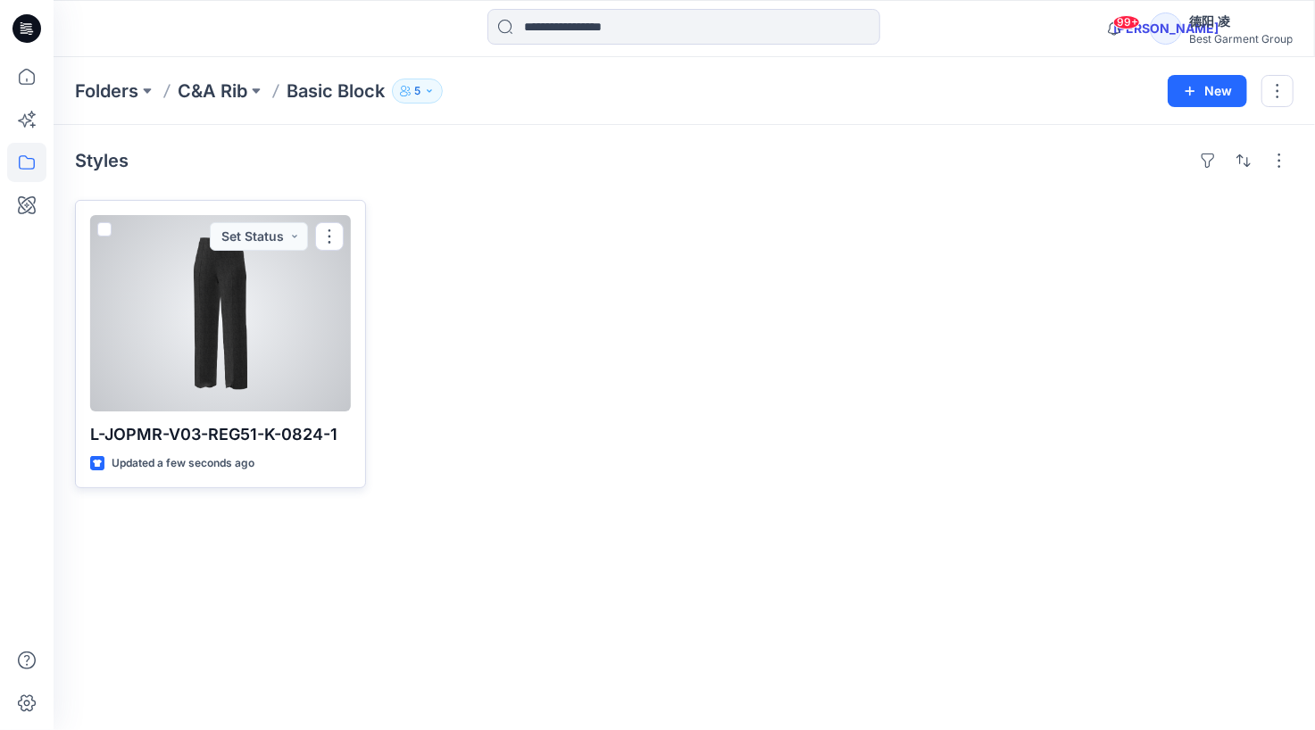
click at [286, 324] on div at bounding box center [220, 313] width 261 height 196
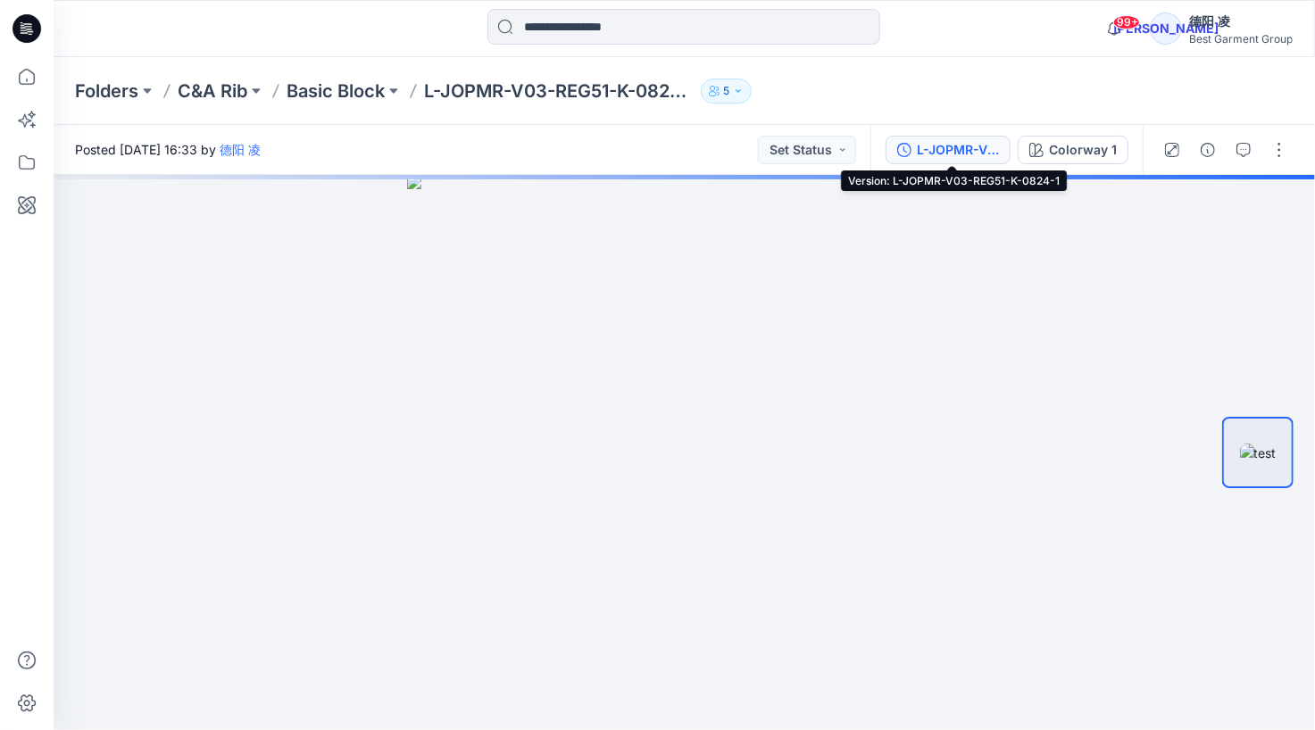
click at [964, 153] on div "L-JOPMR-V03-REG51-K-0824-1" at bounding box center [958, 150] width 82 height 20
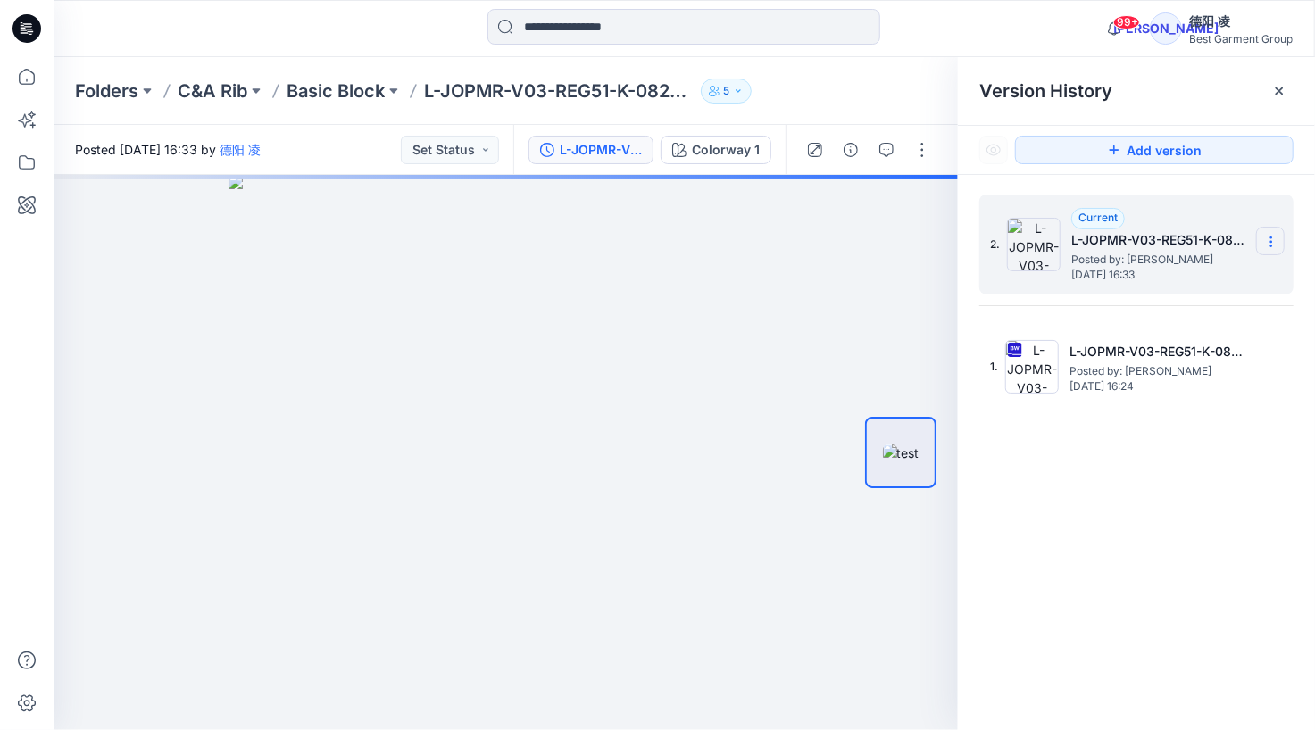
click at [1278, 240] on section at bounding box center [1270, 241] width 29 height 29
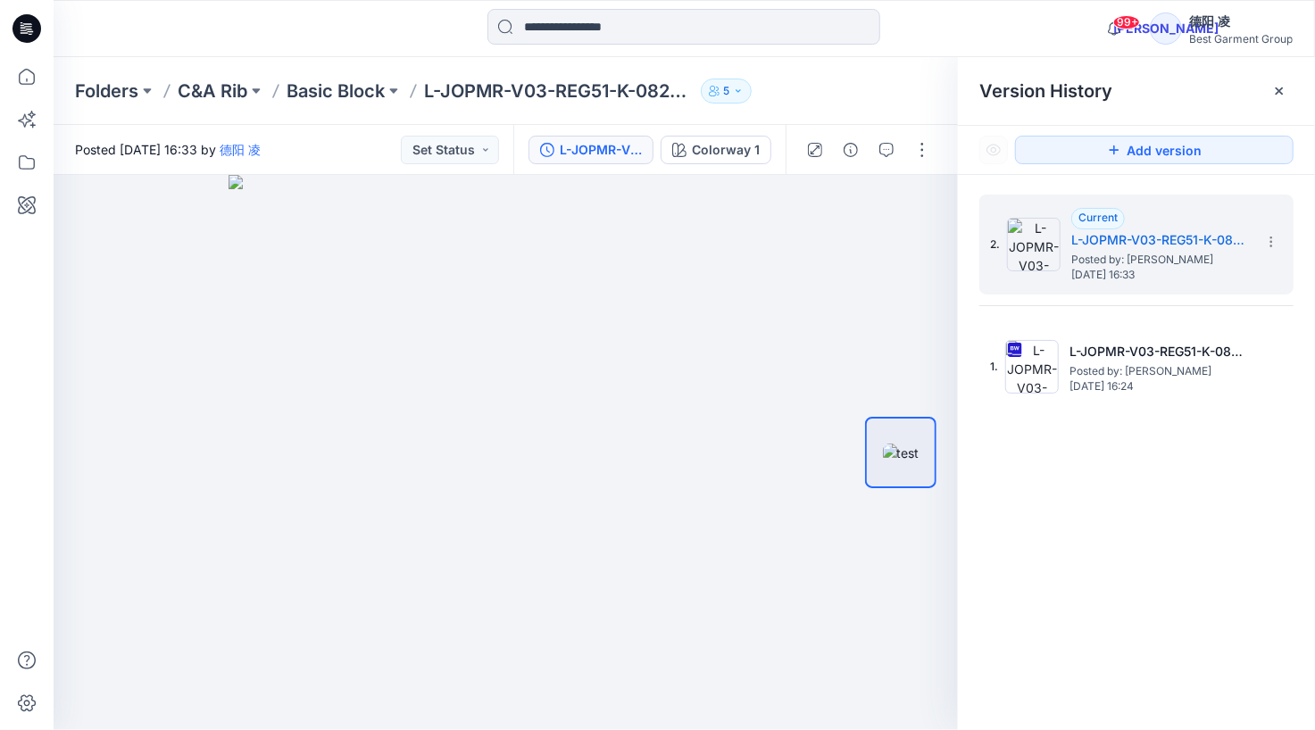
click at [1230, 487] on div "2. Current L-JOPMR-V03-REG51-K-0824-1 Posted by: 德阳 凌 Thursday, September 25, 2…" at bounding box center [1136, 465] width 357 height 581
drag, startPoint x: 622, startPoint y: 562, endPoint x: 617, endPoint y: 370, distance: 192.0
click at [617, 370] on img at bounding box center [506, 452] width 555 height 555
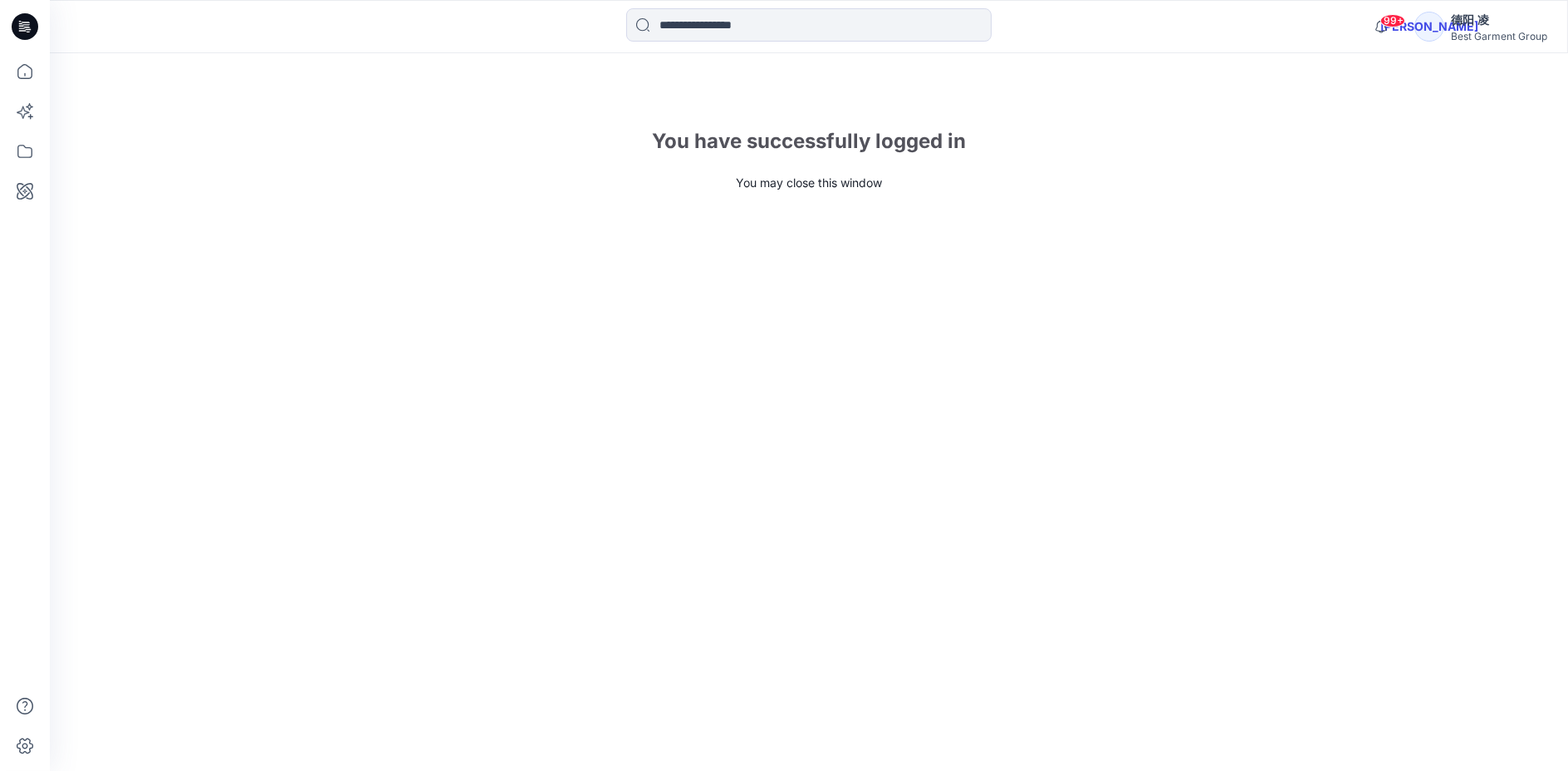
click at [858, 206] on div "You have successfully logged in You may close this window" at bounding box center [810, 412] width 1519 height 717
click at [965, 275] on div "You have successfully logged in You may close this window" at bounding box center [810, 412] width 1519 height 717
click at [920, 144] on div "You have successfully logged in" at bounding box center [810, 142] width 1519 height 30
click at [34, 17] on icon at bounding box center [24, 26] width 27 height 27
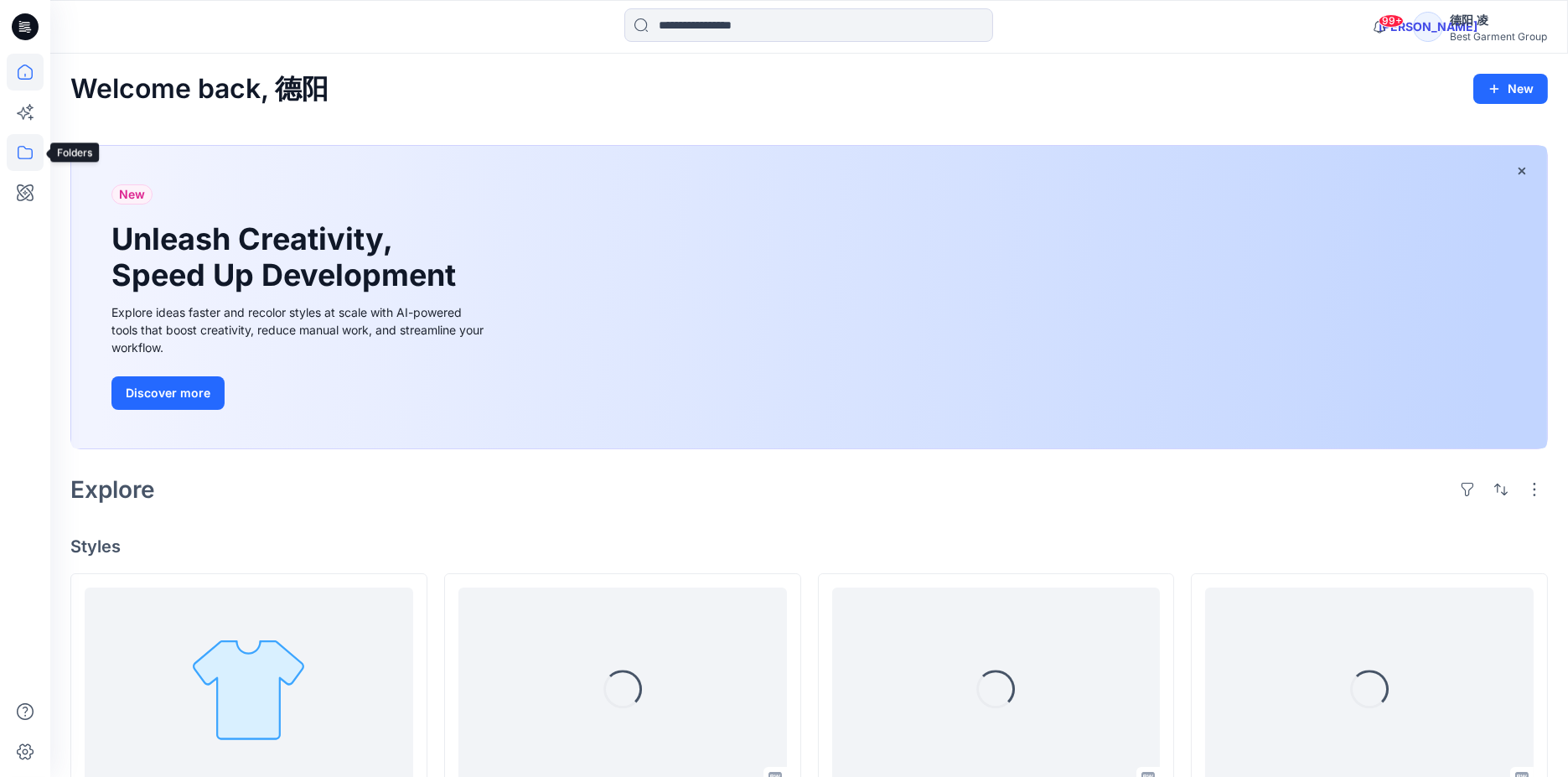
click at [23, 152] on icon at bounding box center [24, 152] width 37 height 37
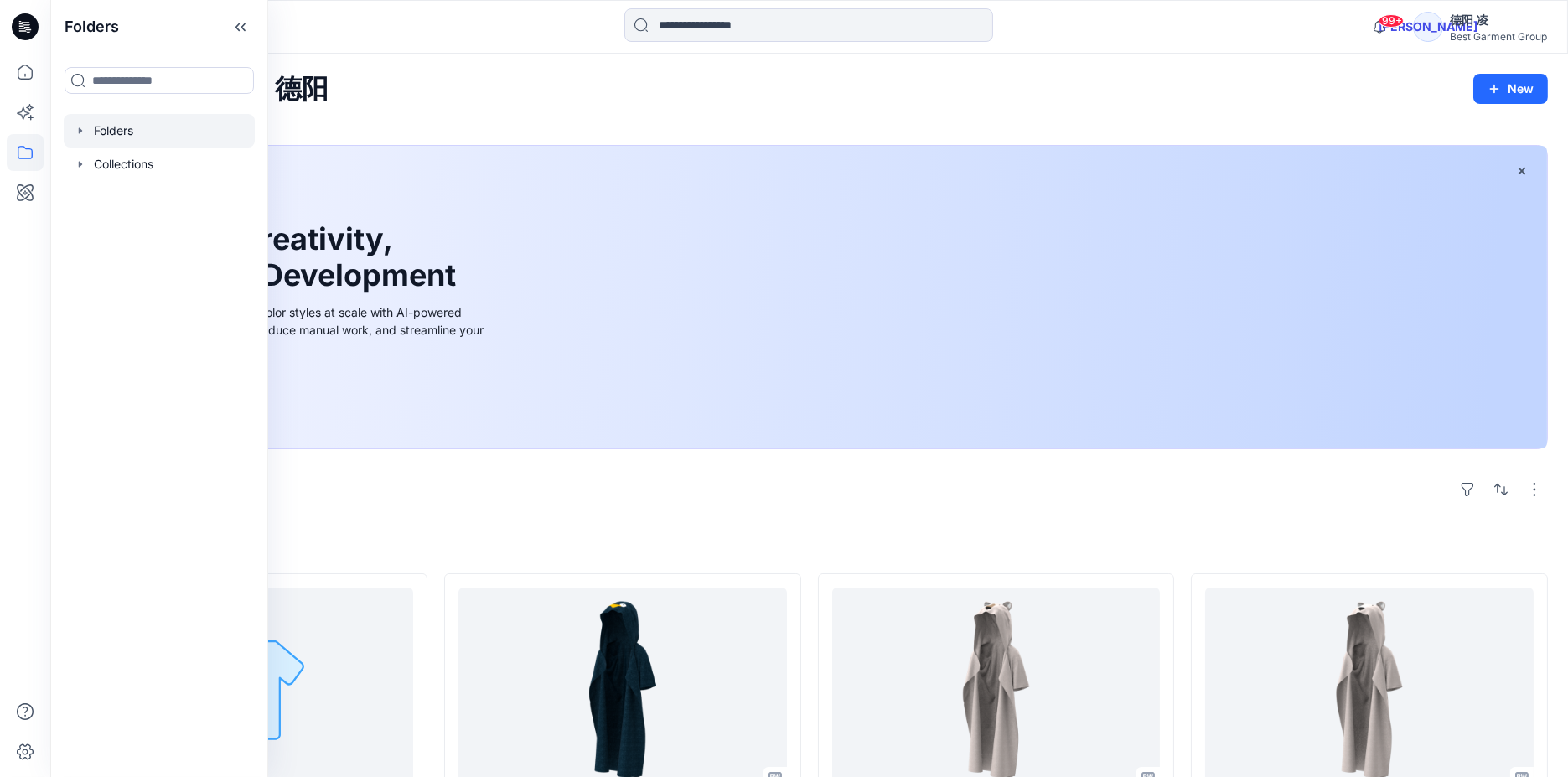
click at [113, 131] on div at bounding box center [160, 130] width 192 height 34
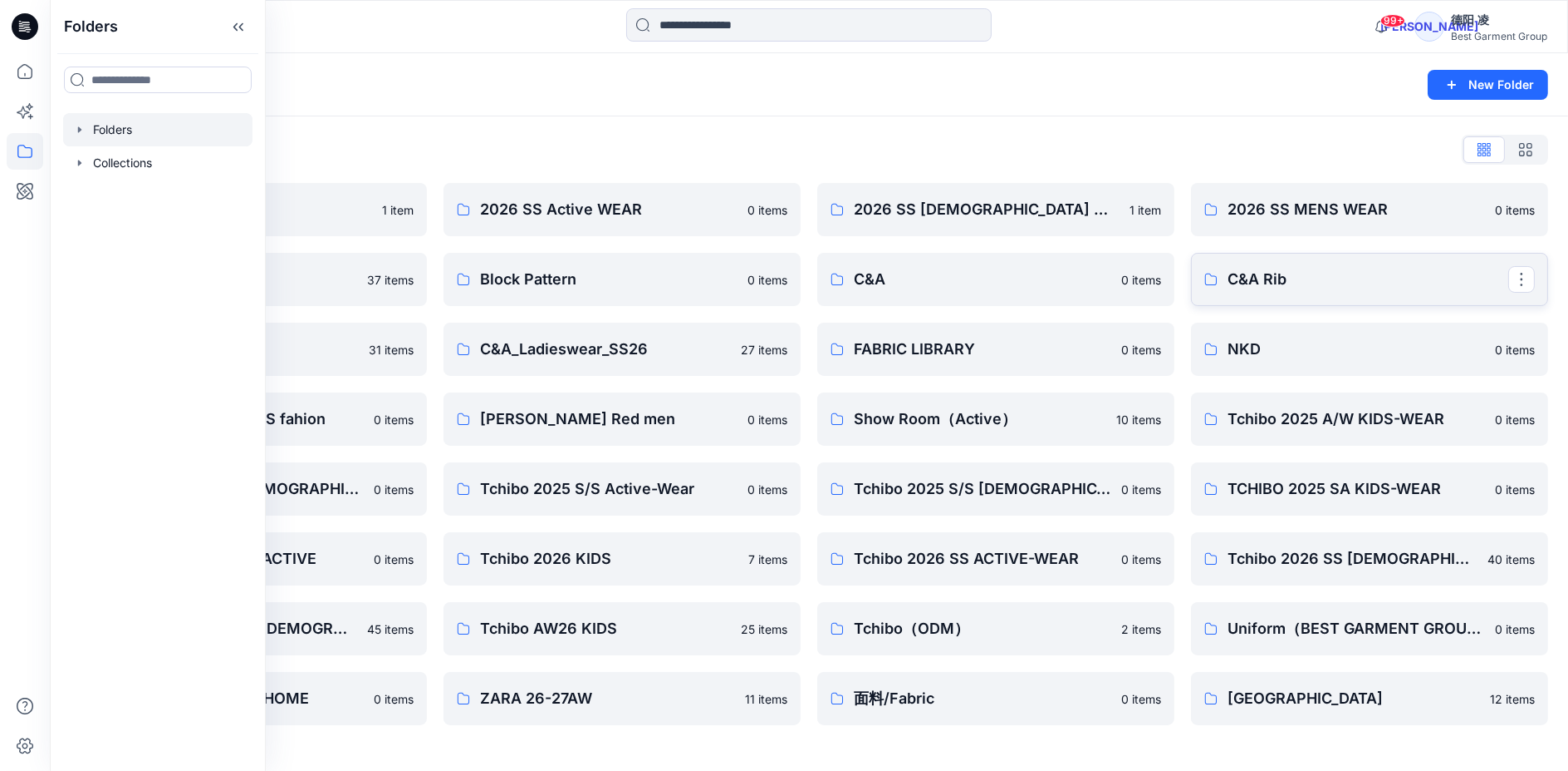
click at [1318, 291] on link "C&A Rib" at bounding box center [1370, 278] width 357 height 53
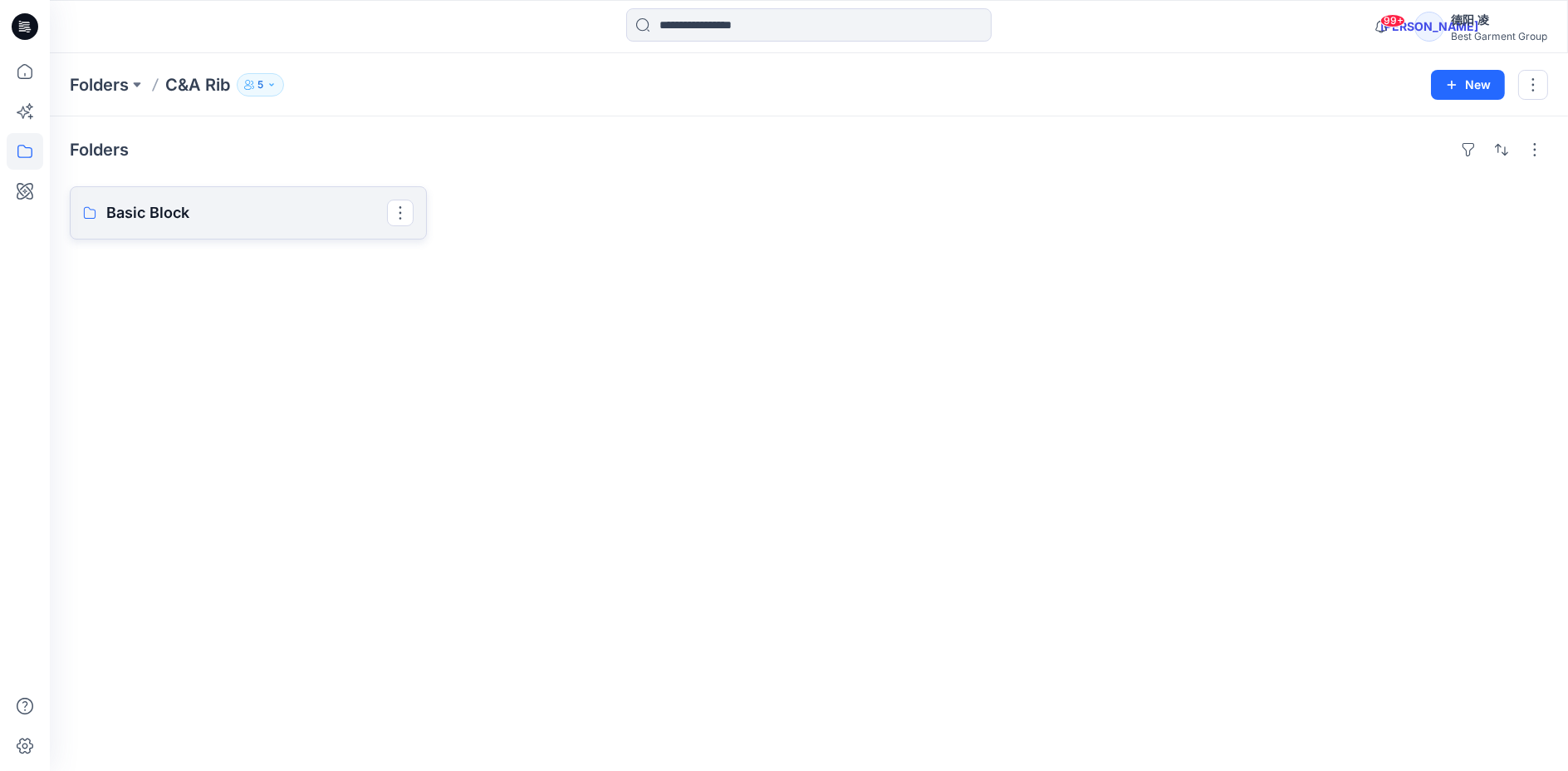
click at [290, 217] on p "Basic Block" at bounding box center [247, 212] width 281 height 23
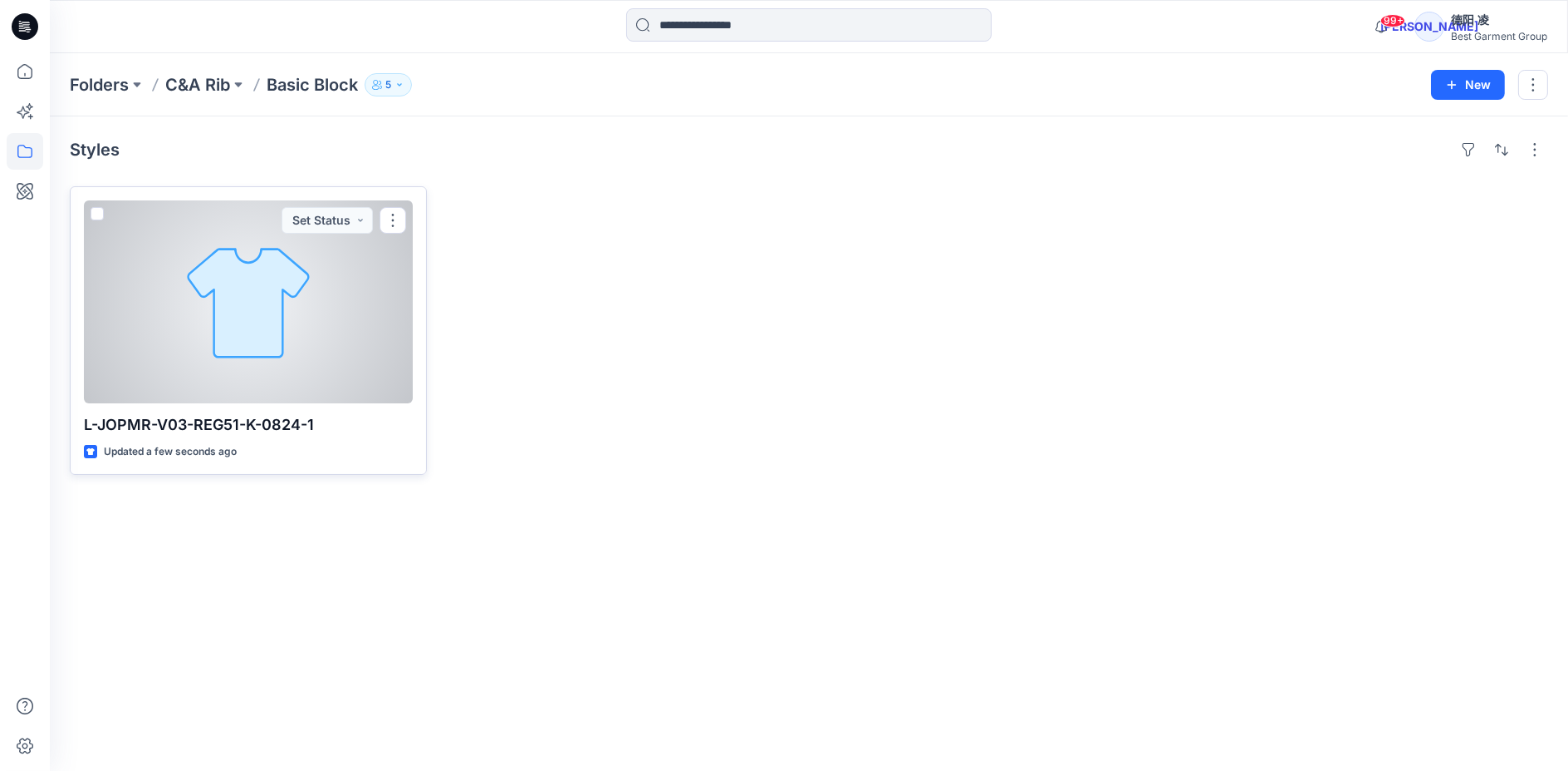
click at [291, 271] on div at bounding box center [248, 302] width 329 height 203
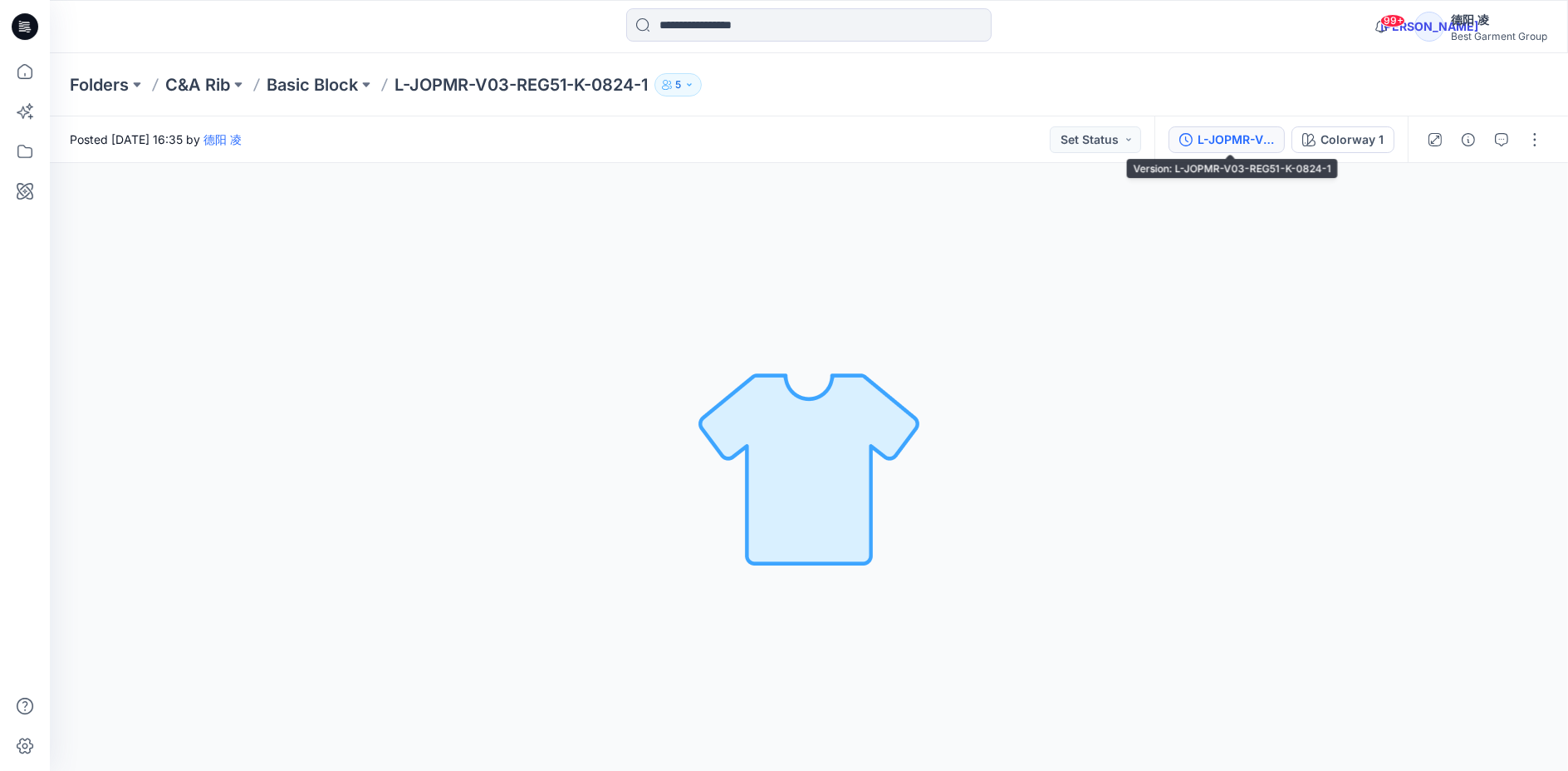
click at [1248, 138] on div "L-JOPMR-V03-REG51-K-0824-1" at bounding box center [1236, 140] width 76 height 19
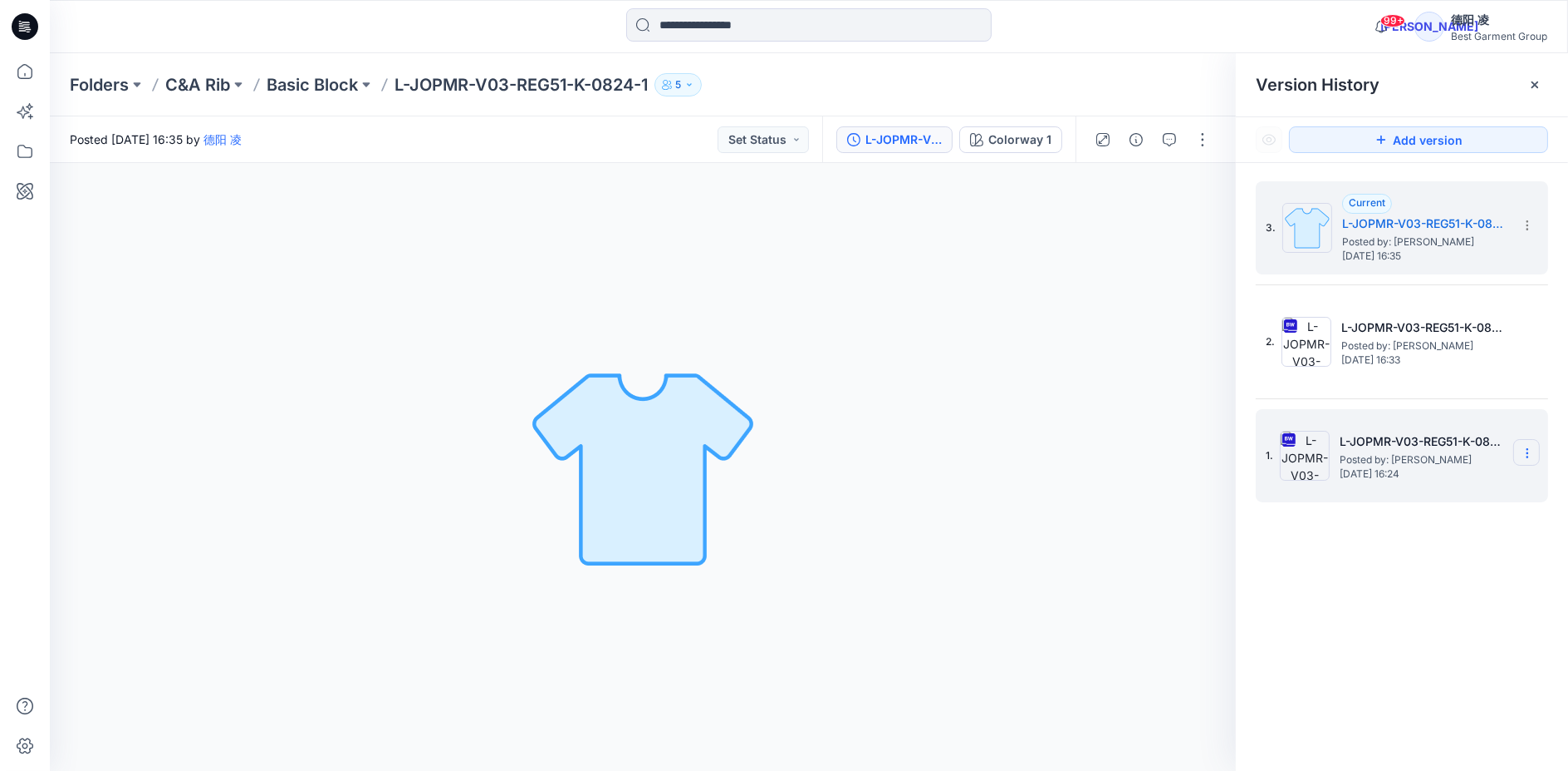
click at [1525, 446] on icon at bounding box center [1528, 453] width 13 height 13
click at [1421, 624] on span "Delete Version" at bounding box center [1414, 625] width 78 height 20
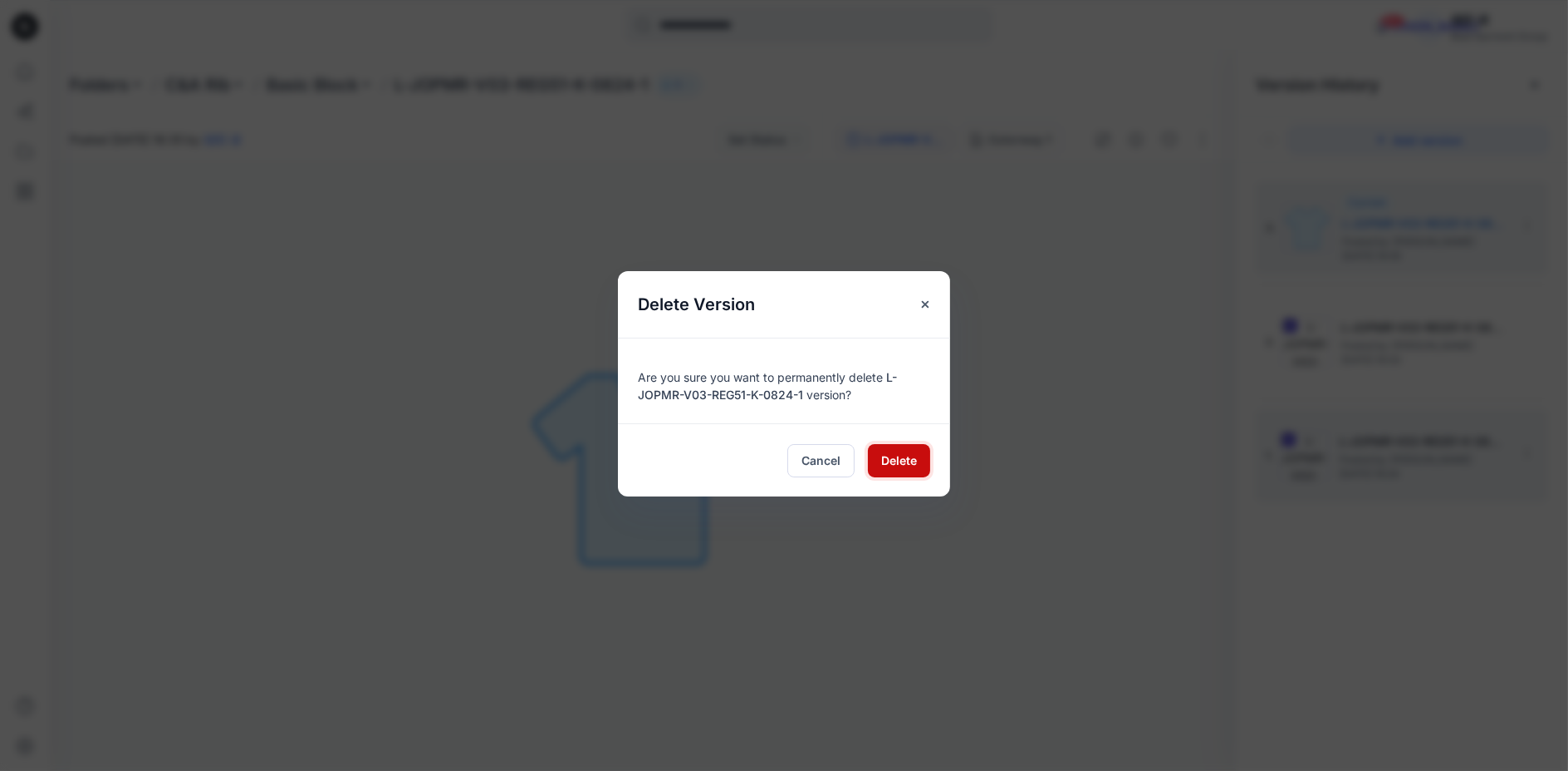
click at [913, 467] on span "Delete" at bounding box center [899, 460] width 35 height 18
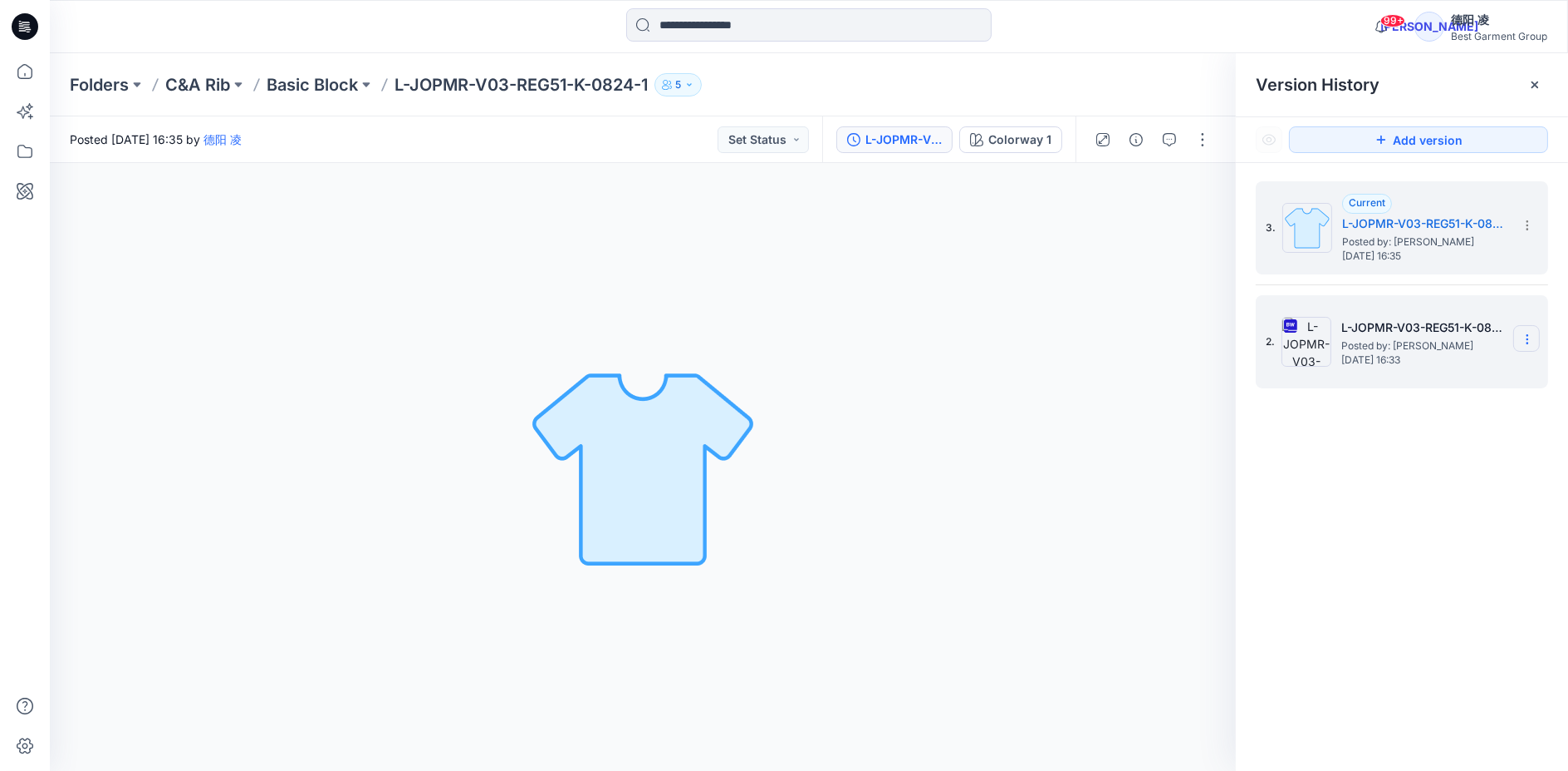
click at [1522, 337] on icon at bounding box center [1528, 339] width 13 height 13
click at [1459, 505] on div "Delete Version" at bounding box center [1439, 512] width 193 height 34
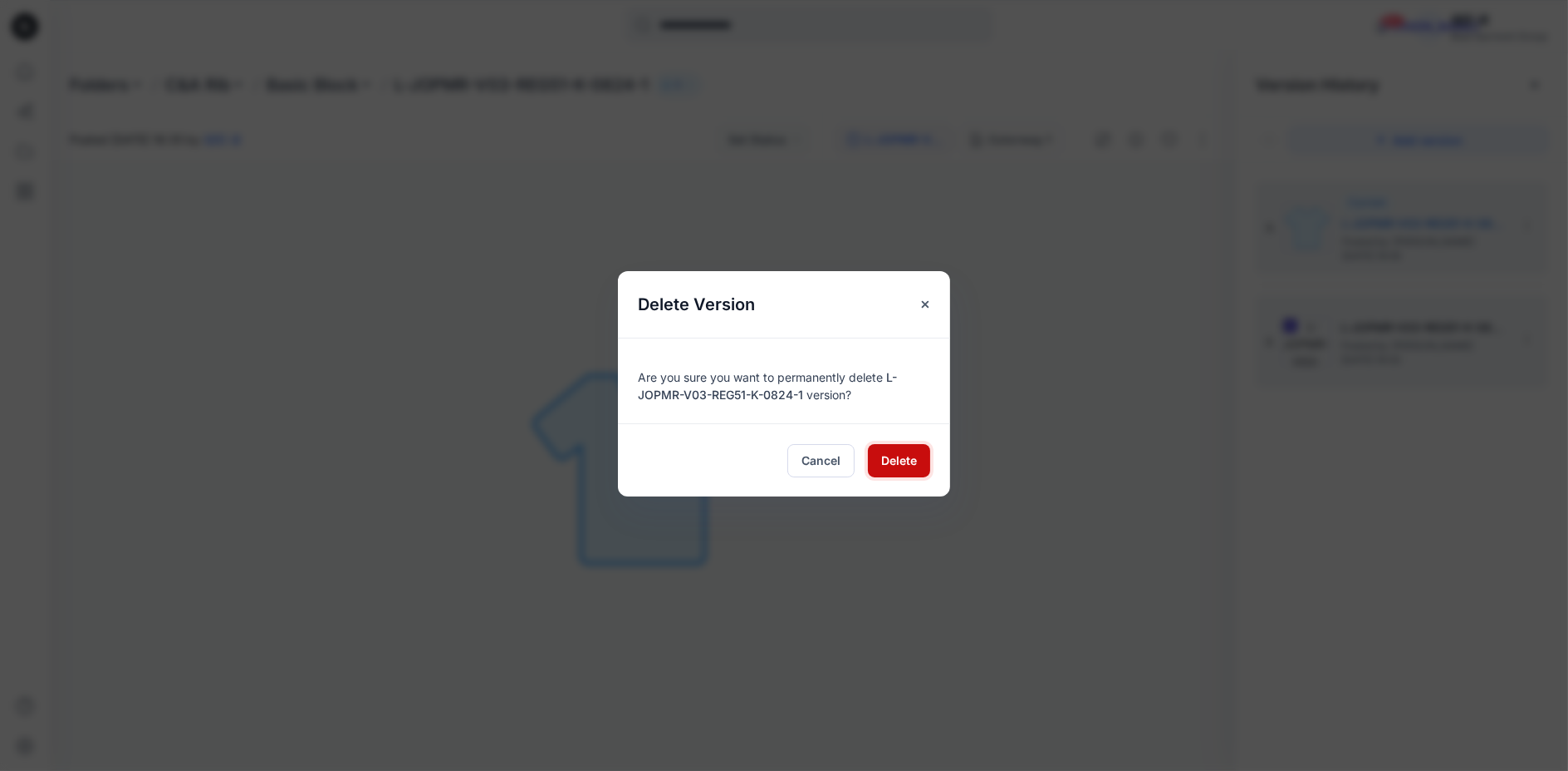
click at [906, 459] on span "Delete" at bounding box center [899, 460] width 35 height 18
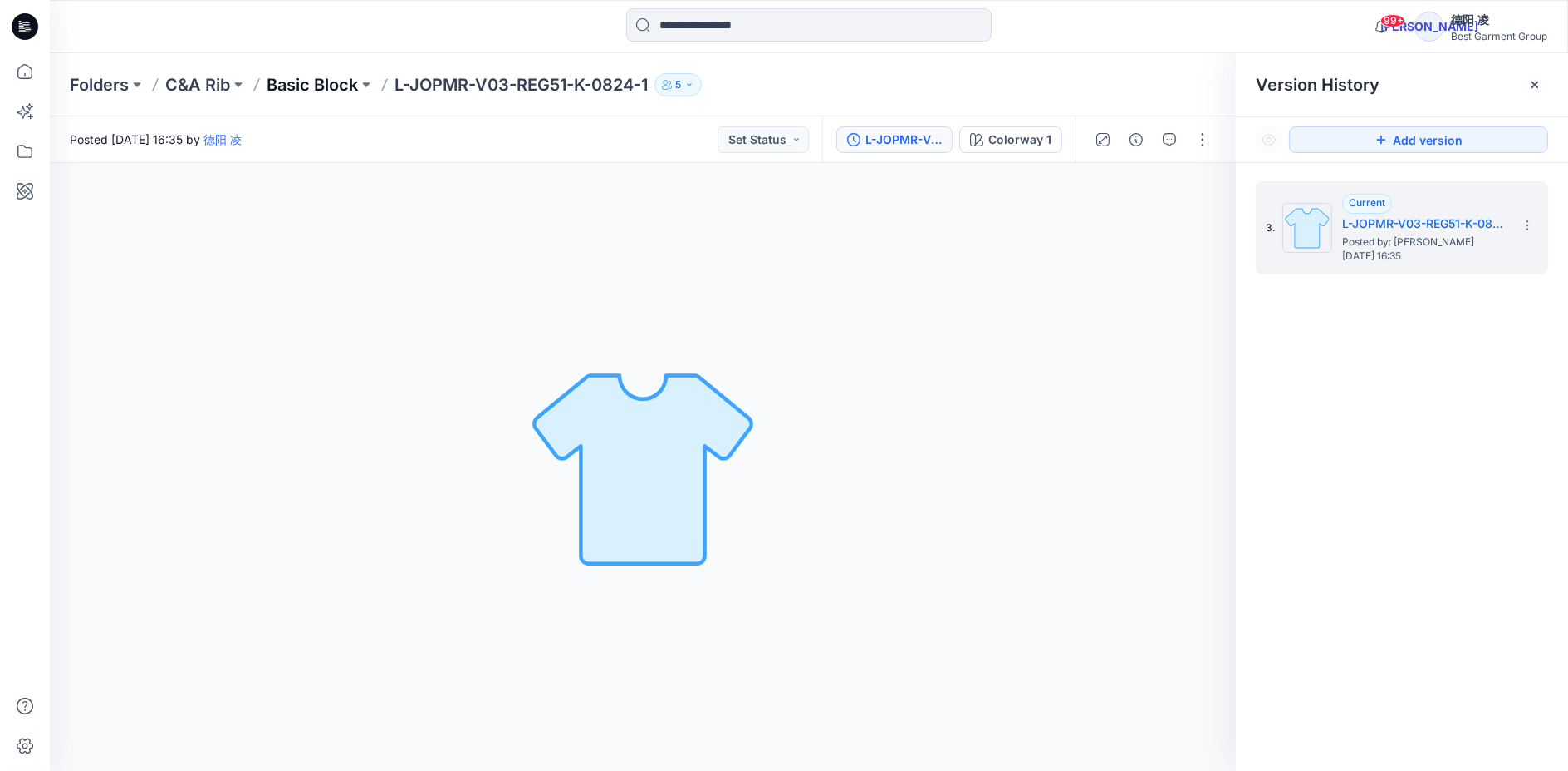
click at [335, 84] on p "Basic Block" at bounding box center [313, 85] width 91 height 23
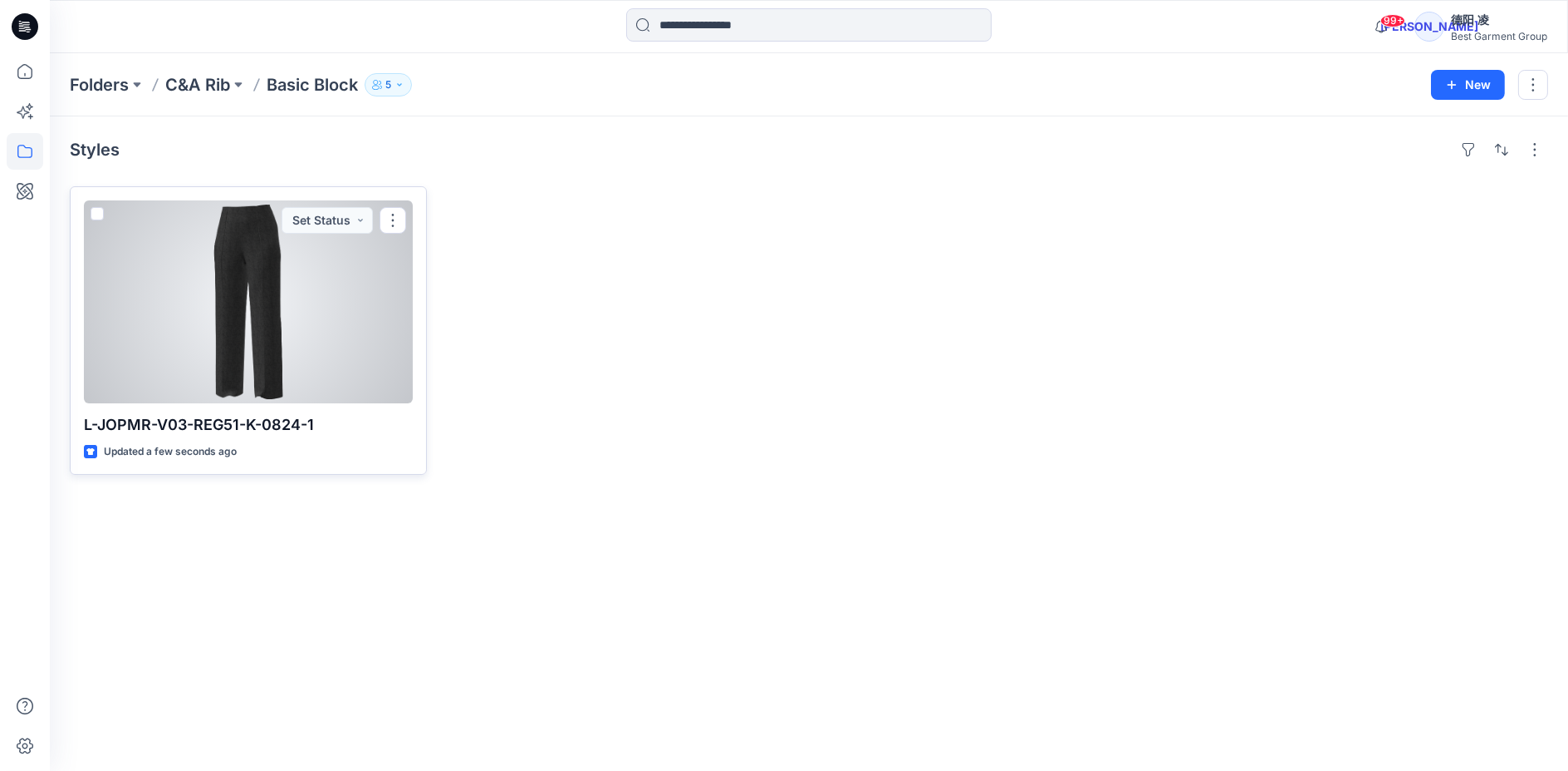
click at [271, 306] on div at bounding box center [248, 302] width 329 height 203
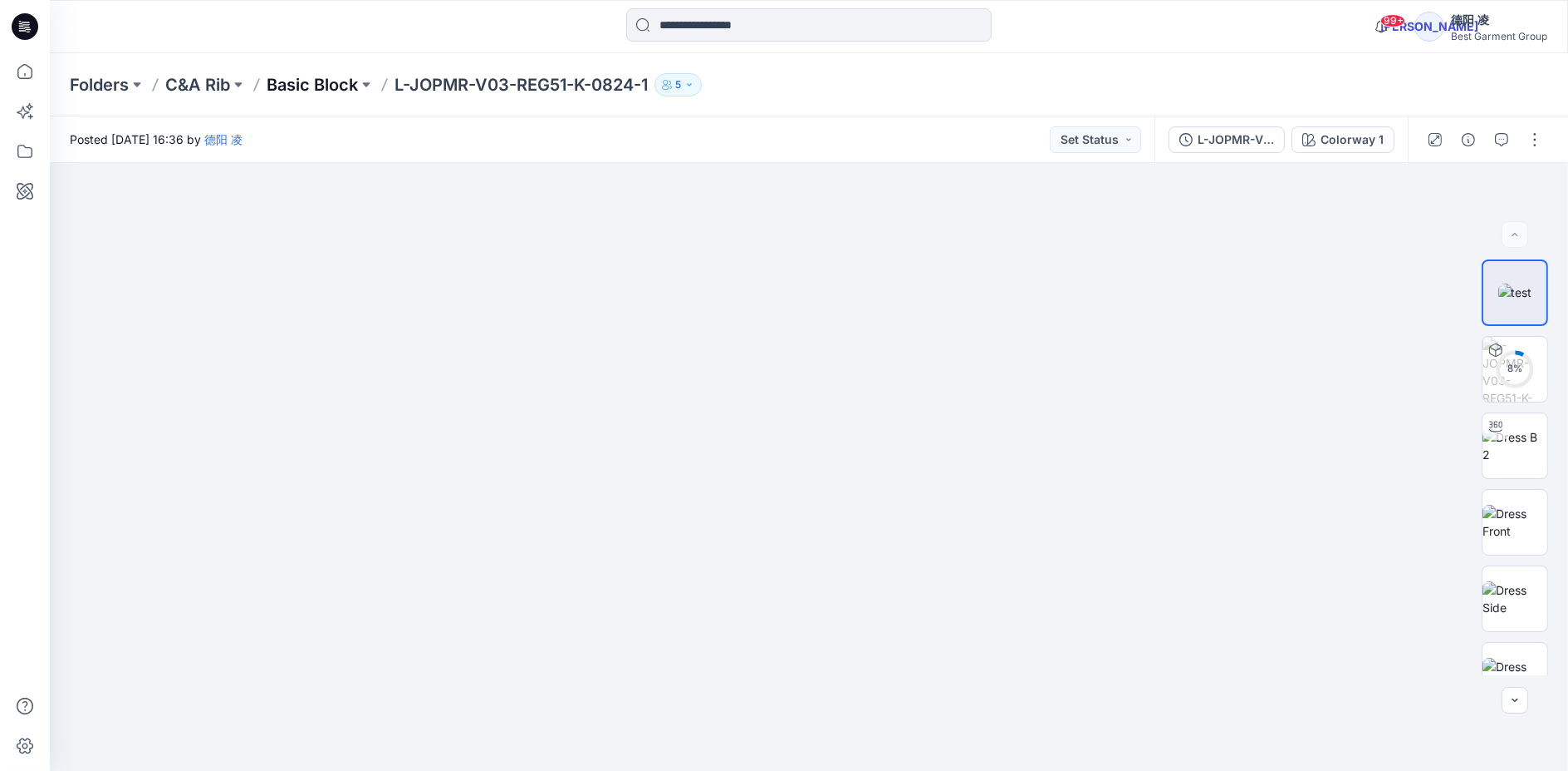
click at [332, 83] on p "Basic Block" at bounding box center [313, 85] width 91 height 23
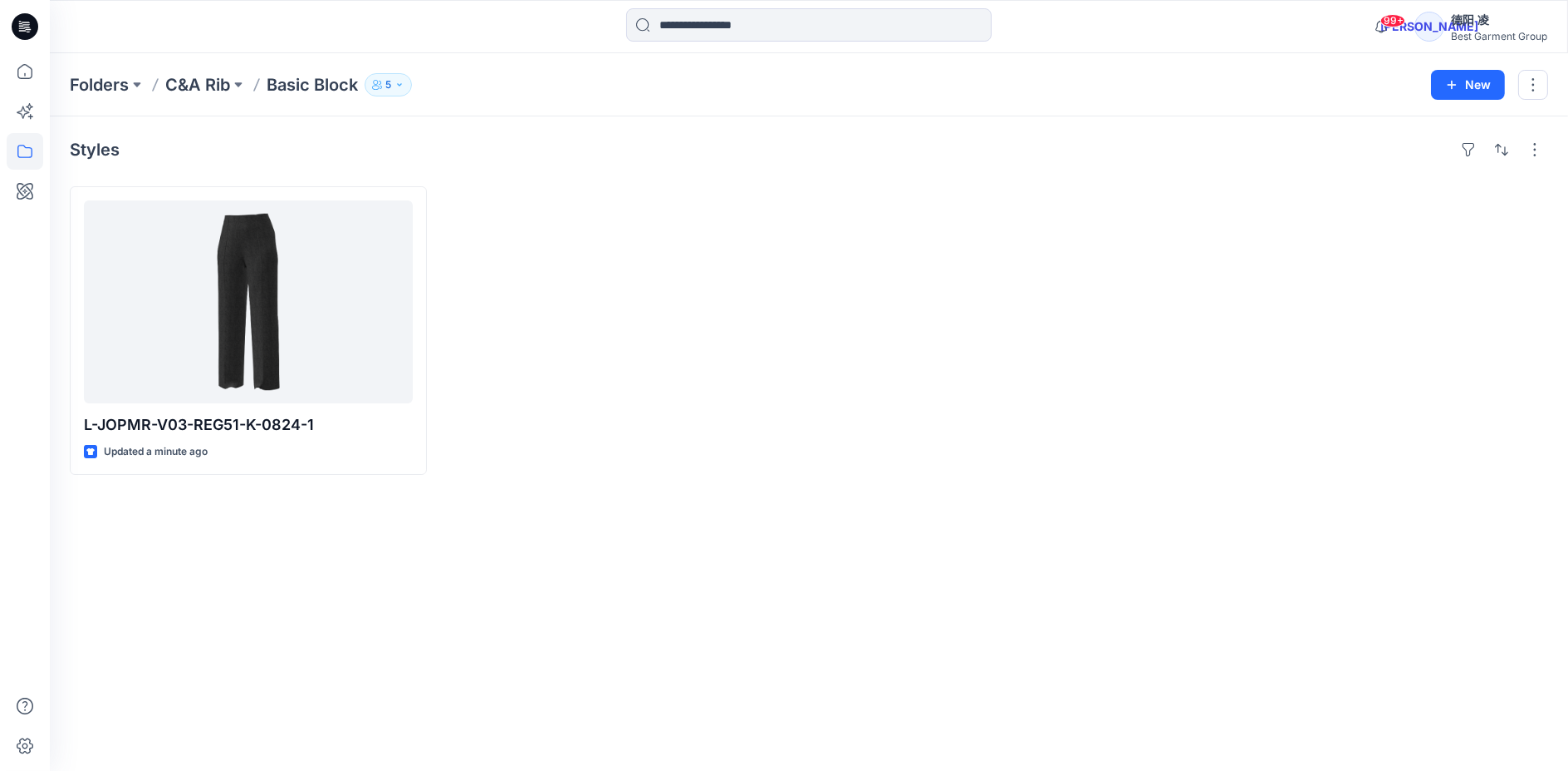
click at [1124, 414] on div at bounding box center [996, 331] width 357 height 289
click at [221, 92] on p "C&A Rib" at bounding box center [198, 85] width 65 height 23
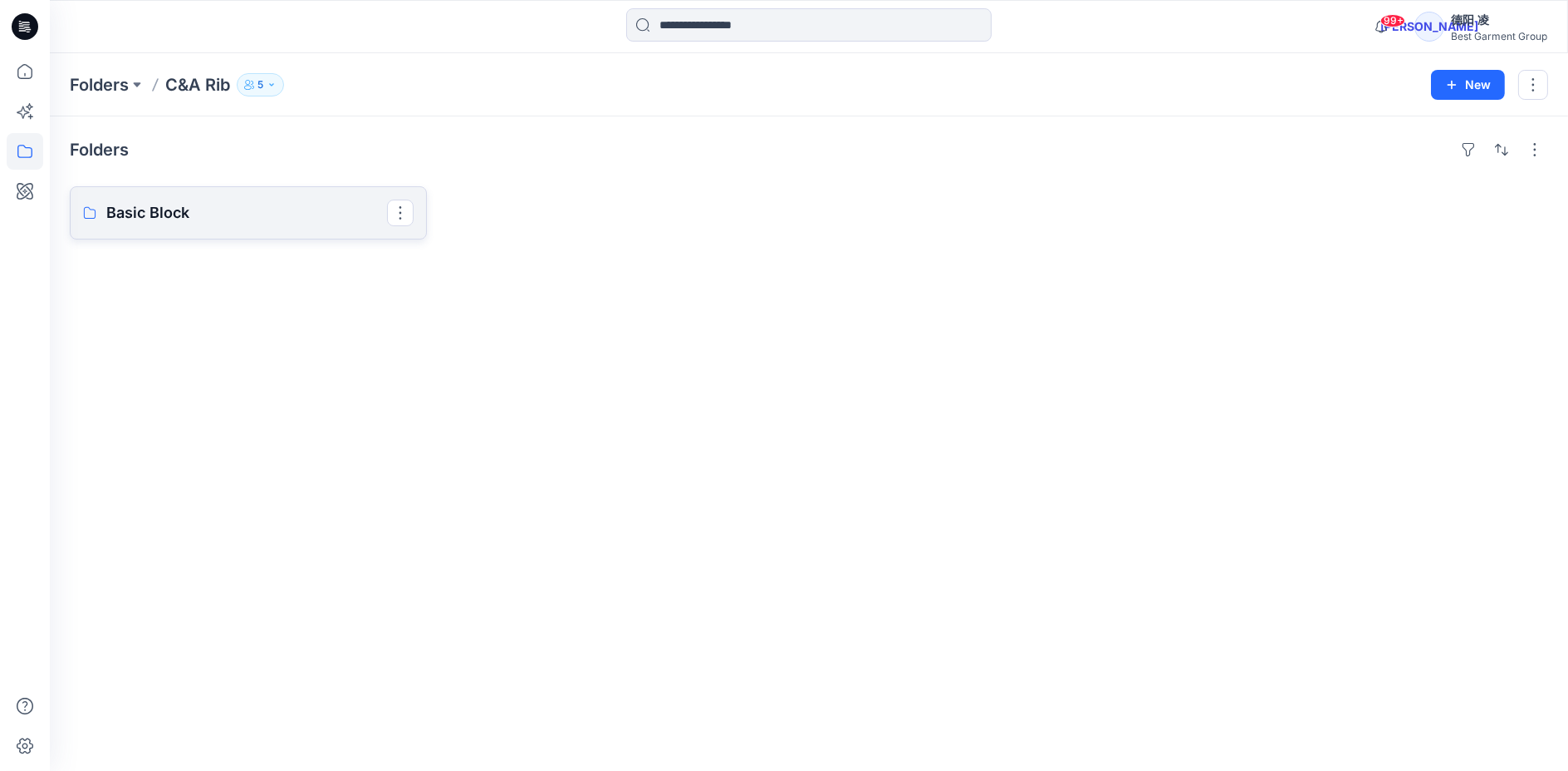
click at [306, 223] on link "Basic Block" at bounding box center [248, 212] width 357 height 53
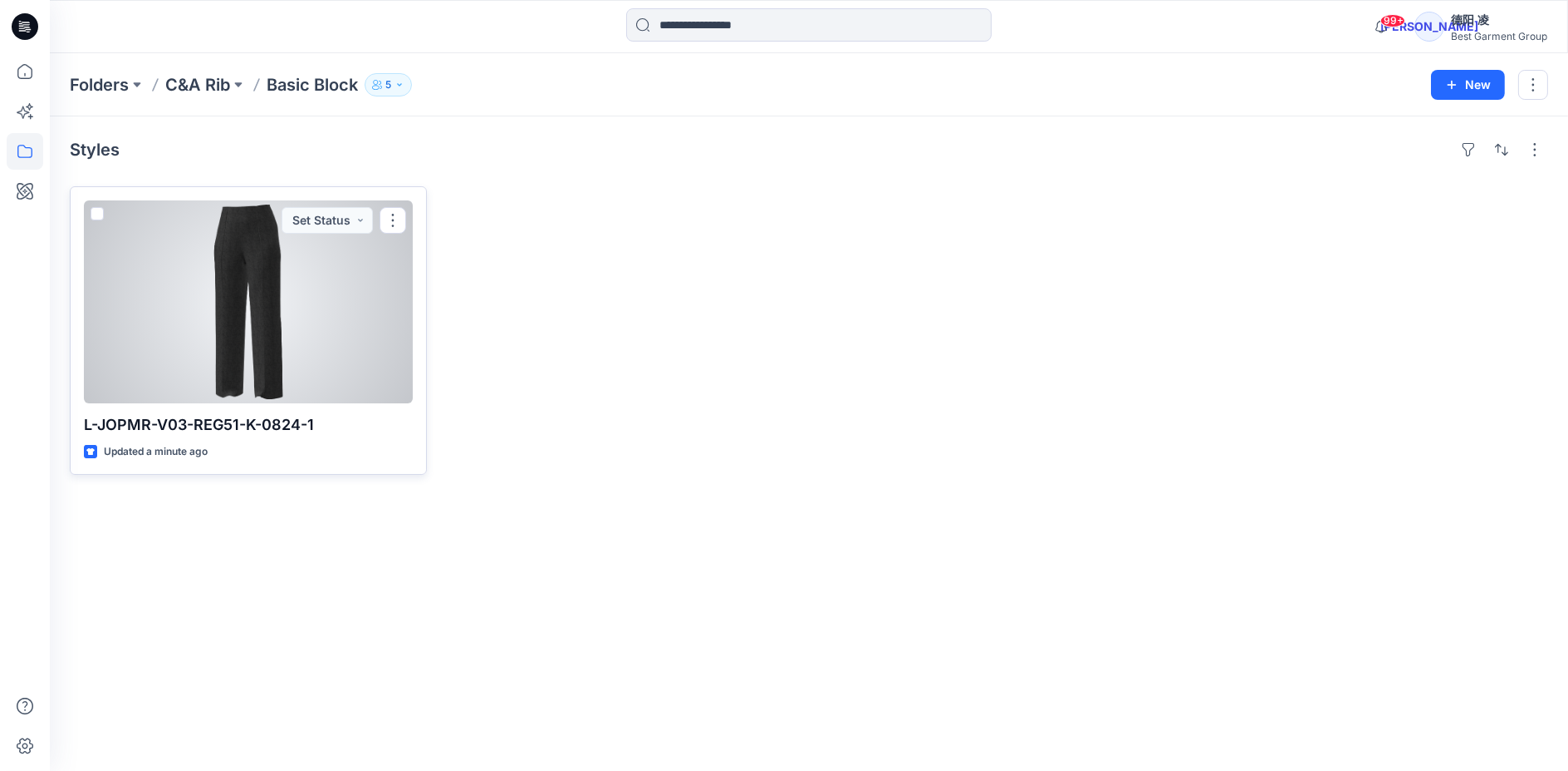
click at [242, 250] on div at bounding box center [248, 302] width 329 height 203
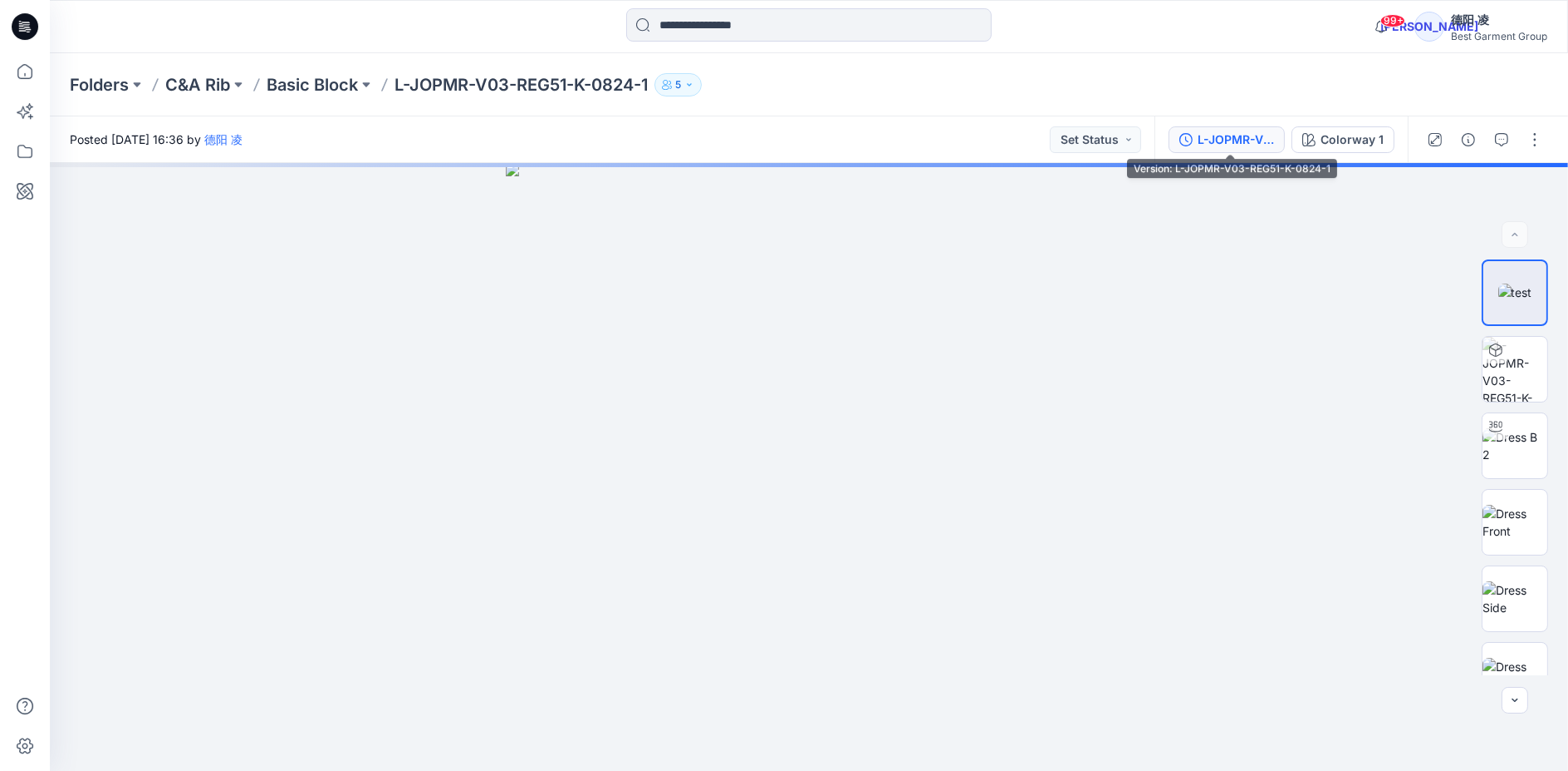
click at [1251, 140] on div "L-JOPMR-V03-REG51-K-0824-1" at bounding box center [1236, 140] width 76 height 19
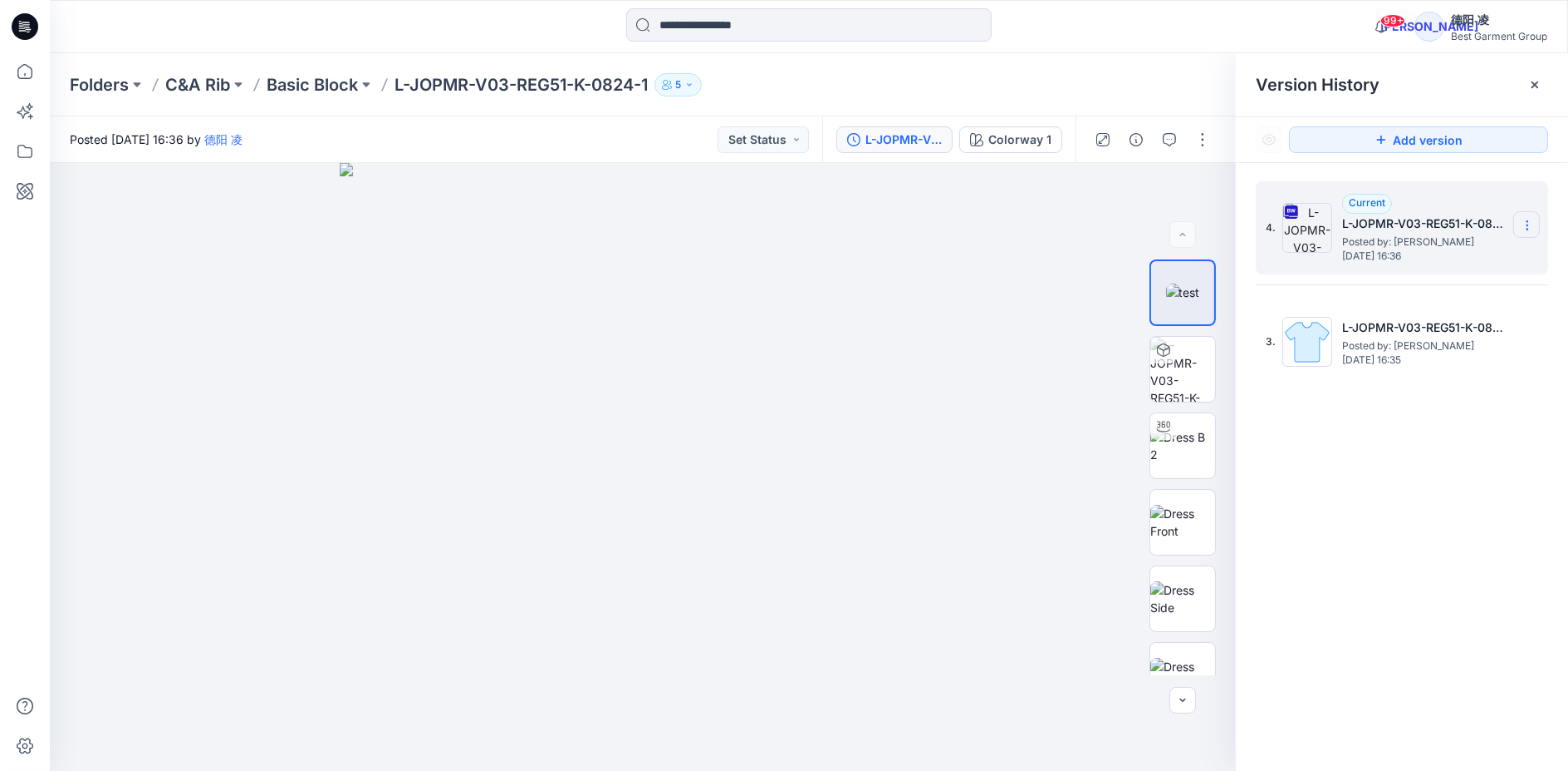
click at [1537, 224] on section at bounding box center [1527, 224] width 27 height 27
click at [1482, 480] on div "4. Current L-JOPMR-V03-REG51-K-0824-1 Posted by: 德阳 凌 Thursday, September 25, 2…" at bounding box center [1401, 479] width 332 height 631
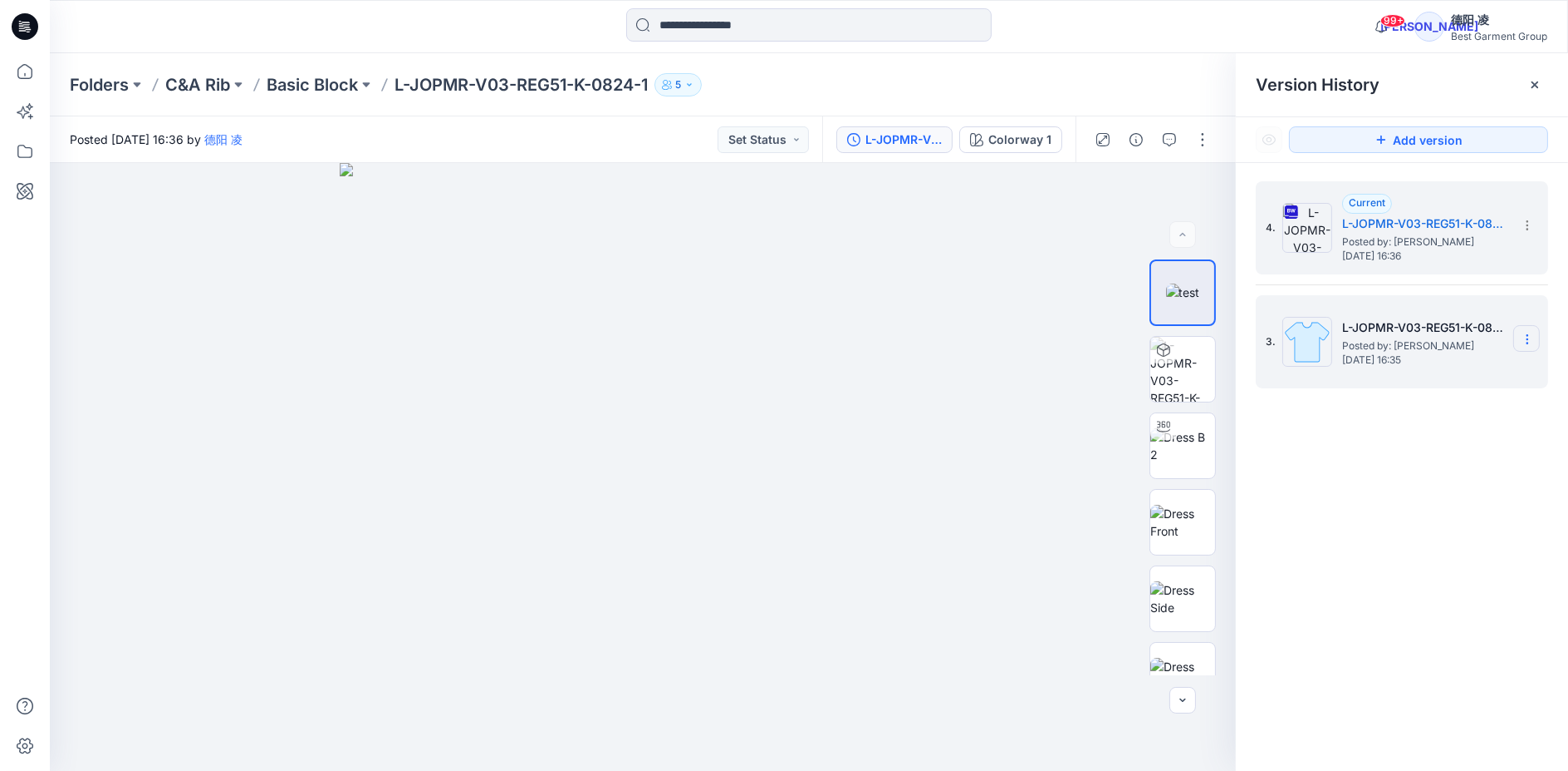
click at [1530, 342] on icon at bounding box center [1528, 339] width 13 height 13
click at [1435, 469] on span "Delete Version" at bounding box center [1414, 478] width 78 height 20
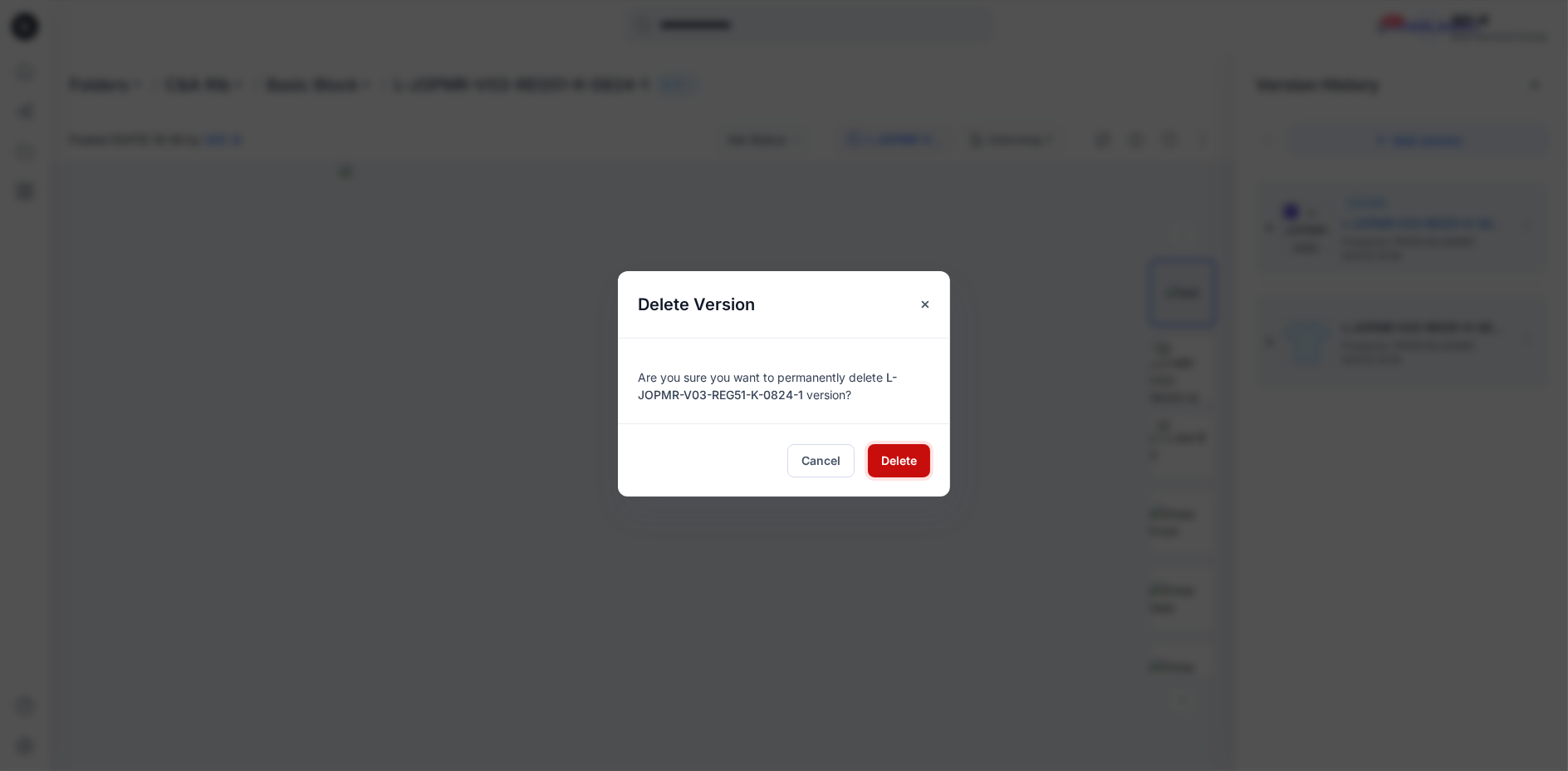
click at [906, 464] on span "Delete" at bounding box center [899, 460] width 35 height 18
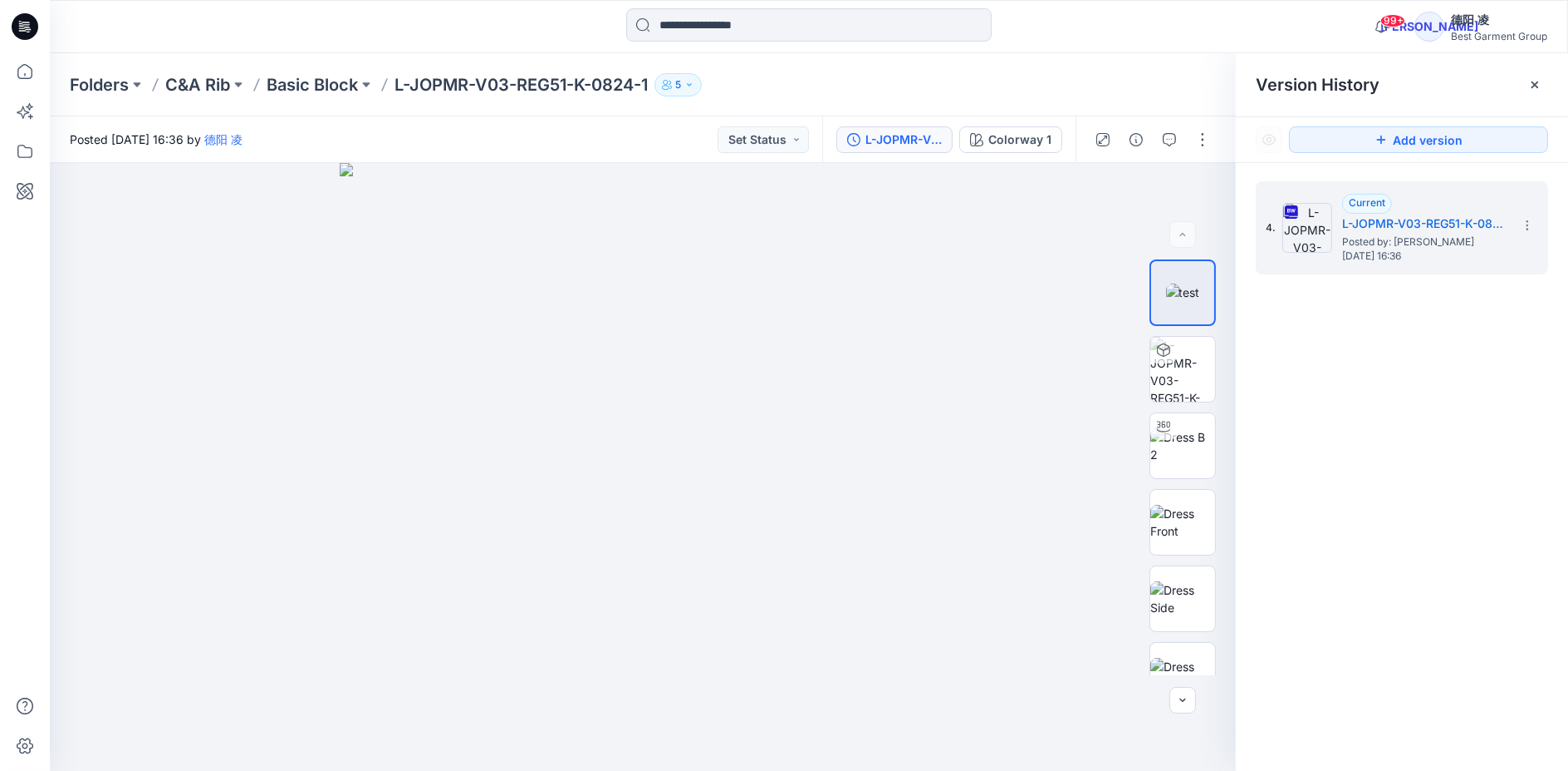
click at [1409, 461] on div "4. Current L-JOPMR-V03-REG51-K-0824-1 Posted by: 德阳 凌 Thursday, September 25, 2…" at bounding box center [1401, 479] width 332 height 631
